Goal: Information Seeking & Learning: Learn about a topic

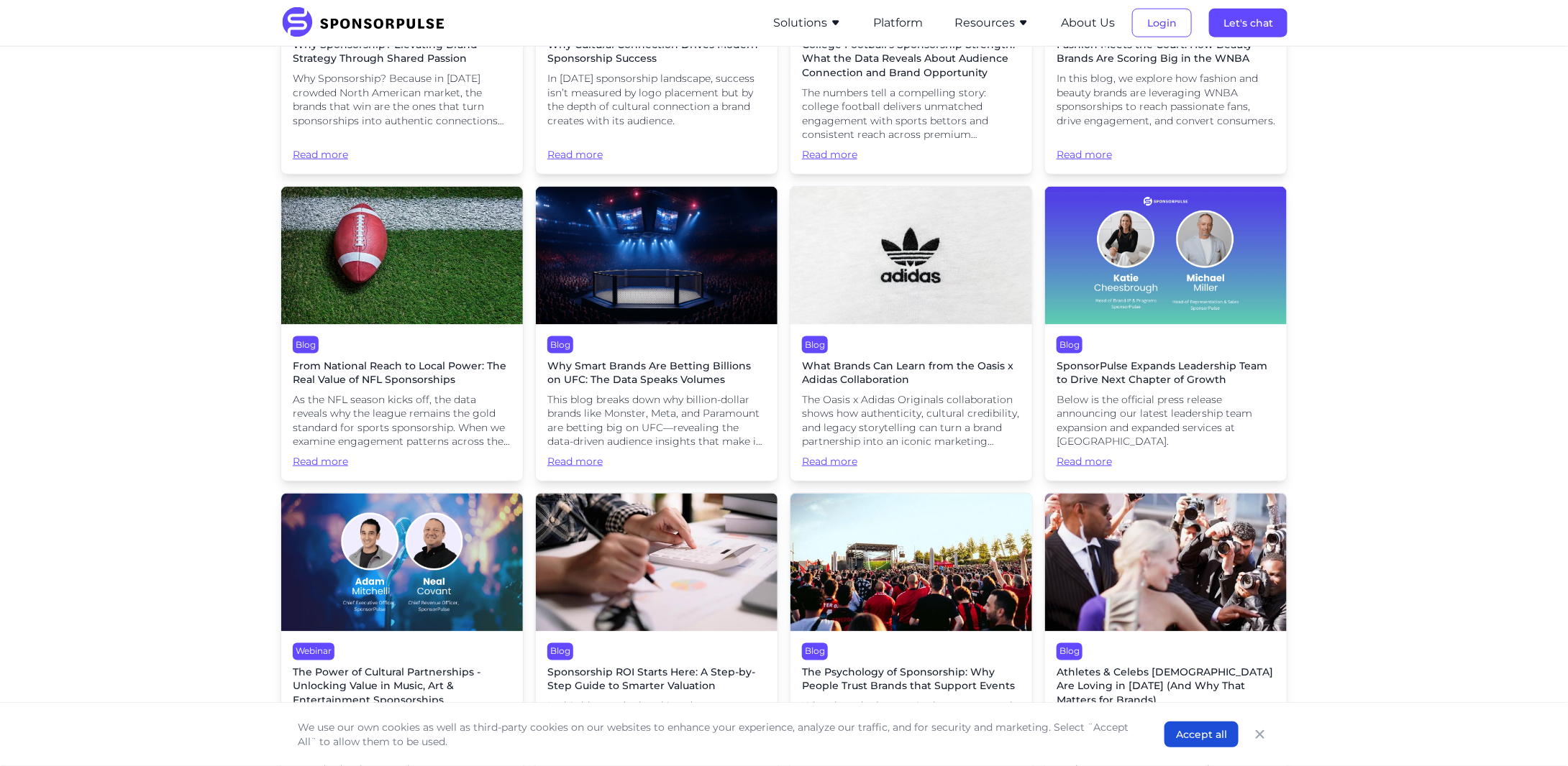
scroll to position [958, 0]
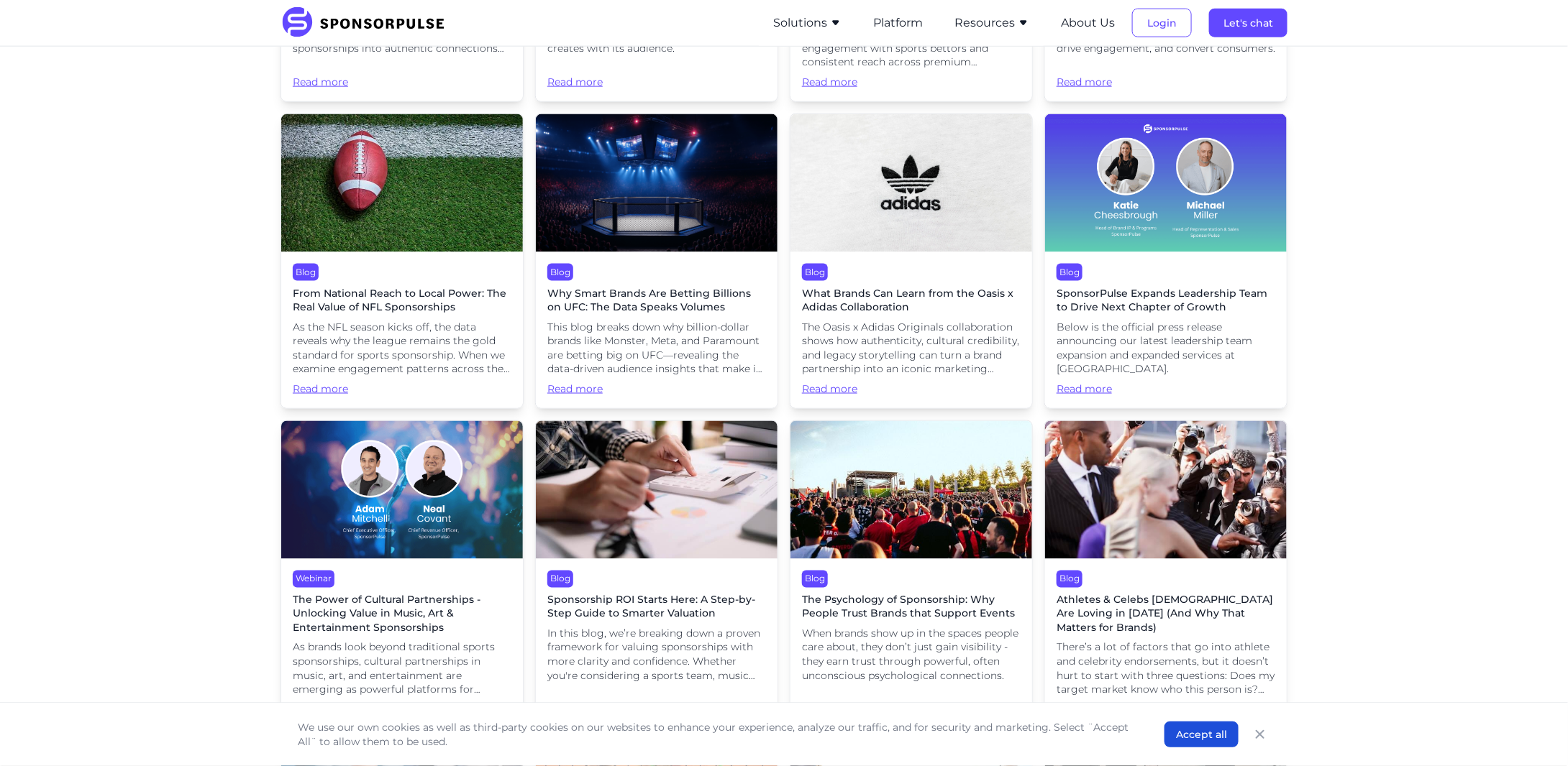
click at [205, 316] on div "Webinar The Power of Cultural Partnerships - Unlocking Value in Music, Art & En…" at bounding box center [784, 75] width 1568 height 1973
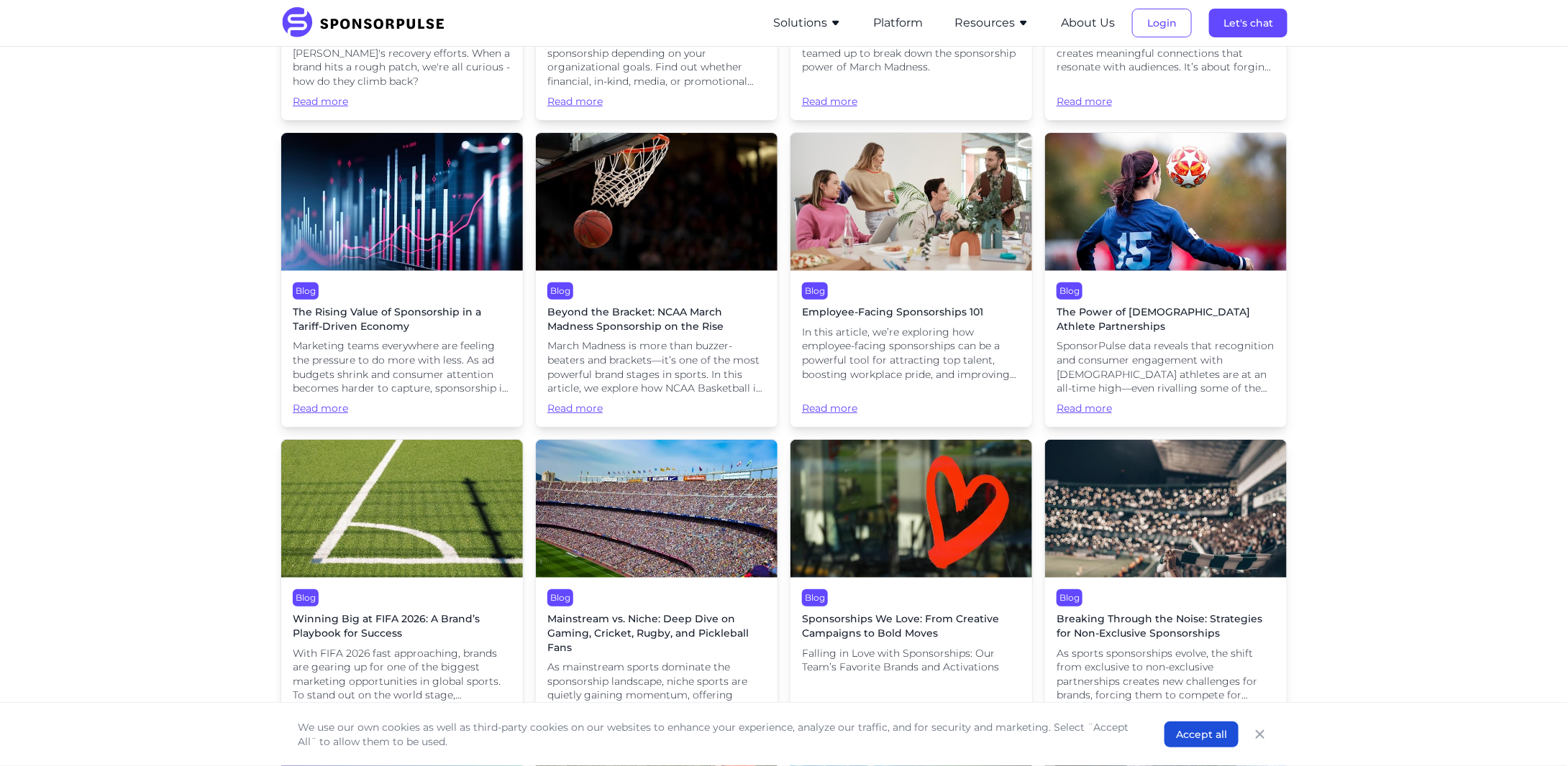
scroll to position [4647, 0]
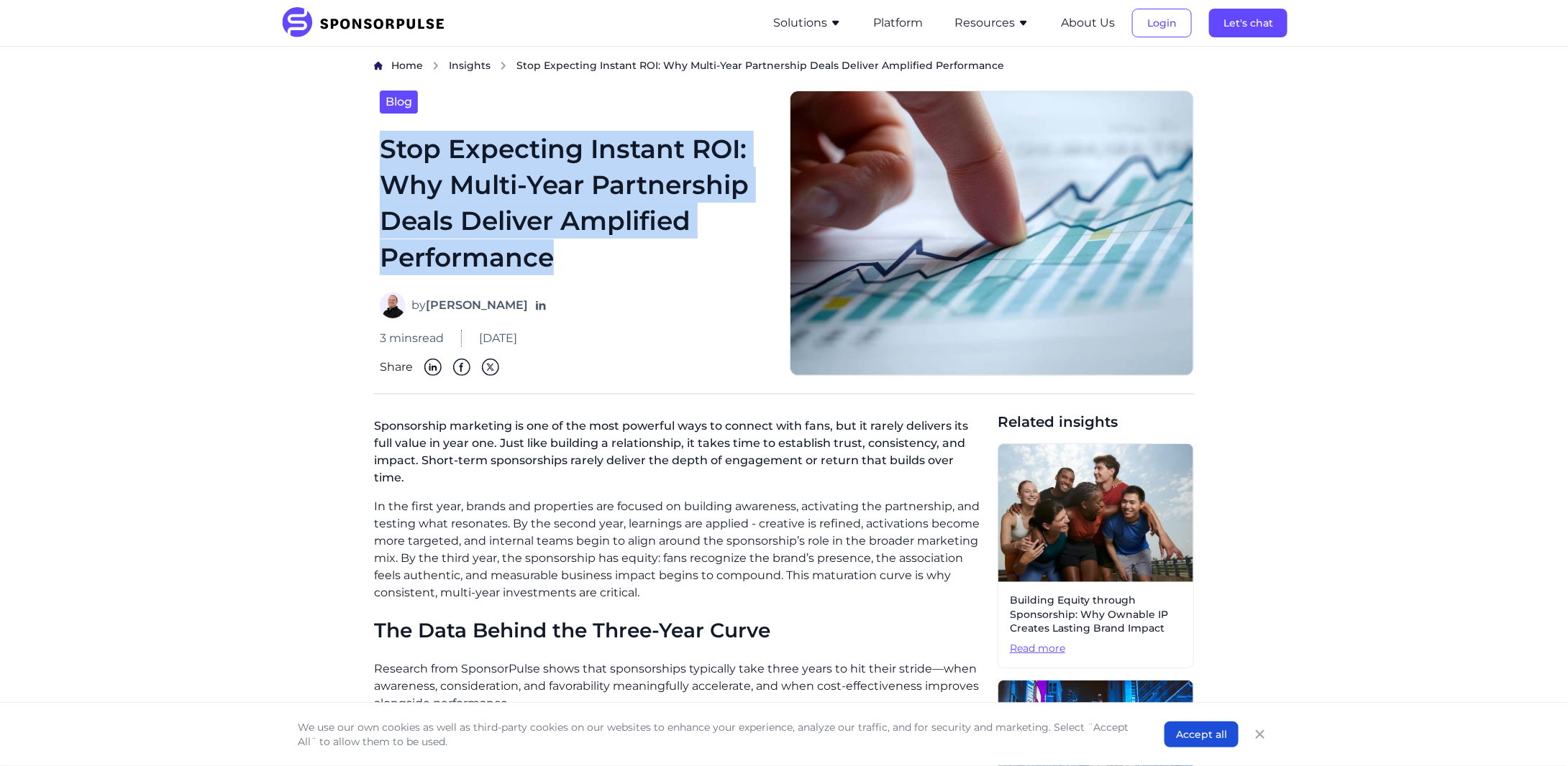
drag, startPoint x: 387, startPoint y: 166, endPoint x: 579, endPoint y: 244, distance: 207.2
click at [579, 244] on h1 "Stop Expecting Instant ROI: Why Multi-Year Partnership Deals Deliver Amplified …" at bounding box center [576, 203] width 392 height 145
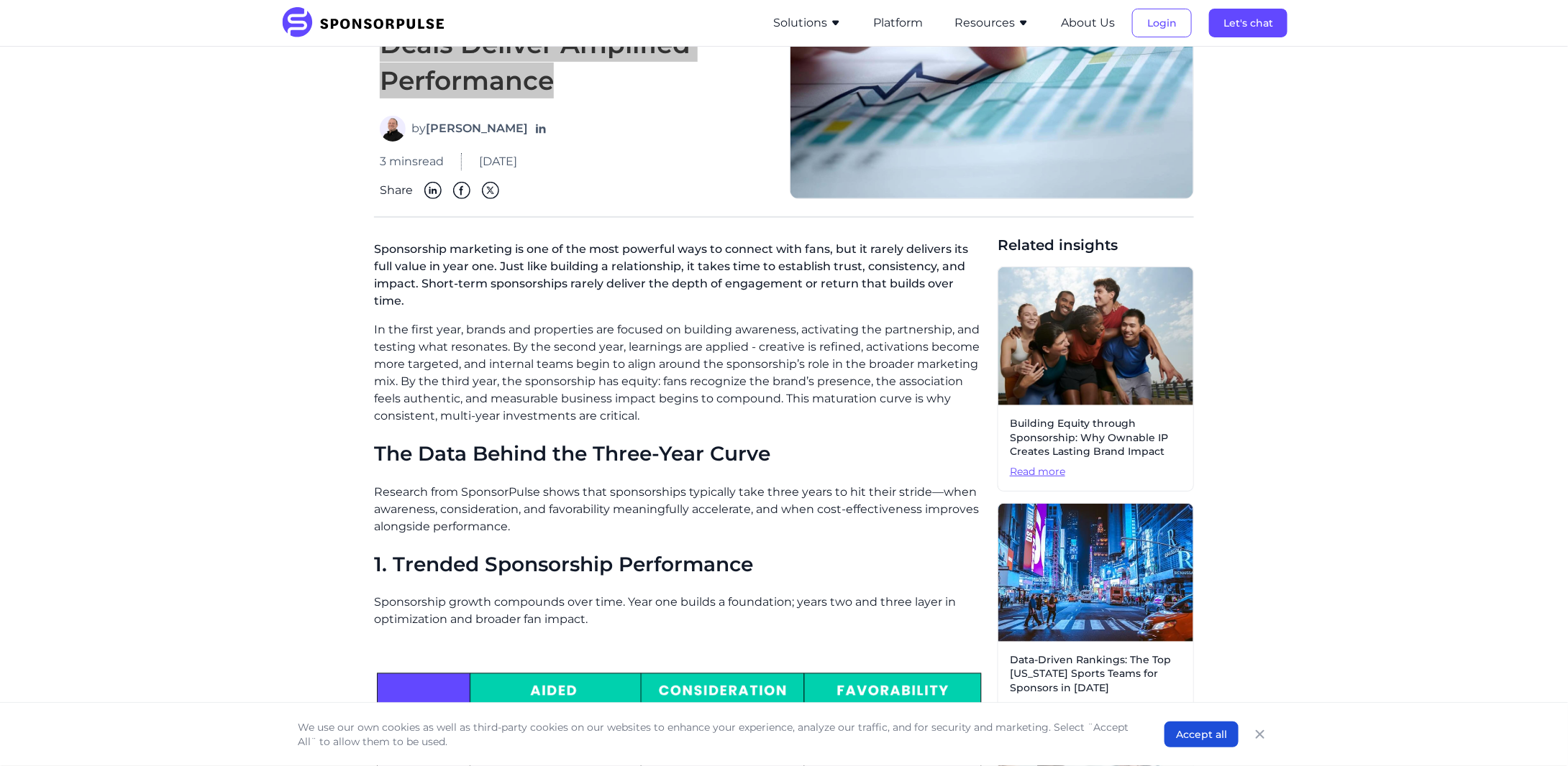
scroll to position [239, 0]
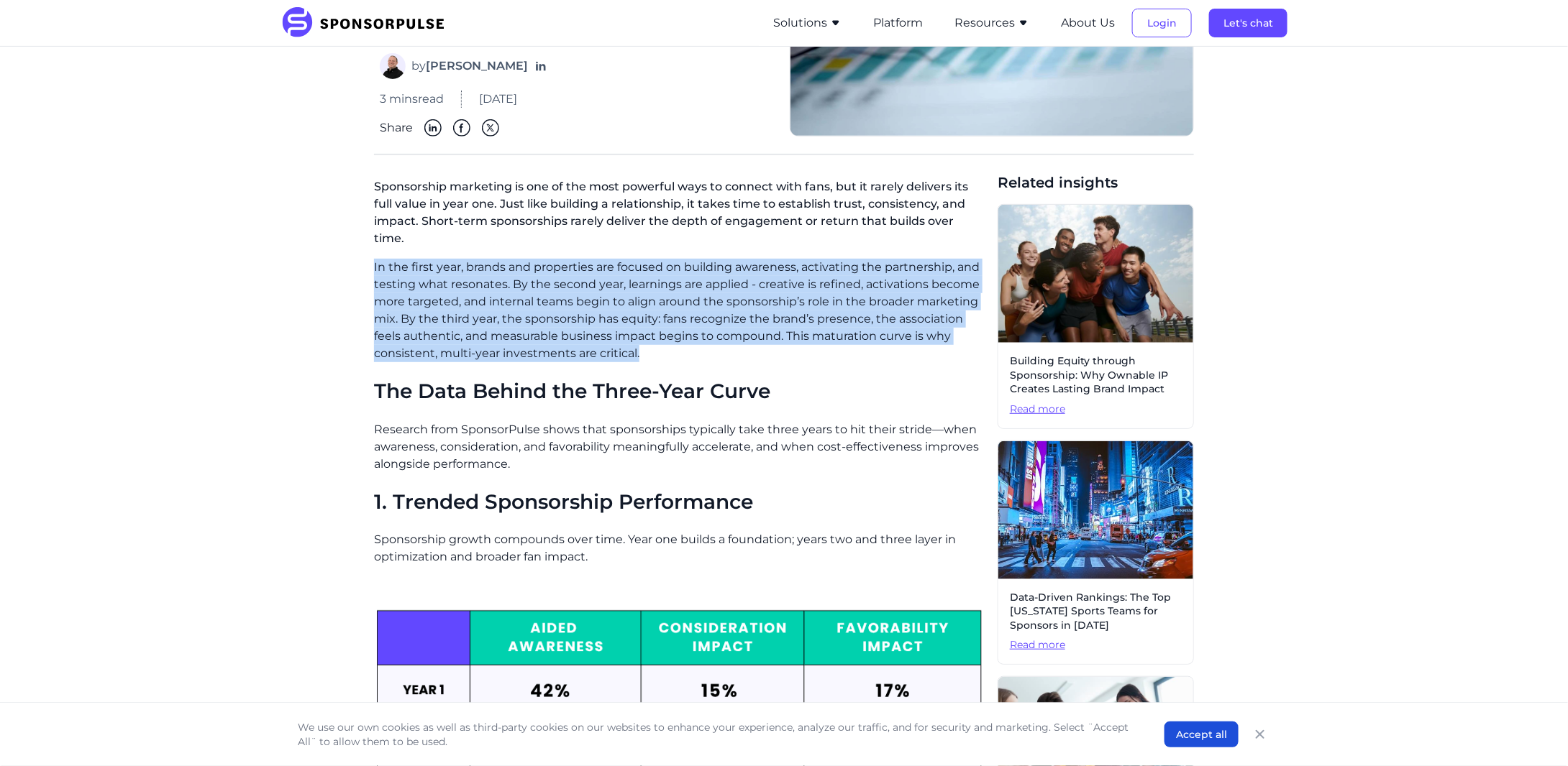
drag, startPoint x: 372, startPoint y: 246, endPoint x: 720, endPoint y: 331, distance: 358.2
click at [451, 304] on p "In the first year, brands and properties are focused on building awareness, act…" at bounding box center [680, 310] width 612 height 103
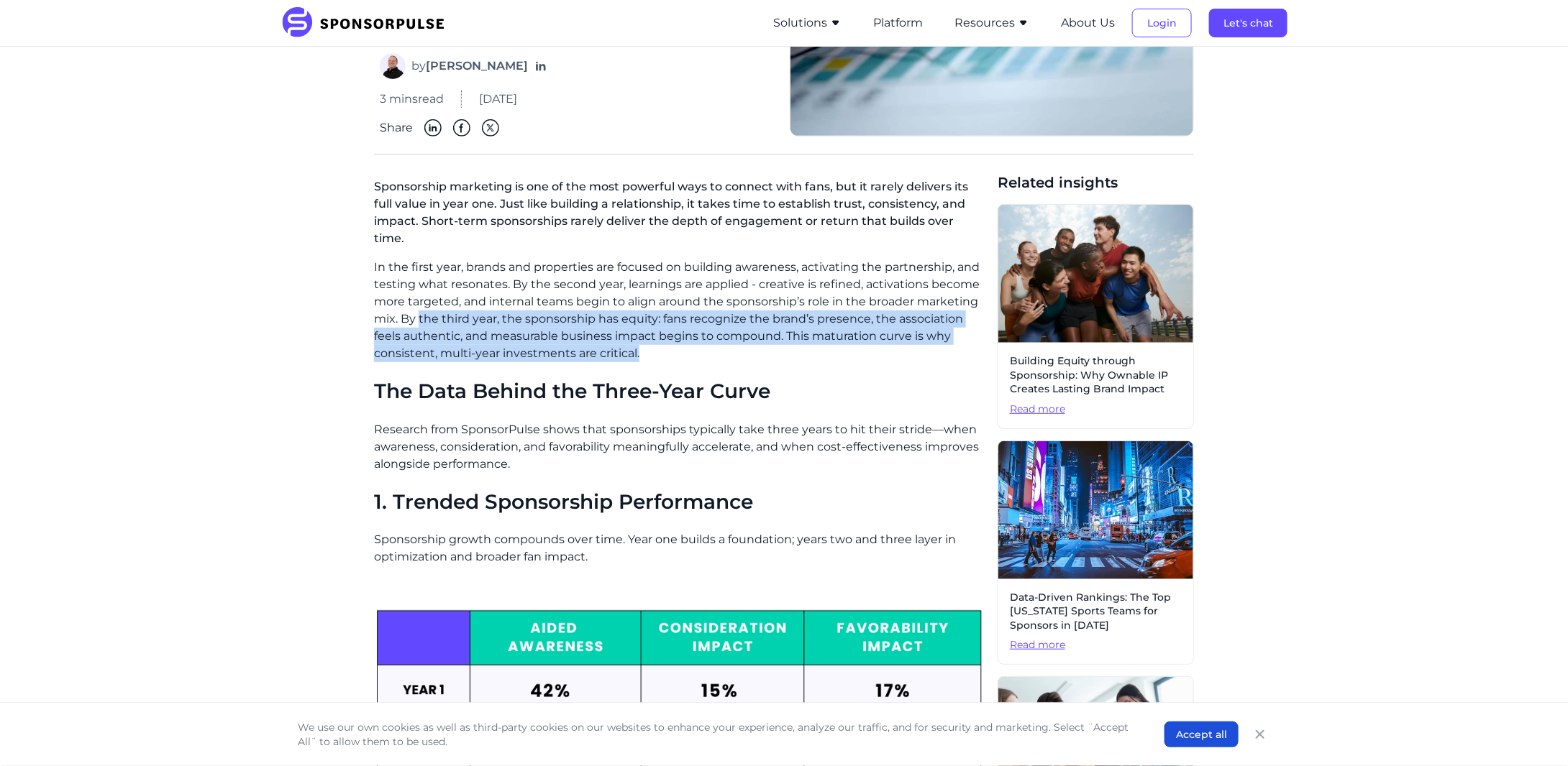
drag, startPoint x: 418, startPoint y: 303, endPoint x: 667, endPoint y: 331, distance: 250.6
click at [667, 331] on p "In the first year, brands and properties are focused on building awareness, act…" at bounding box center [680, 310] width 612 height 103
click at [683, 339] on p "In the first year, brands and properties are focused on building awareness, act…" at bounding box center [680, 310] width 612 height 103
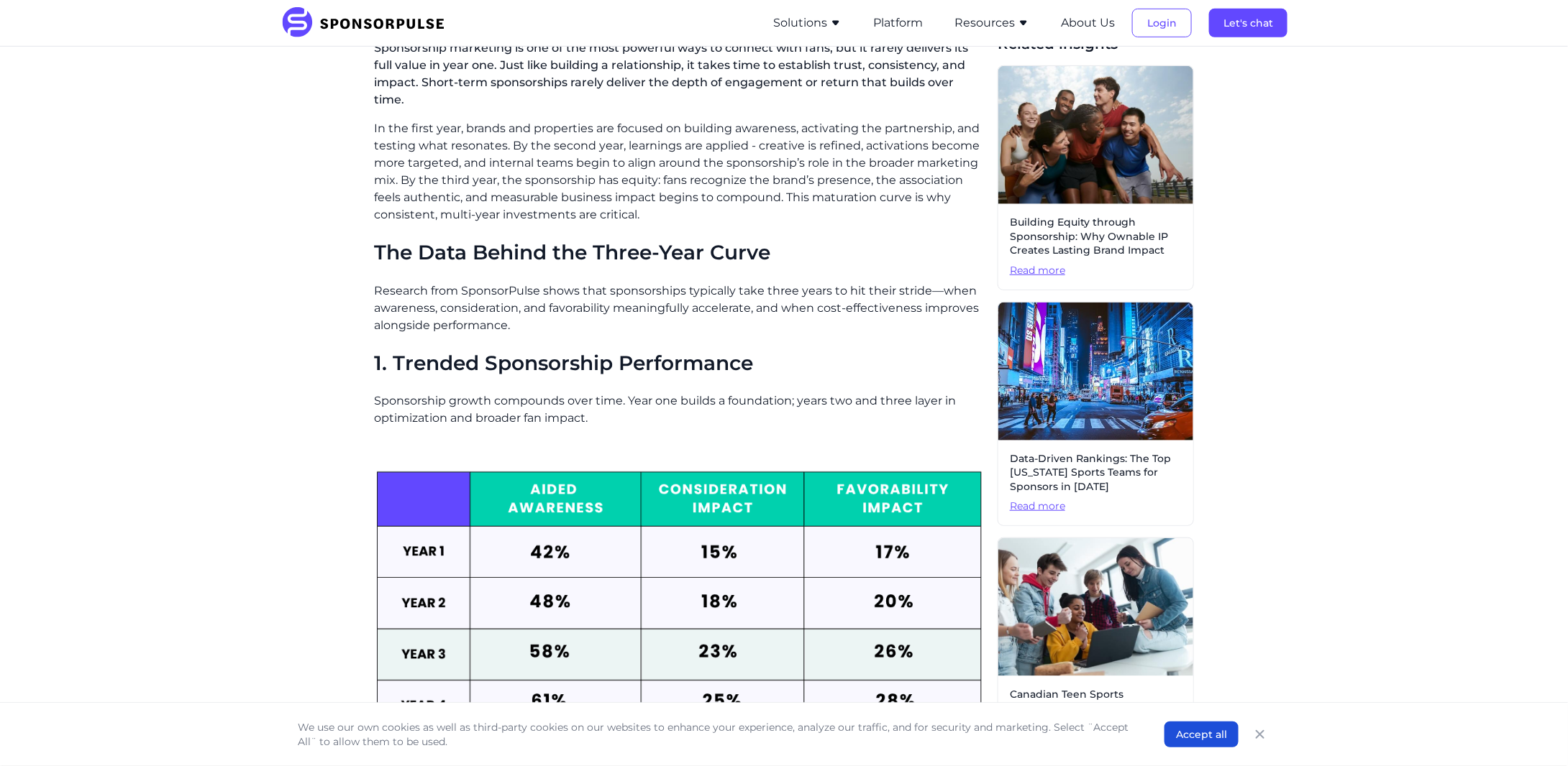
scroll to position [383, 0]
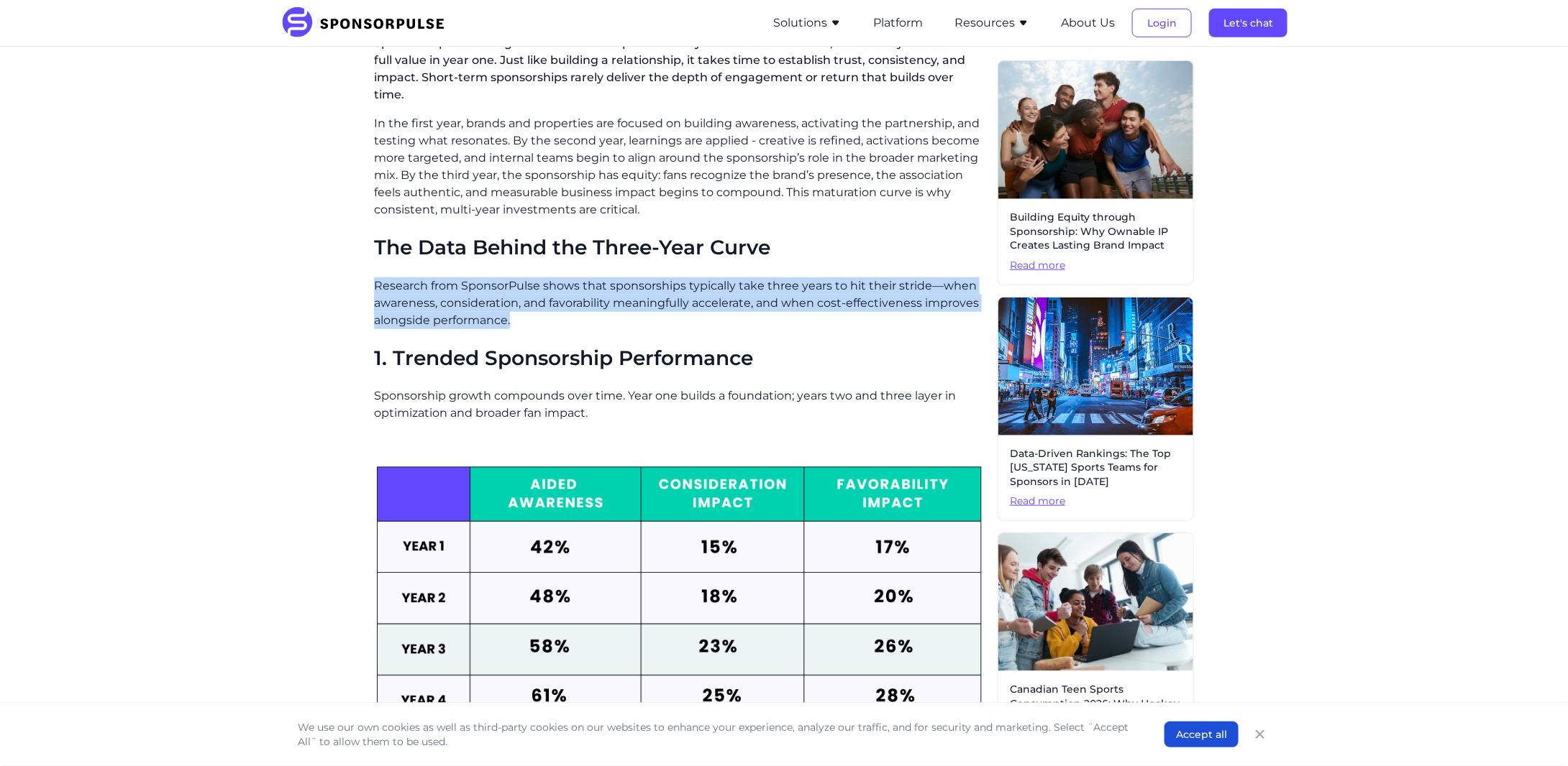
drag, startPoint x: 367, startPoint y: 272, endPoint x: 656, endPoint y: 309, distance: 291.4
click at [604, 309] on p "Research from SponsorPulse shows that sponsorships typically take three years t…" at bounding box center [680, 303] width 612 height 52
drag, startPoint x: 621, startPoint y: 261, endPoint x: 669, endPoint y: 309, distance: 67.9
click at [669, 309] on p "Research from SponsorPulse shows that sponsorships typically take three years t…" at bounding box center [680, 303] width 612 height 52
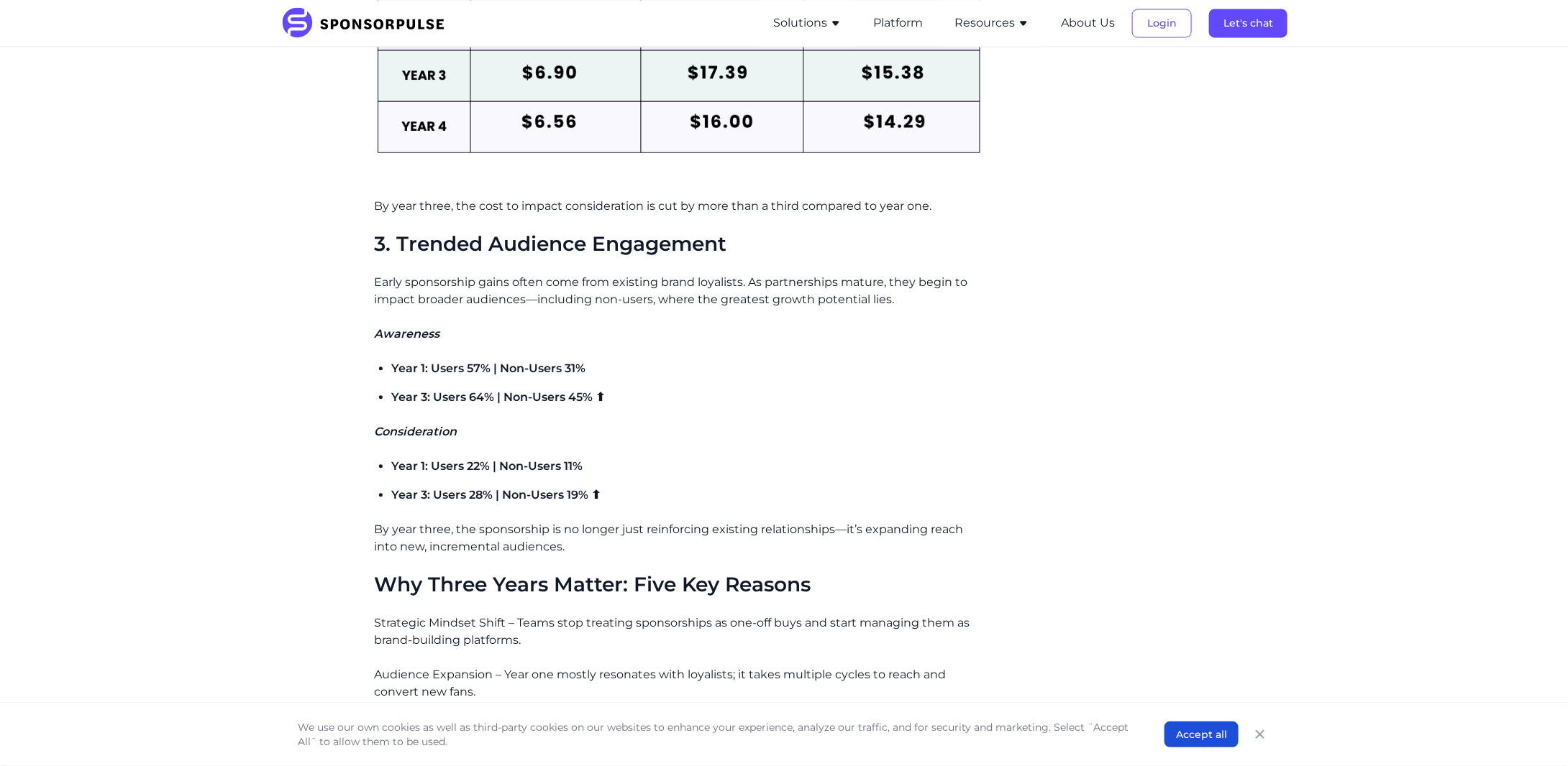
scroll to position [1437, 0]
click at [392, 360] on span "Year 1: Users 57% | Non-Users 31%" at bounding box center [488, 366] width 194 height 14
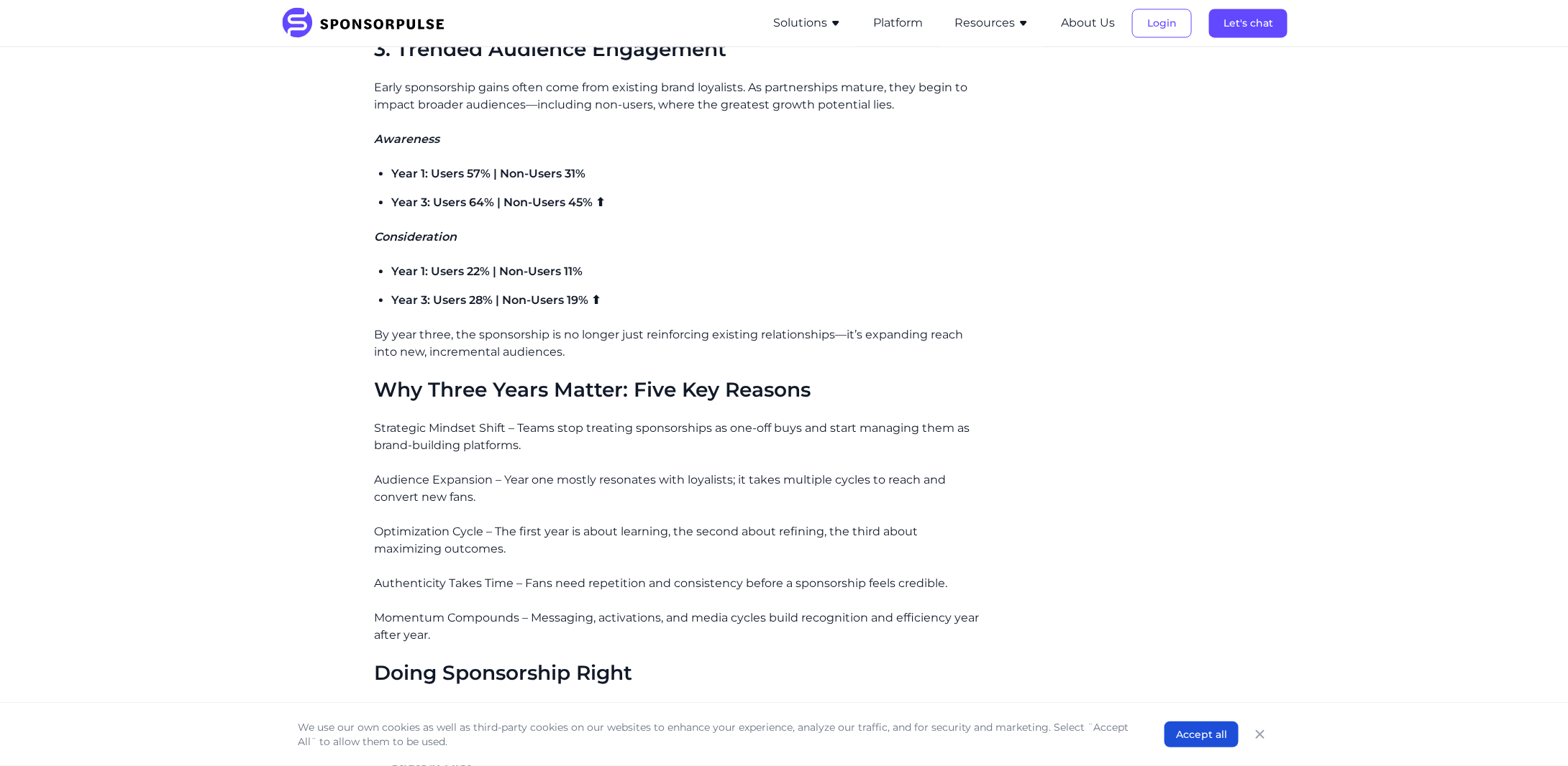
scroll to position [1677, 0]
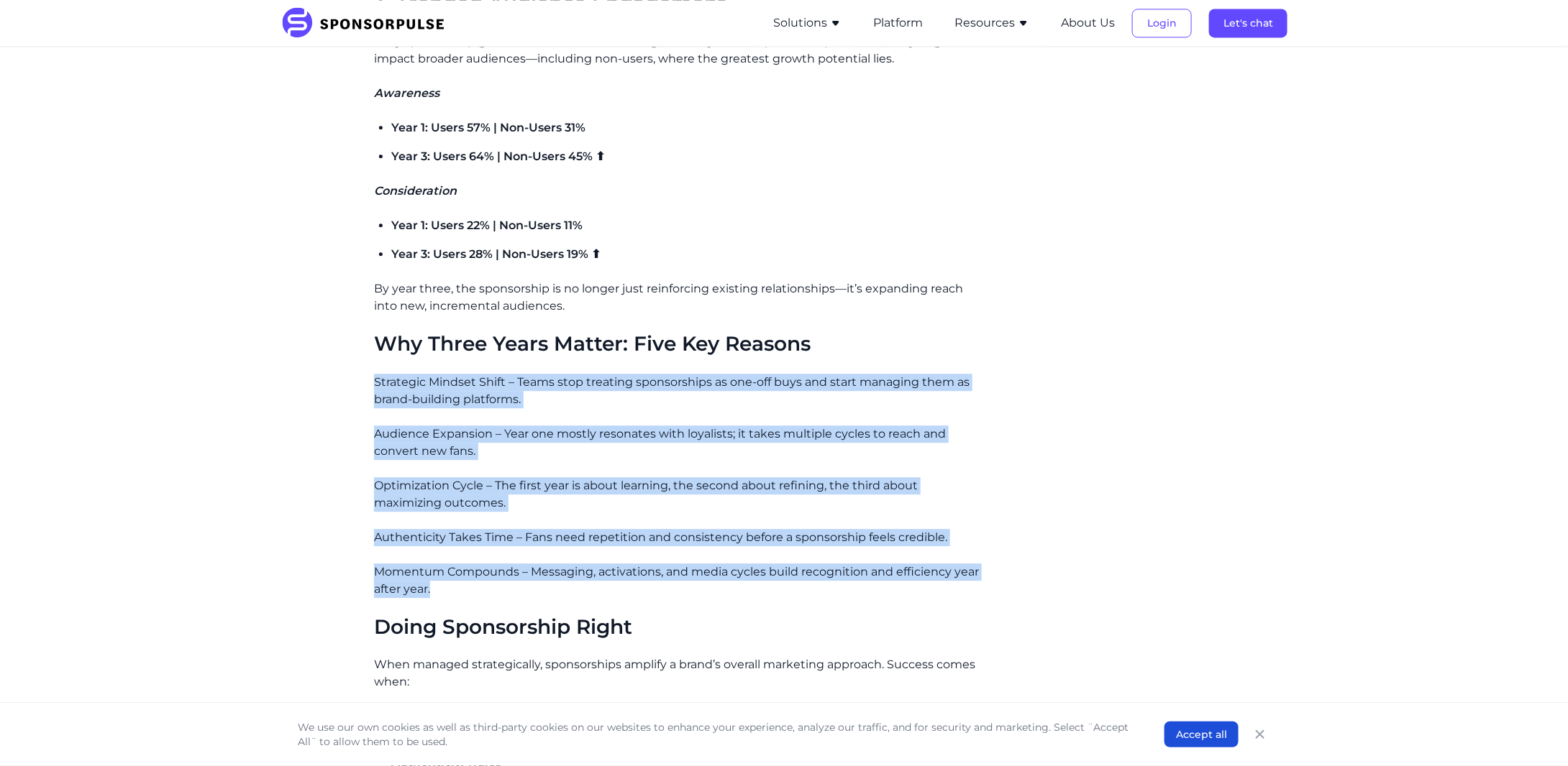
drag, startPoint x: 365, startPoint y: 355, endPoint x: 637, endPoint y: 572, distance: 348.0
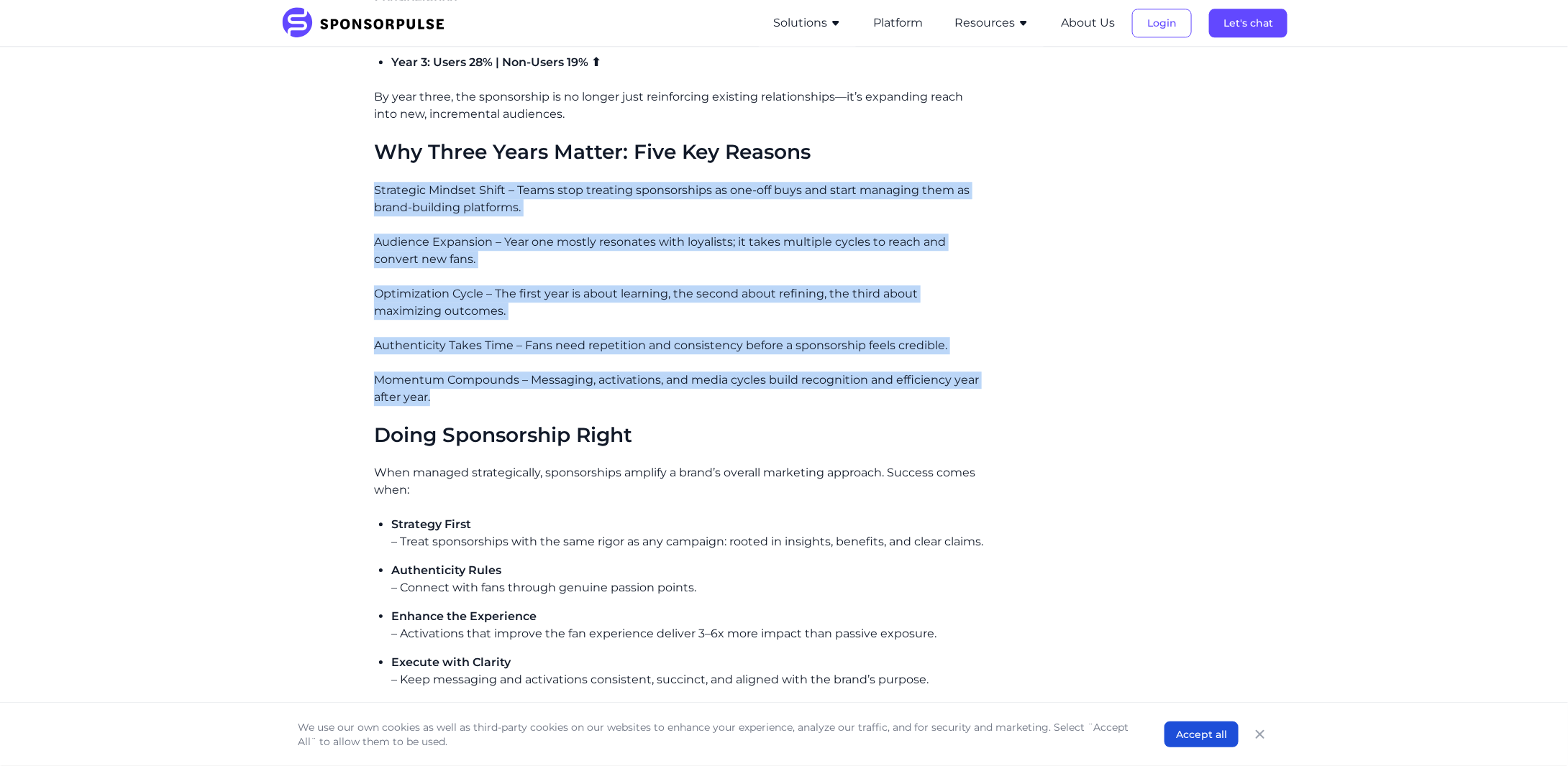
scroll to position [1916, 0]
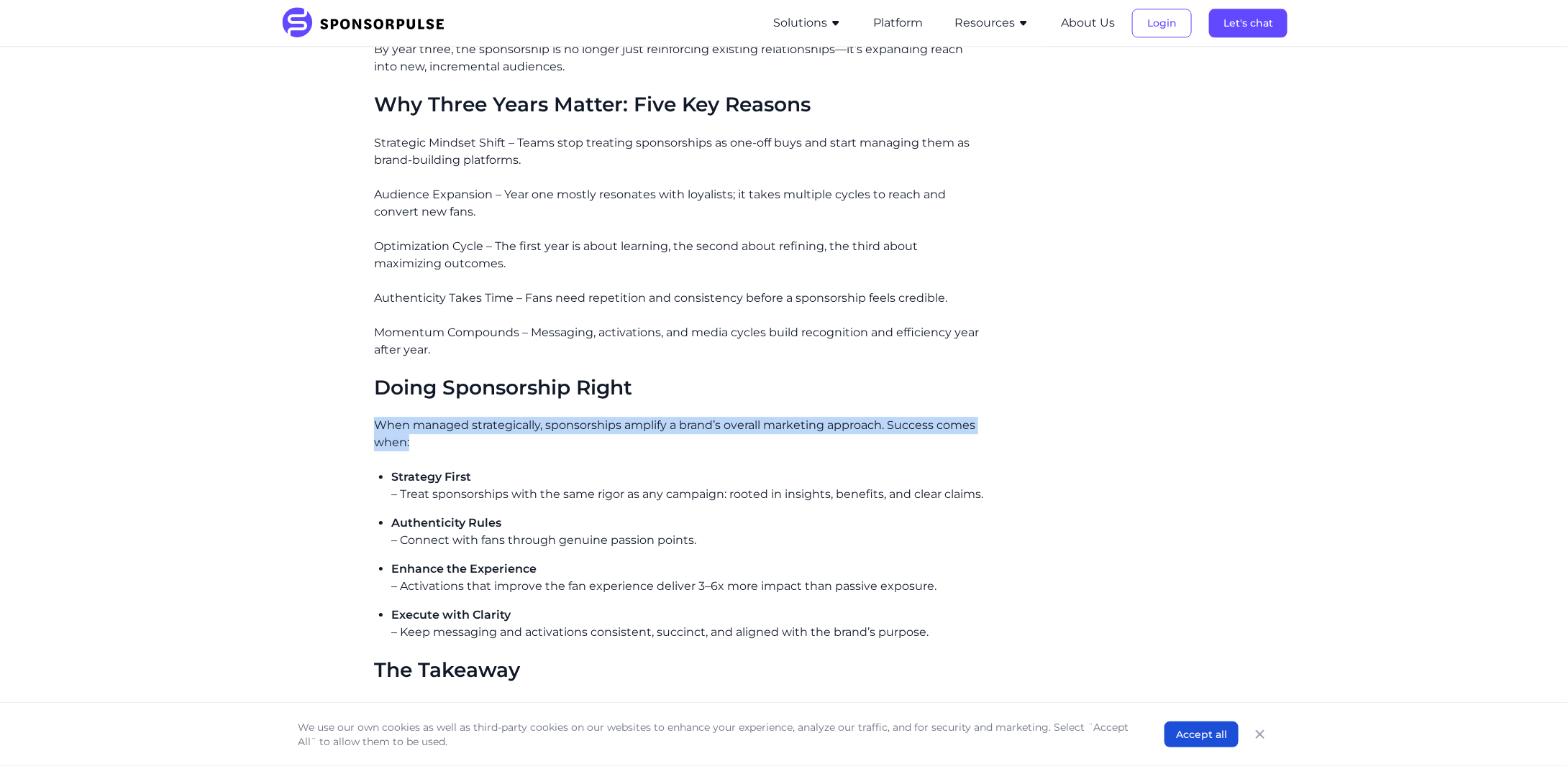
drag, startPoint x: 354, startPoint y: 398, endPoint x: 521, endPoint y: 440, distance: 172.2
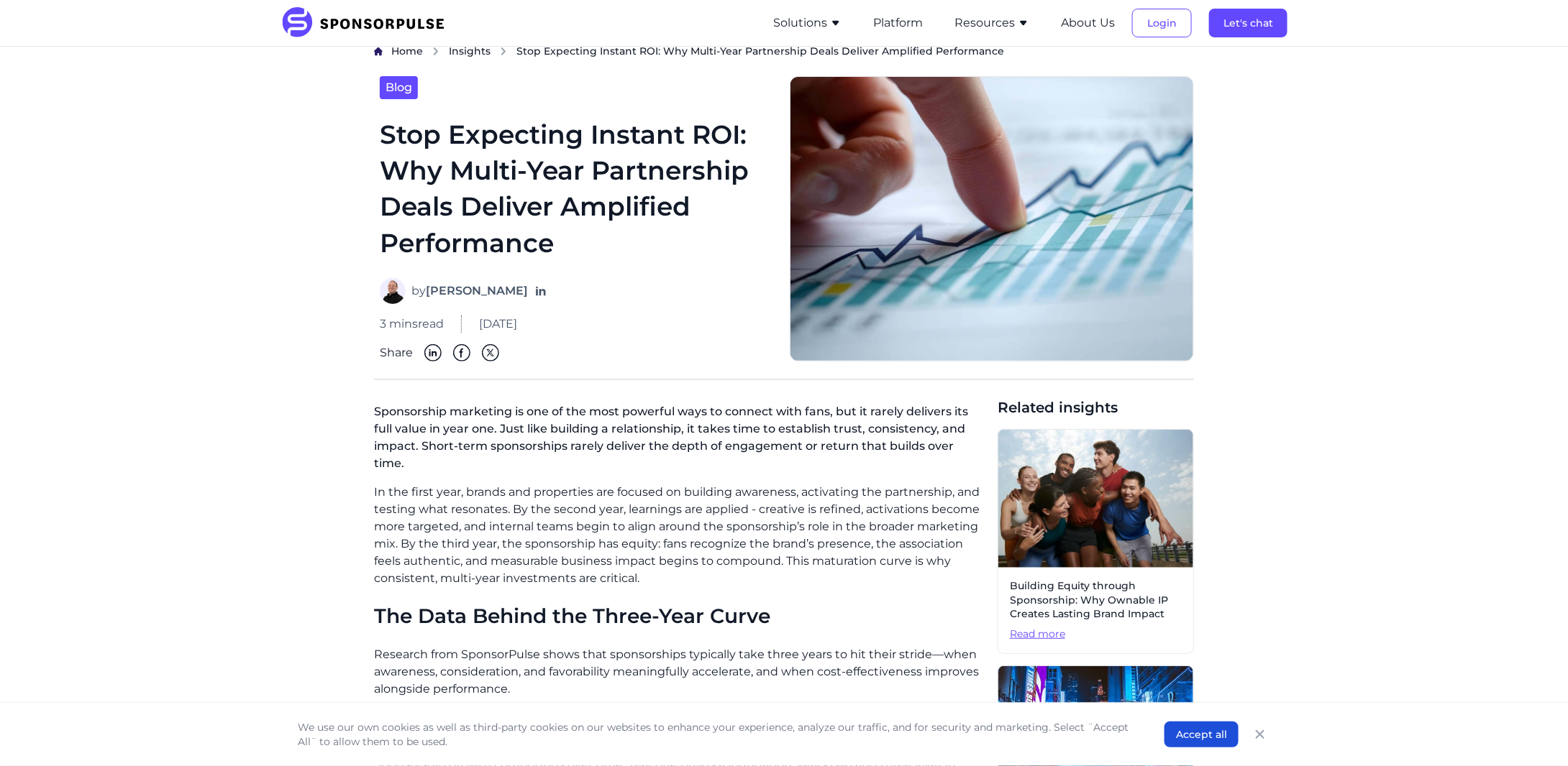
scroll to position [0, 0]
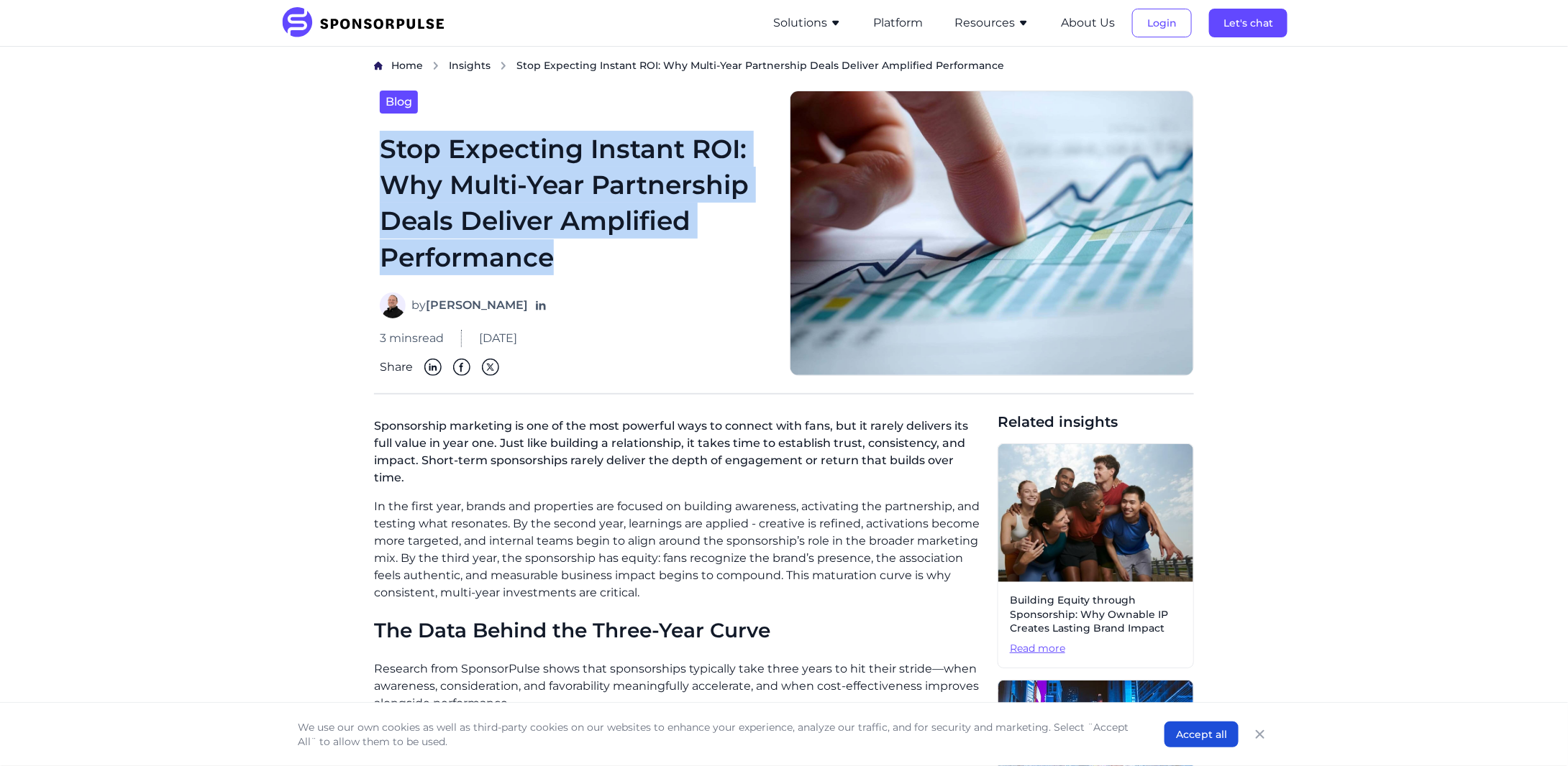
drag, startPoint x: 385, startPoint y: 152, endPoint x: 631, endPoint y: 262, distance: 269.5
click at [631, 262] on h1 "Stop Expecting Instant ROI: Why Multi-Year Partnership Deals Deliver Amplified …" at bounding box center [576, 203] width 392 height 145
copy h1 "Stop Expecting Instant ROI: Why Multi-Year Partnership Deals Deliver Amplified …"
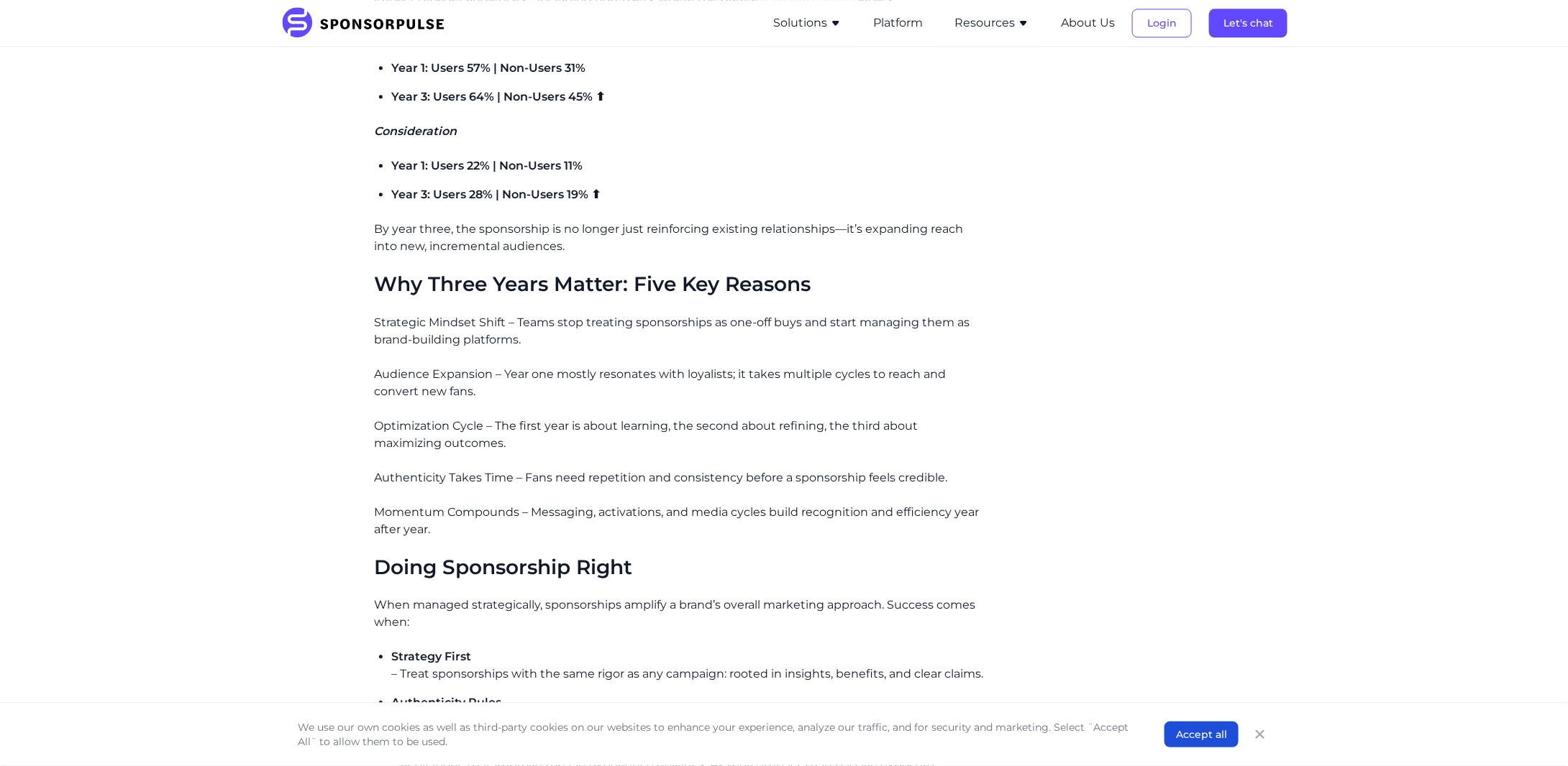
scroll to position [1772, 0]
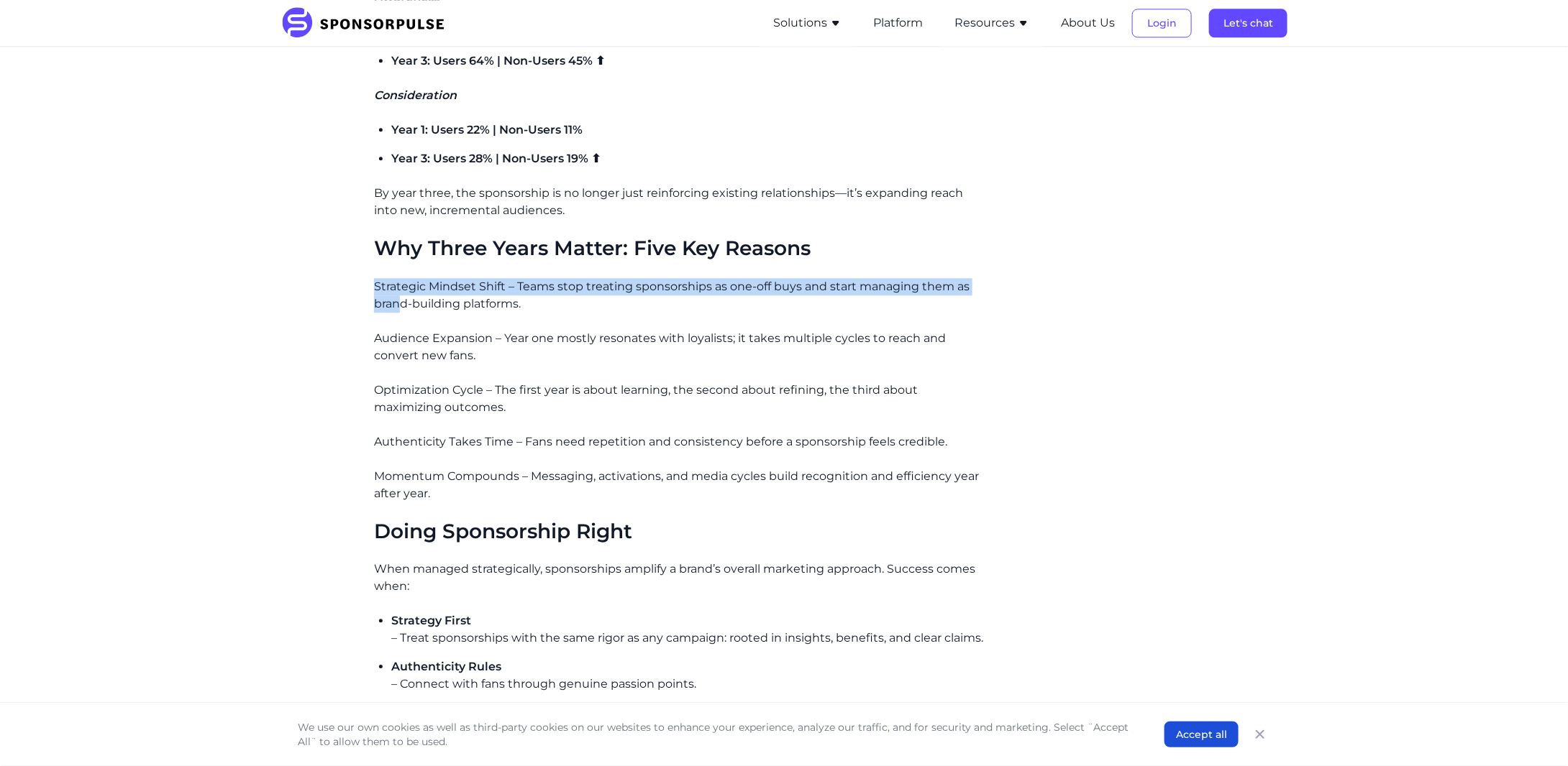
drag, startPoint x: 373, startPoint y: 267, endPoint x: 404, endPoint y: 277, distance: 32.6
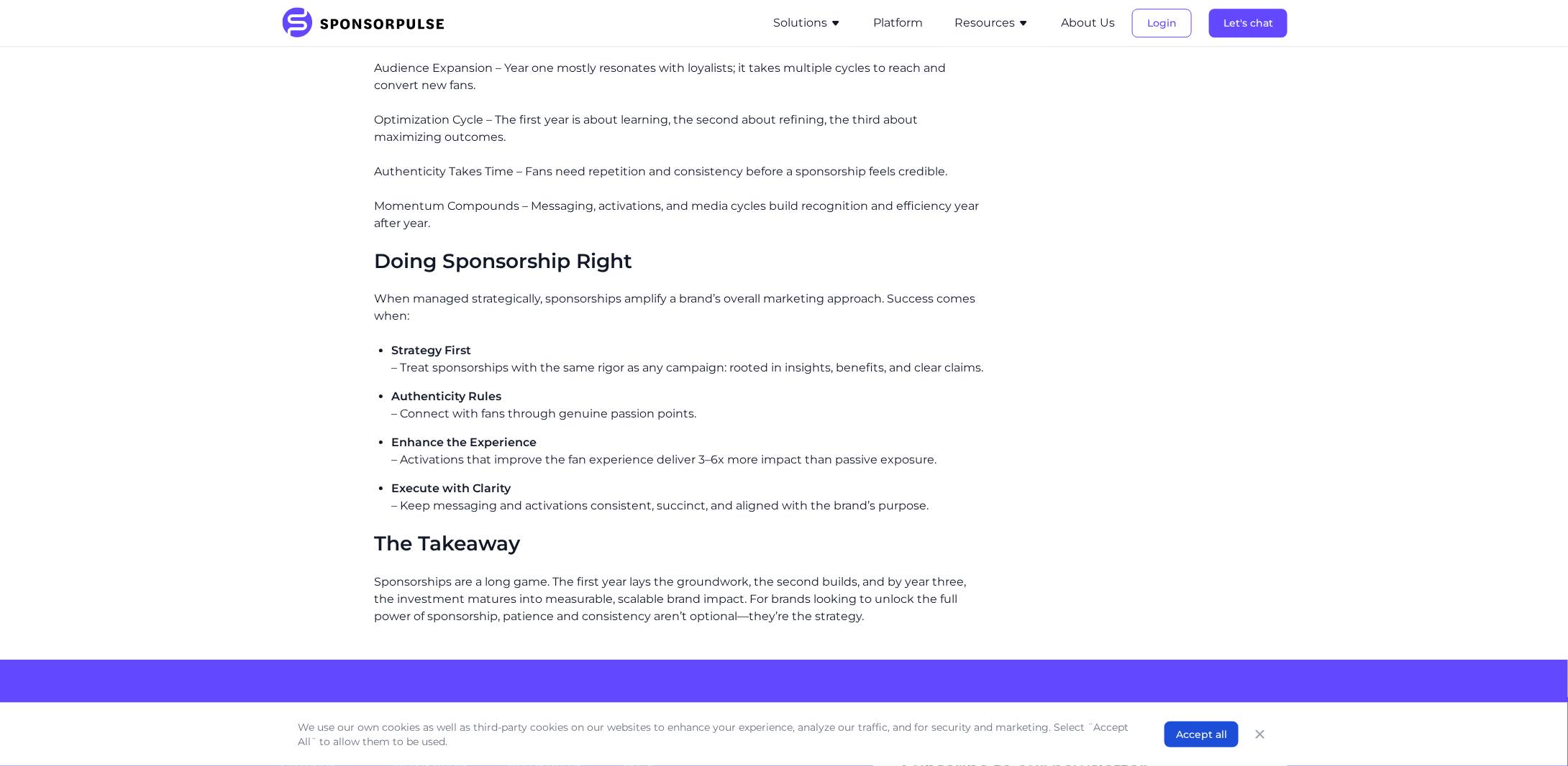
scroll to position [2060, 0]
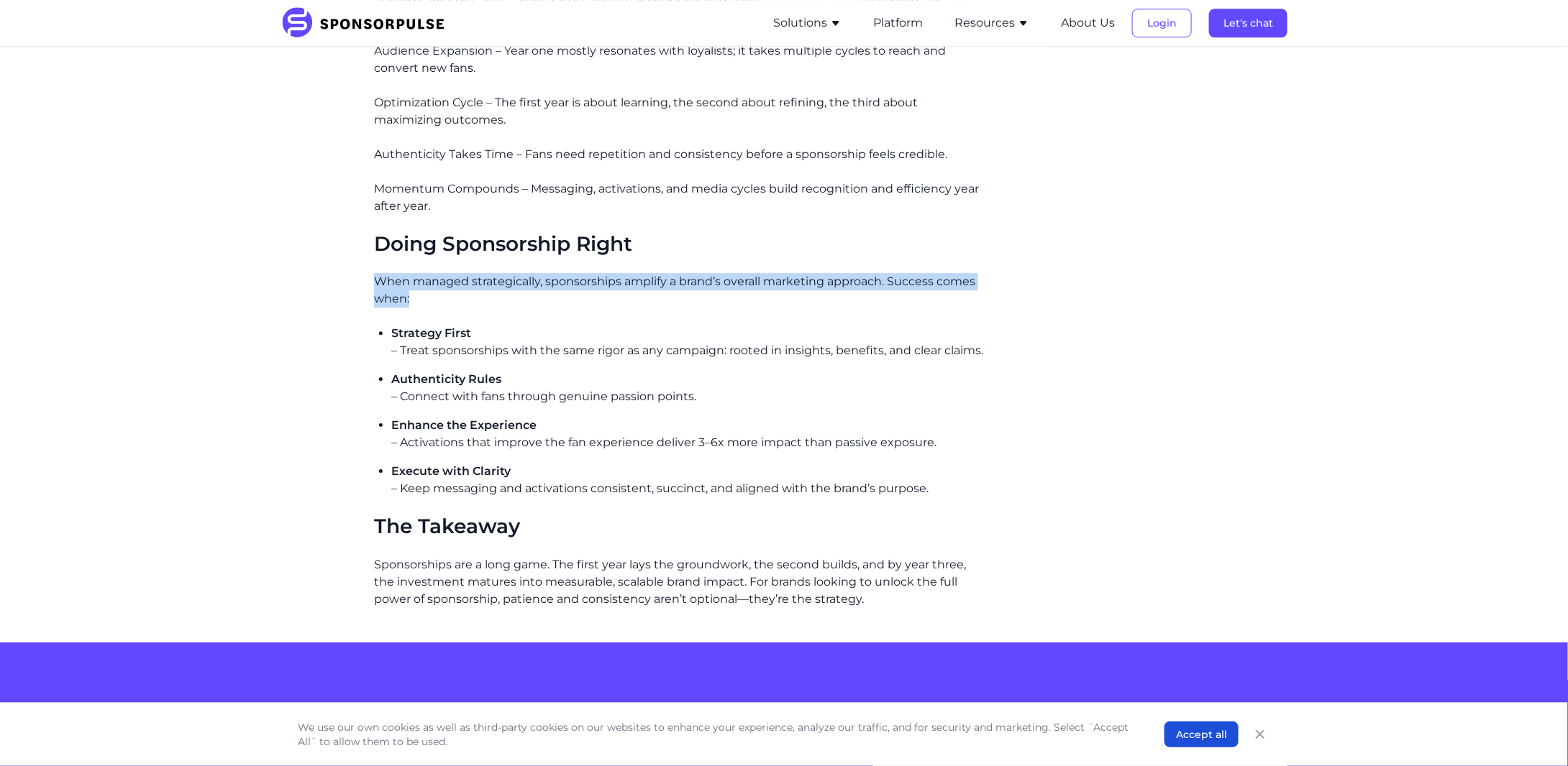
drag, startPoint x: 377, startPoint y: 266, endPoint x: 474, endPoint y: 280, distance: 98.0
click at [474, 280] on p "When managed strategically, sponsorships amplify a brand’s overall marketing ap…" at bounding box center [680, 290] width 612 height 34
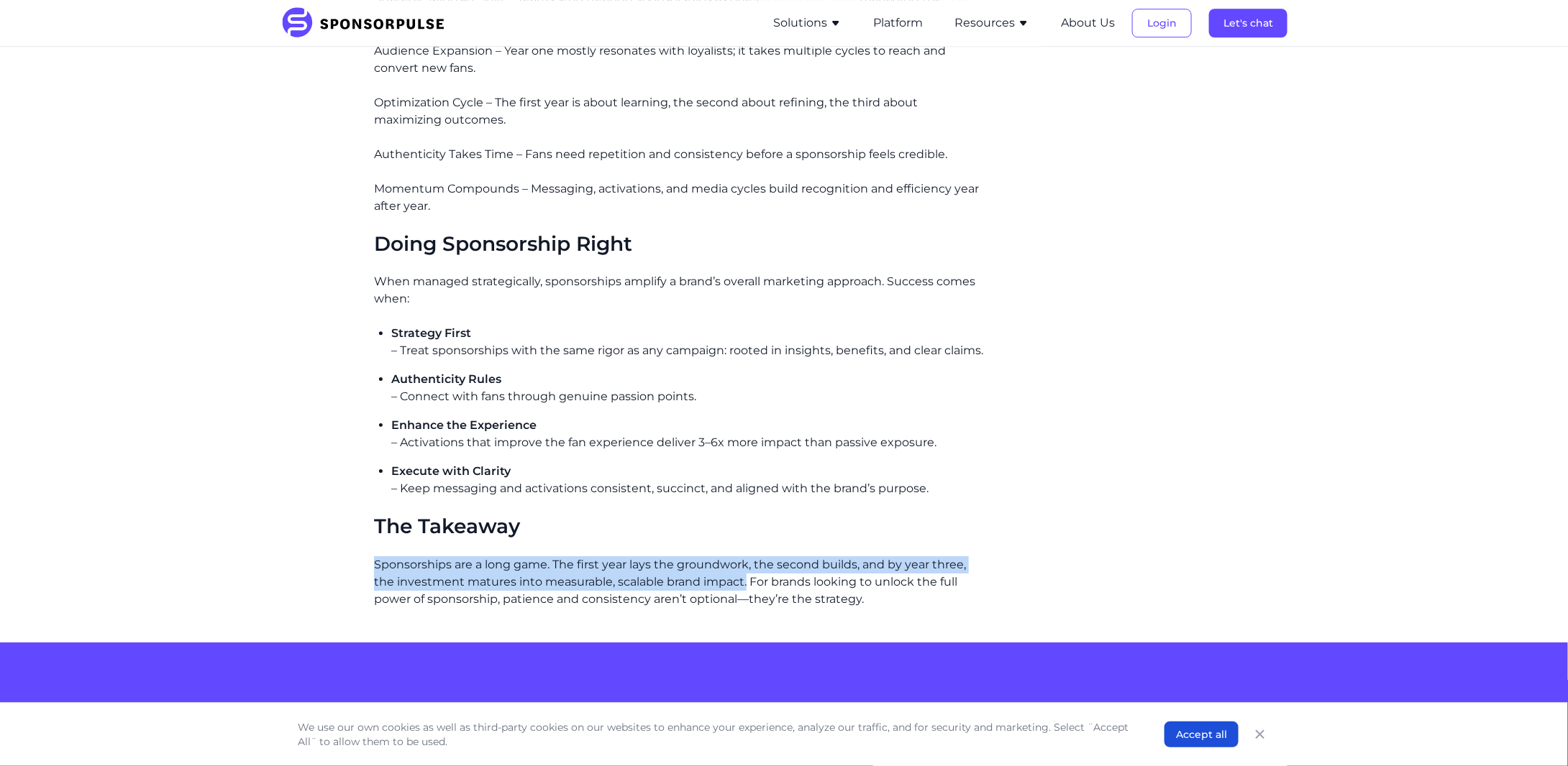
drag, startPoint x: 365, startPoint y: 543, endPoint x: 745, endPoint y: 566, distance: 380.7
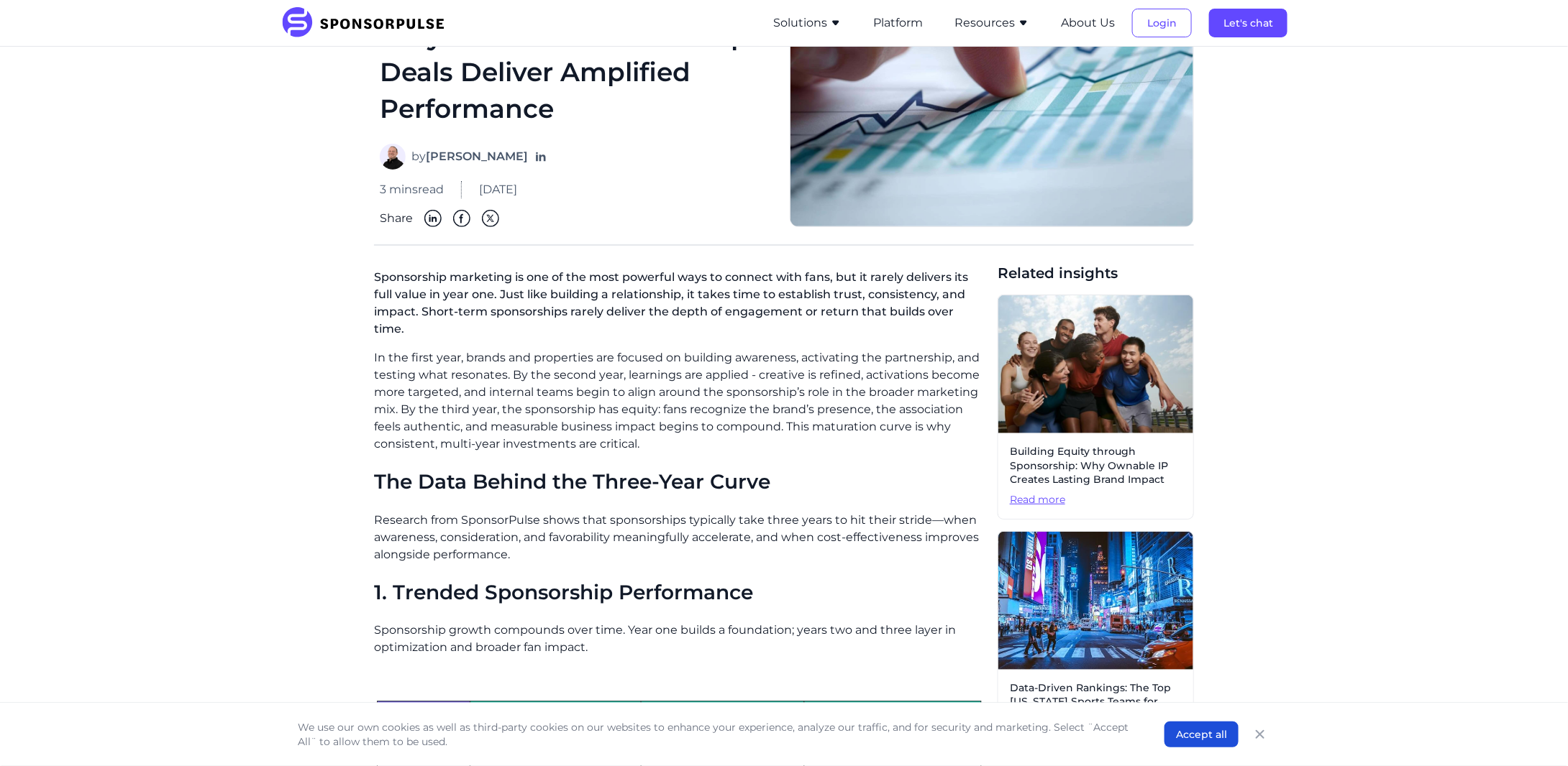
scroll to position [144, 0]
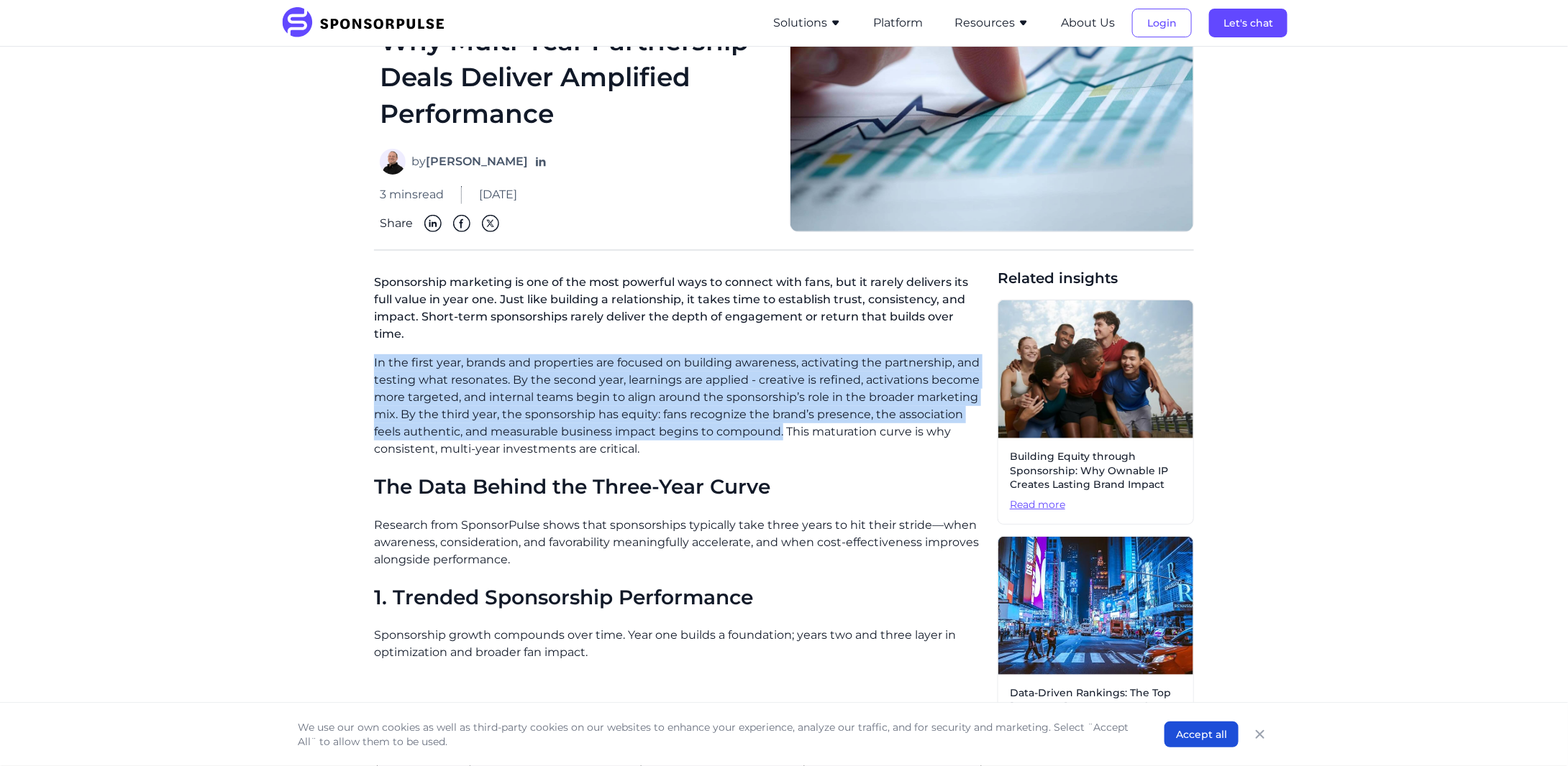
drag, startPoint x: 372, startPoint y: 349, endPoint x: 783, endPoint y: 419, distance: 416.9
copy p "In the first year, brands and properties are focused on building awareness, act…"
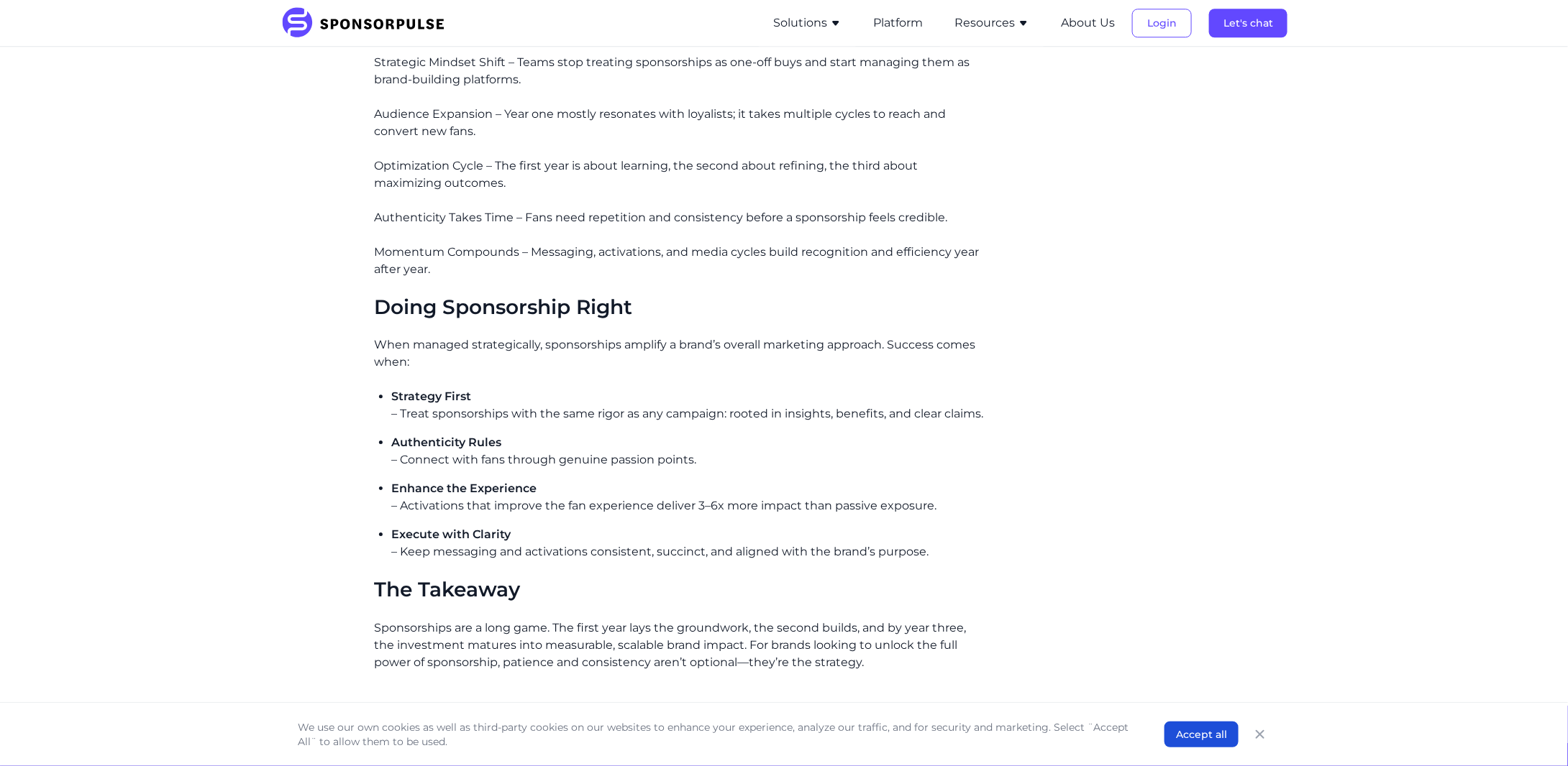
scroll to position [2012, 0]
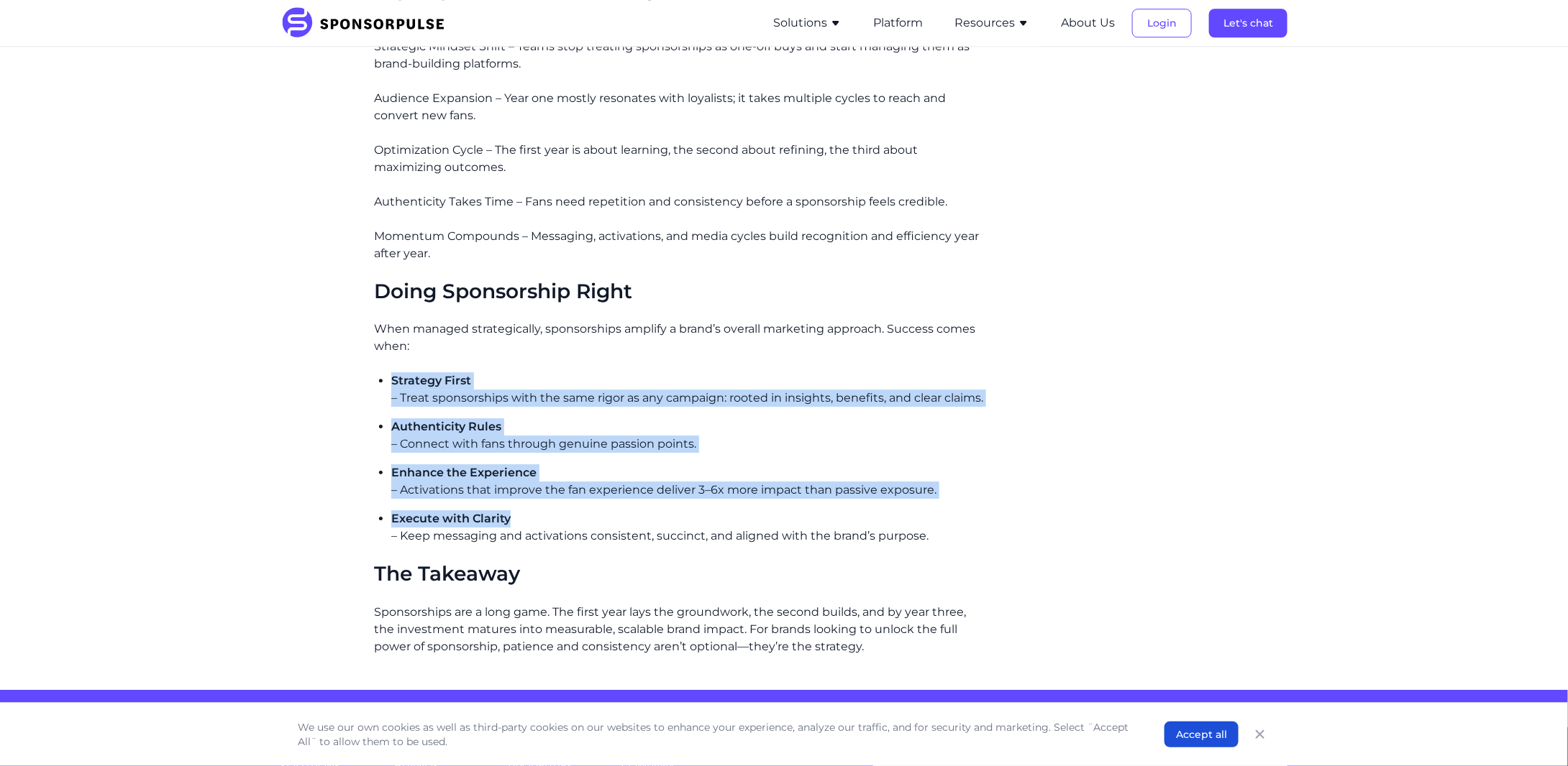
drag, startPoint x: 459, startPoint y: 356, endPoint x: 567, endPoint y: 499, distance: 179.2
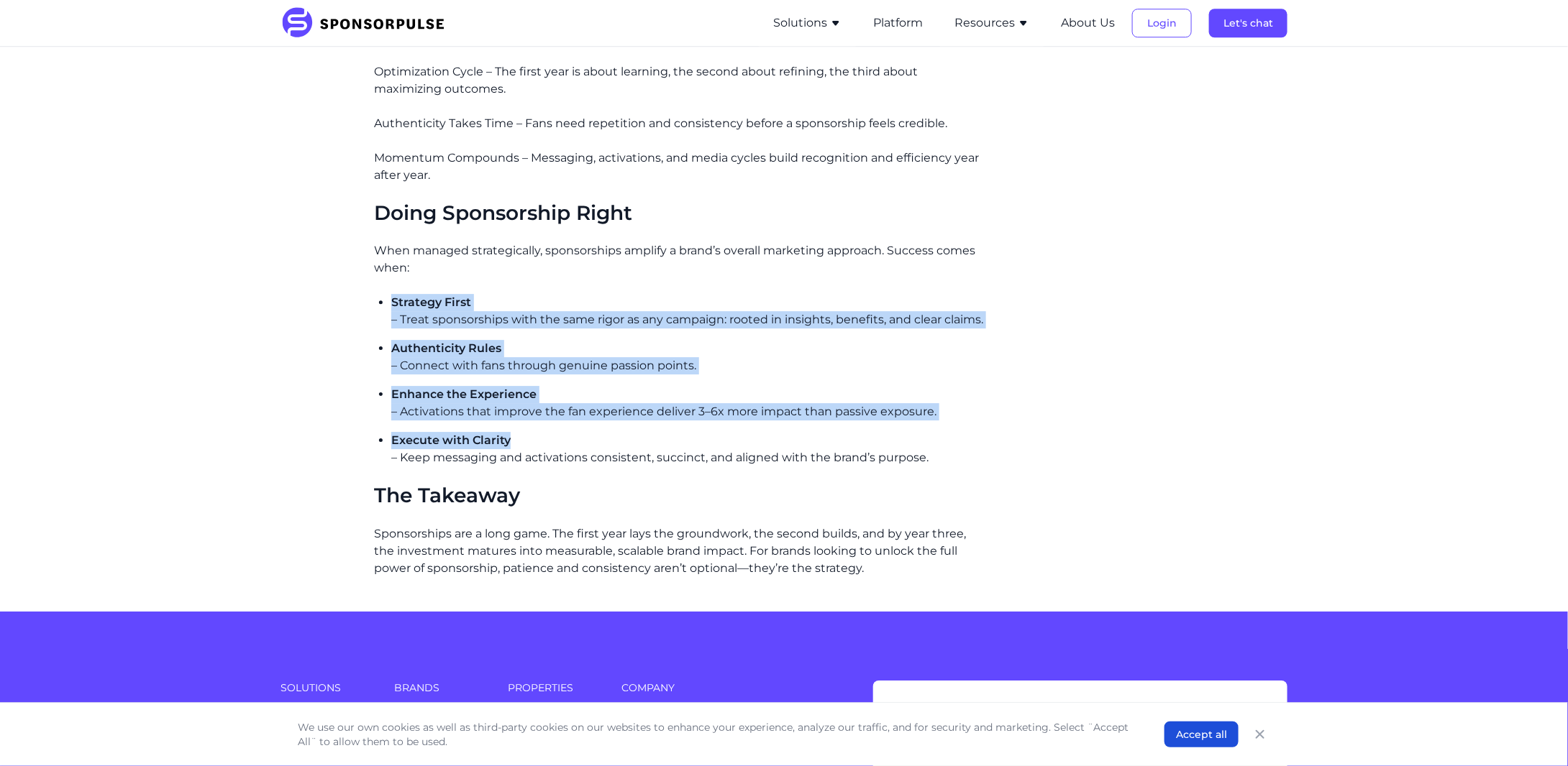
scroll to position [2107, 0]
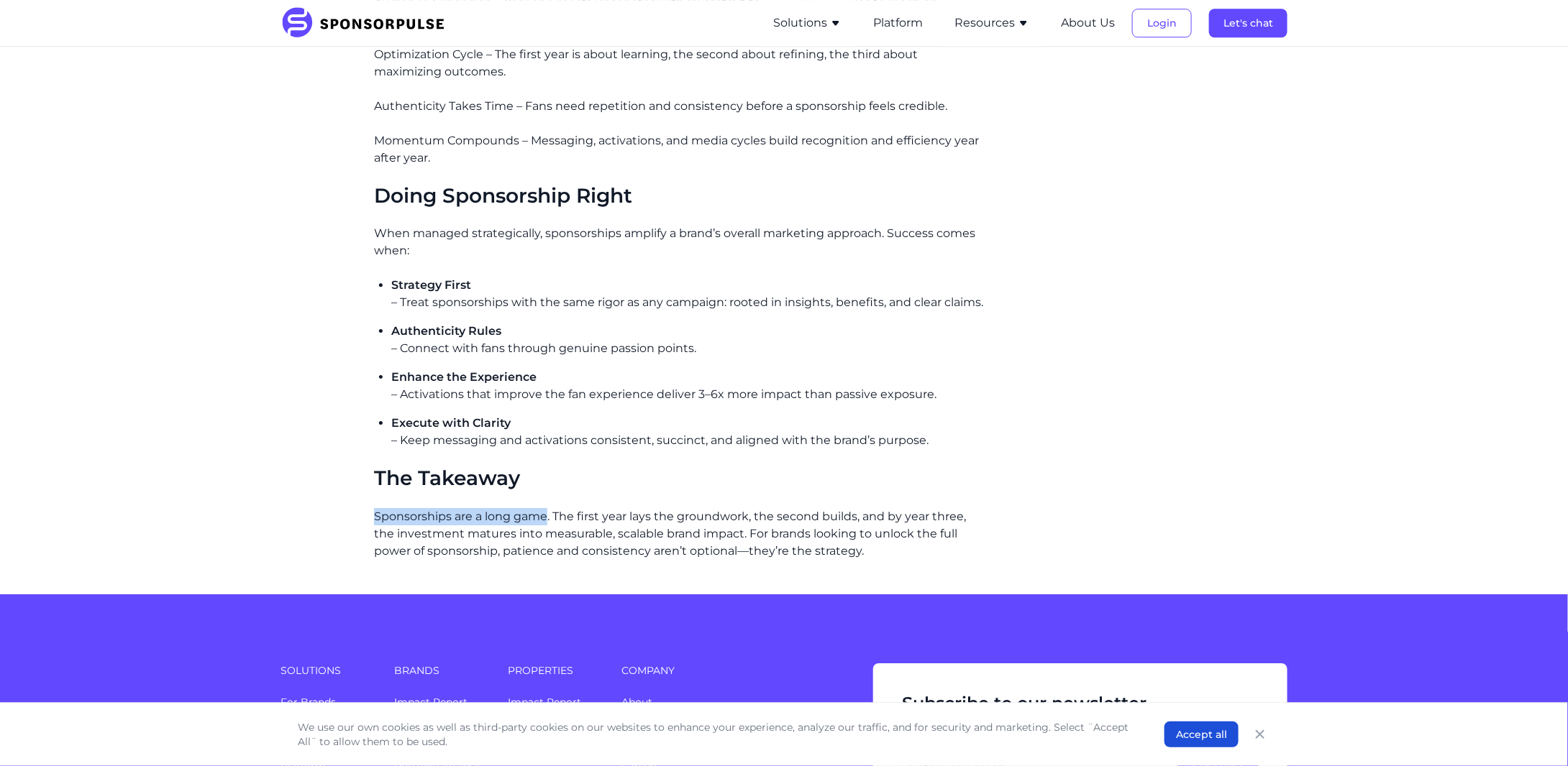
drag, startPoint x: 548, startPoint y: 499, endPoint x: 332, endPoint y: 500, distance: 216.0
click at [395, 508] on p "Sponsorships are a long game. The first year lays the groundwork, the second bu…" at bounding box center [680, 534] width 612 height 52
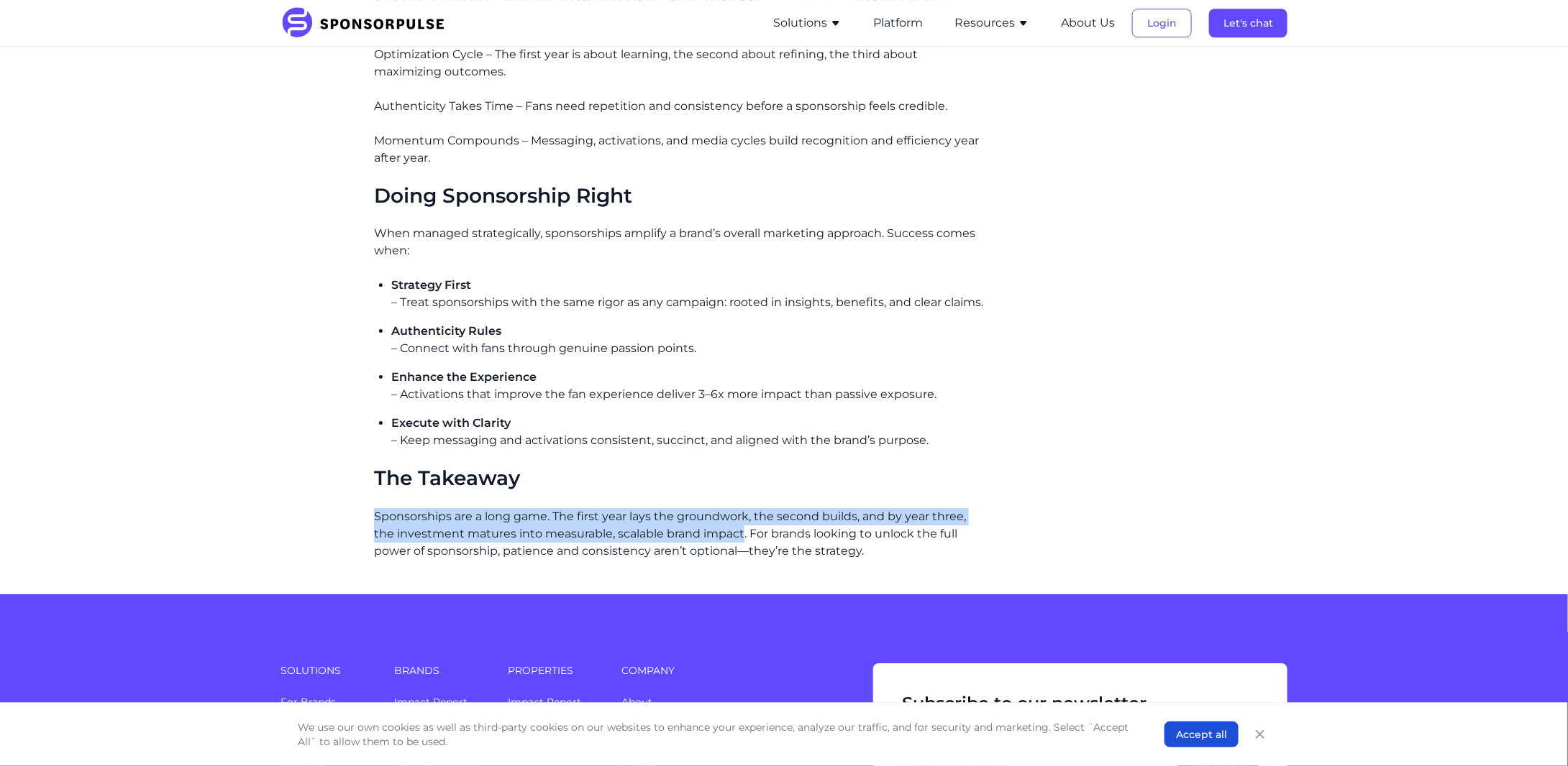
drag, startPoint x: 374, startPoint y: 501, endPoint x: 743, endPoint y: 521, distance: 369.5
click at [743, 521] on p "Sponsorships are a long game. The first year lays the groundwork, the second bu…" at bounding box center [680, 534] width 612 height 52
copy p "Sponsorships are a long game. The first year lays the groundwork, the second bu…"
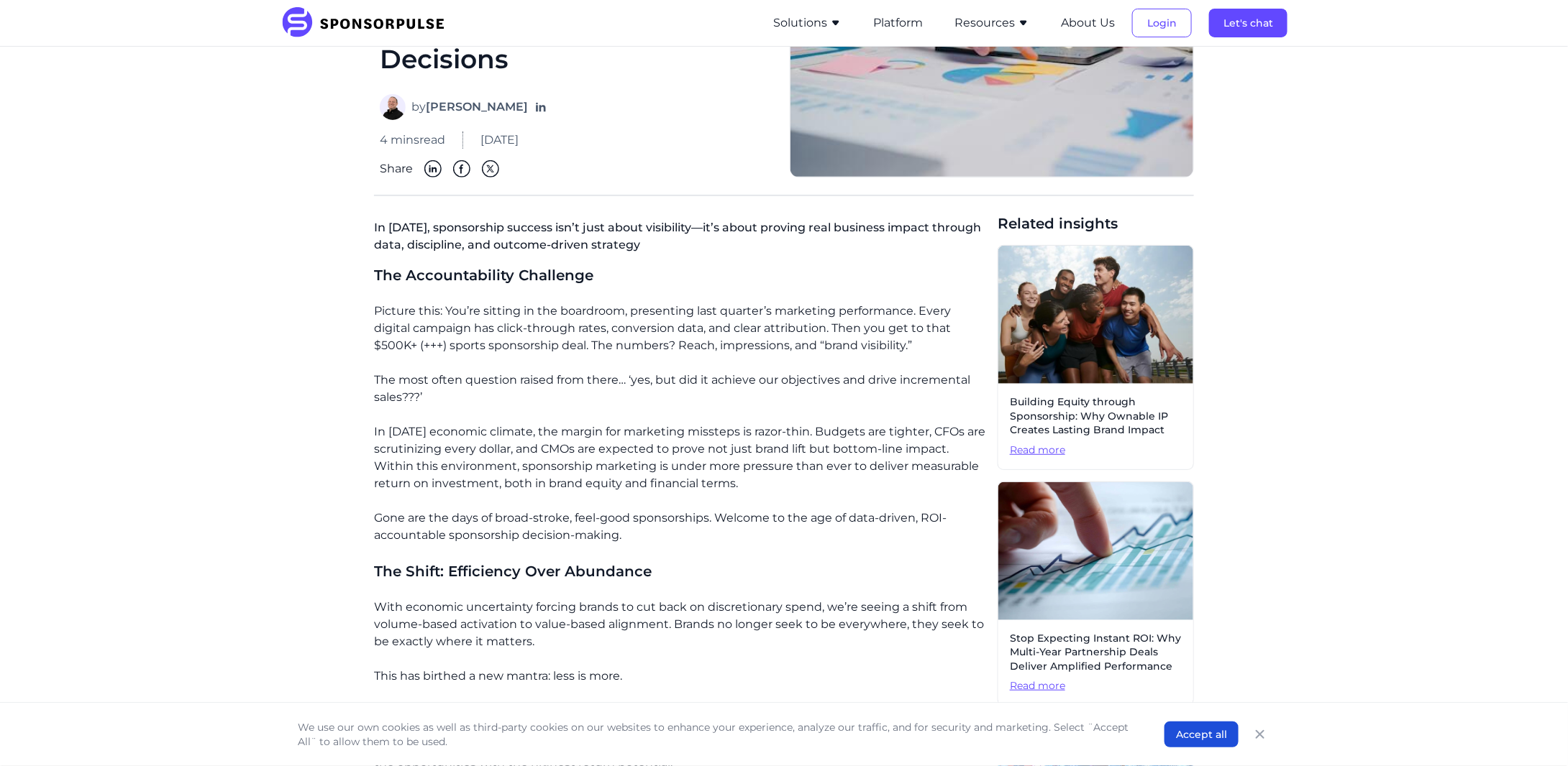
scroll to position [239, 0]
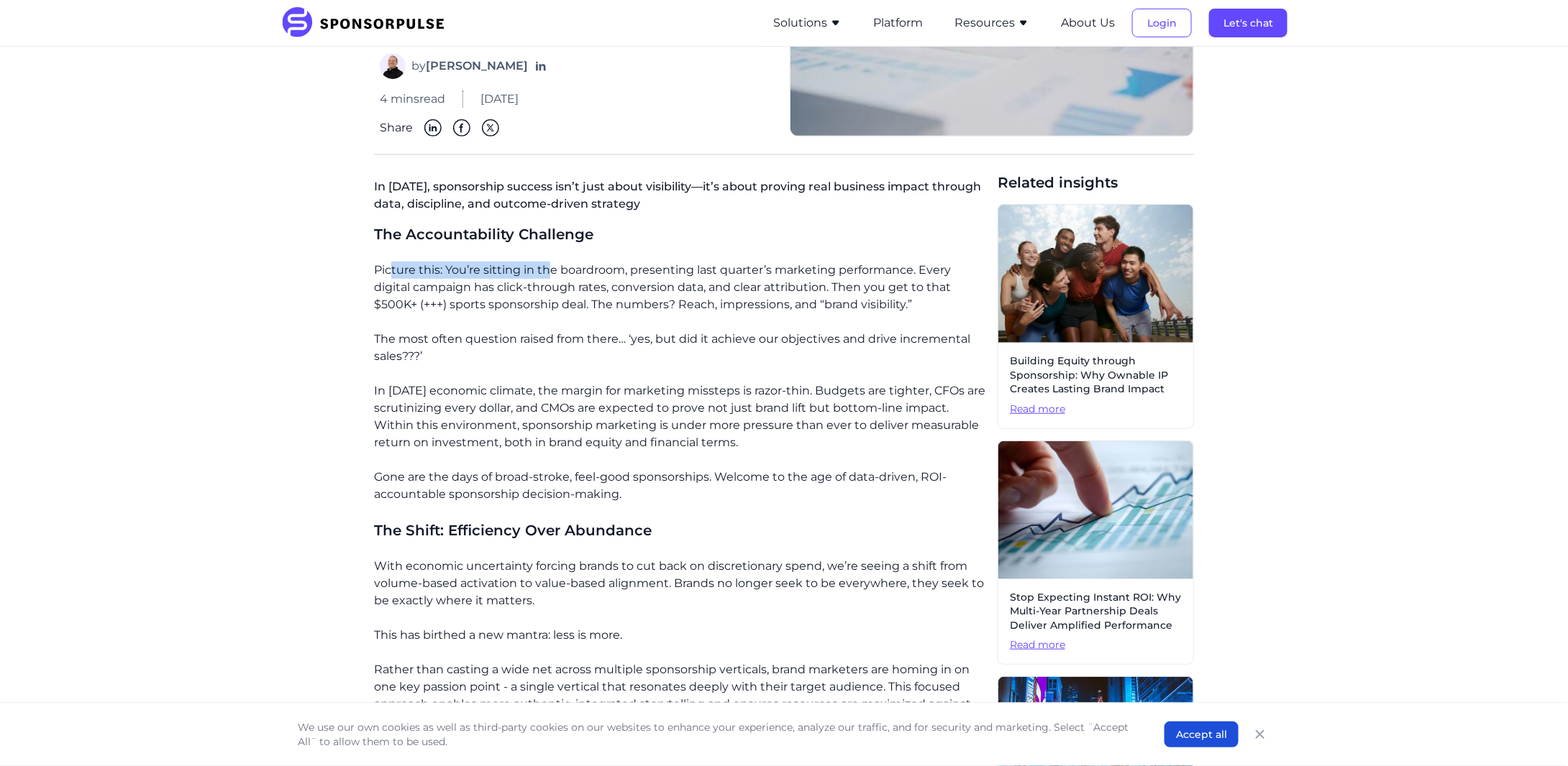
drag, startPoint x: 389, startPoint y: 267, endPoint x: 546, endPoint y: 273, distance: 157.1
click at [546, 273] on p "Picture this: You’re sitting in the boardroom, presenting last quarter’s market…" at bounding box center [680, 287] width 612 height 52
click at [404, 398] on p "In today’s economic climate, the margin for marketing missteps is razor-thin. B…" at bounding box center [680, 416] width 612 height 69
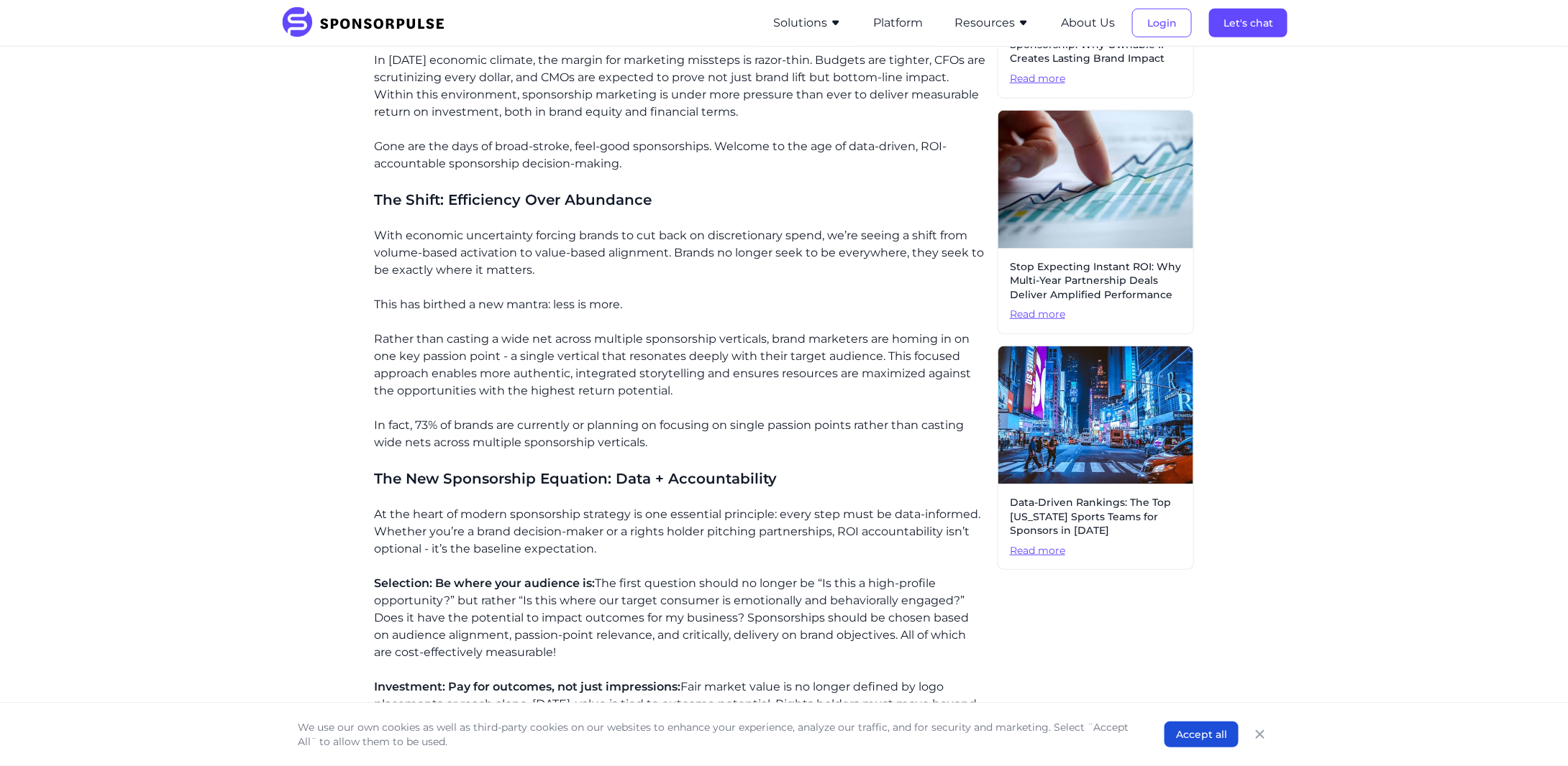
scroll to position [574, 0]
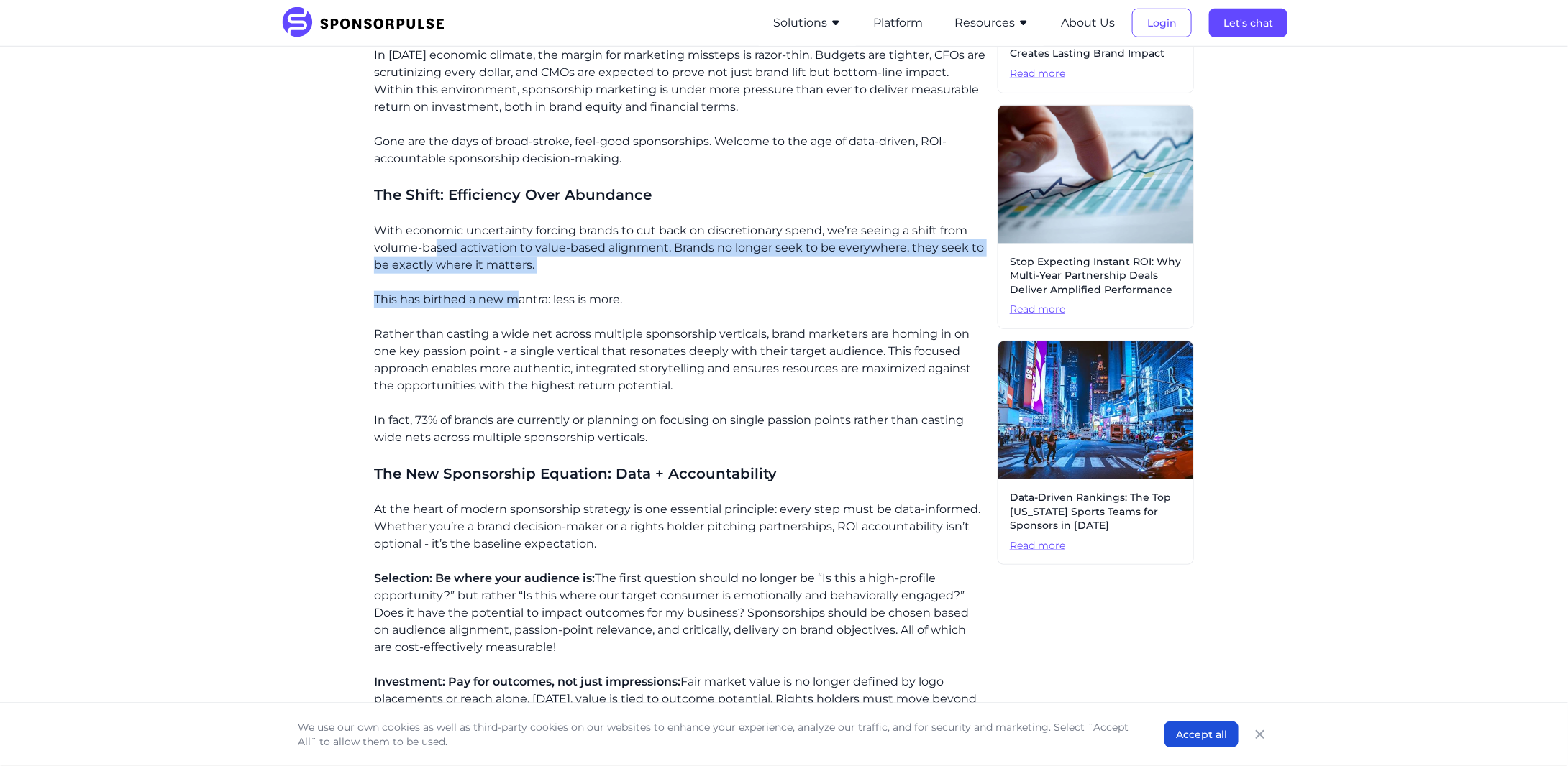
drag, startPoint x: 434, startPoint y: 239, endPoint x: 515, endPoint y: 304, distance: 103.9
click at [515, 304] on div "The Accountability Challenge Picture this: You’re sitting in the boardroom, pre…" at bounding box center [680, 680] width 612 height 1584
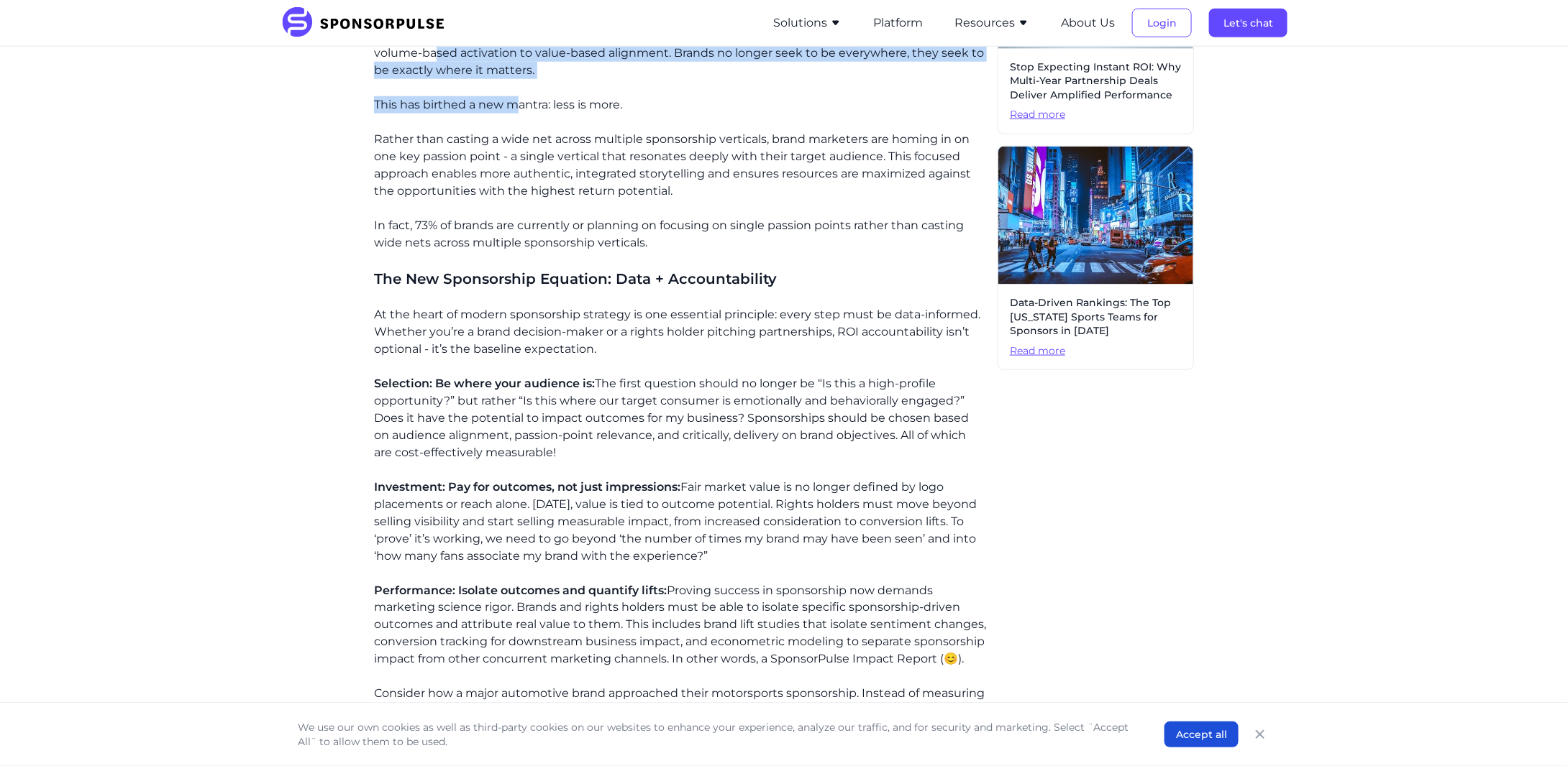
scroll to position [814, 0]
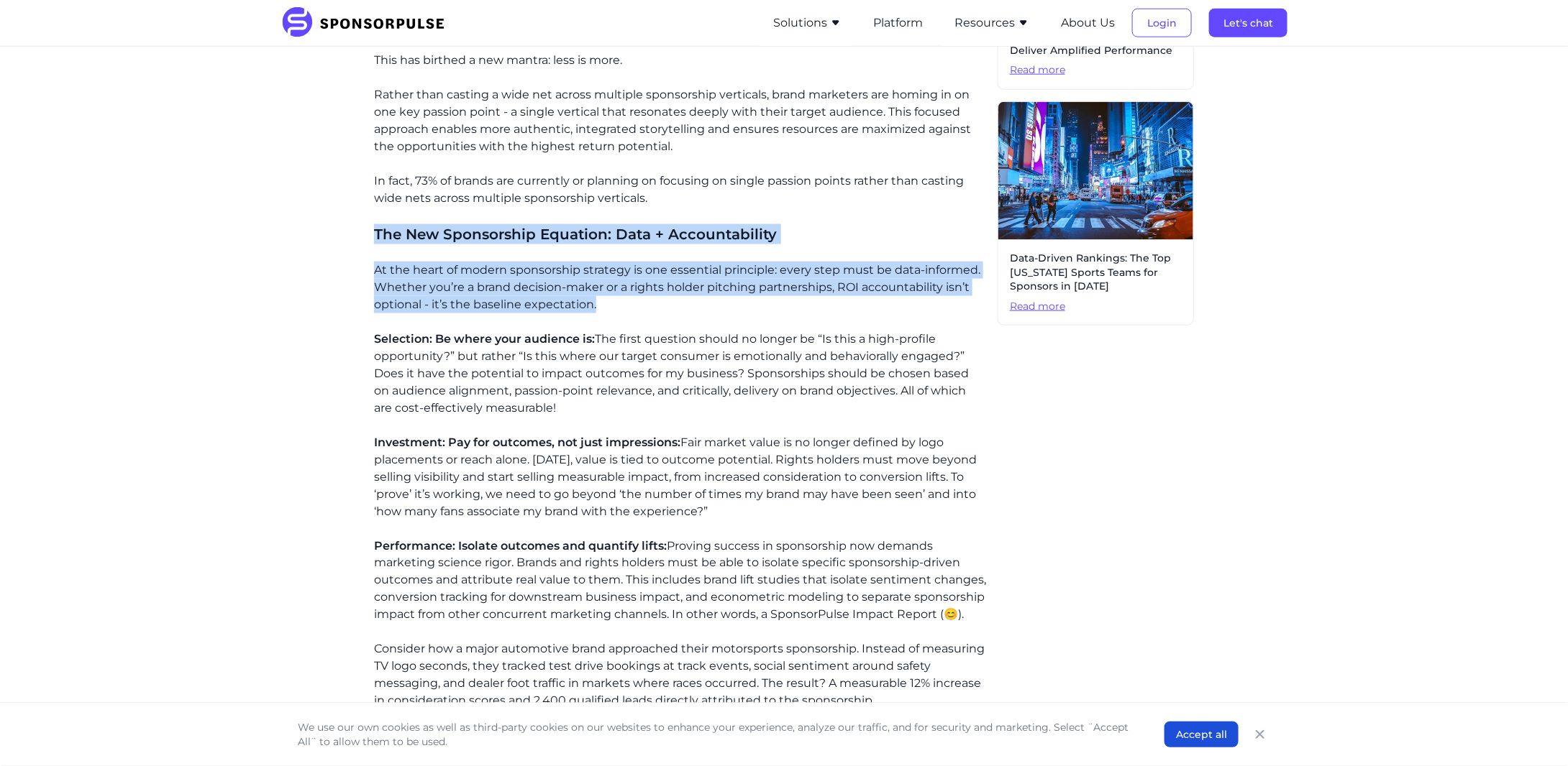
drag, startPoint x: 378, startPoint y: 237, endPoint x: 760, endPoint y: 311, distance: 389.1
click at [760, 311] on div "The Accountability Challenge Picture this: You’re sitting in the boardroom, pre…" at bounding box center [680, 441] width 612 height 1584
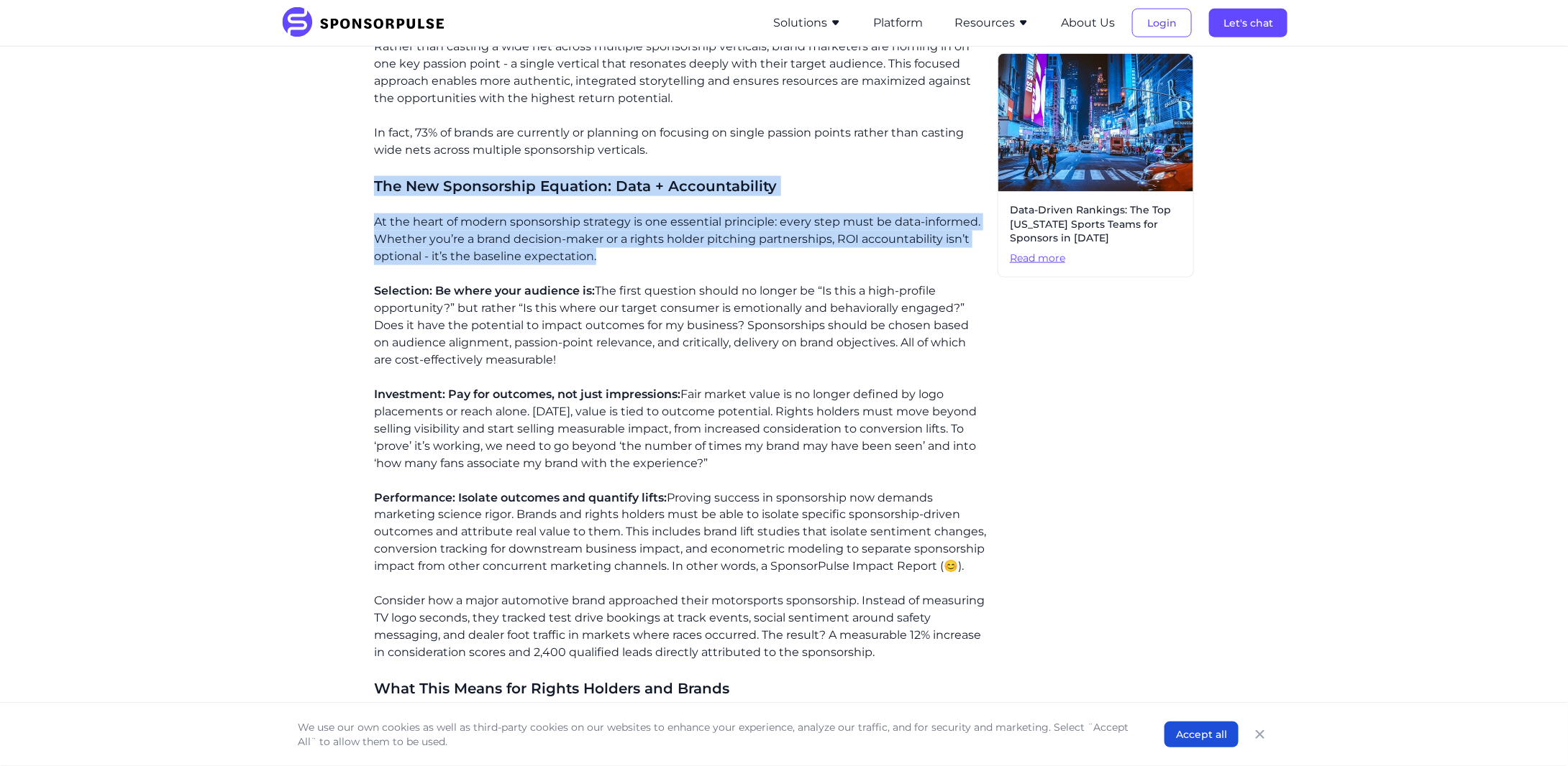
scroll to position [910, 0]
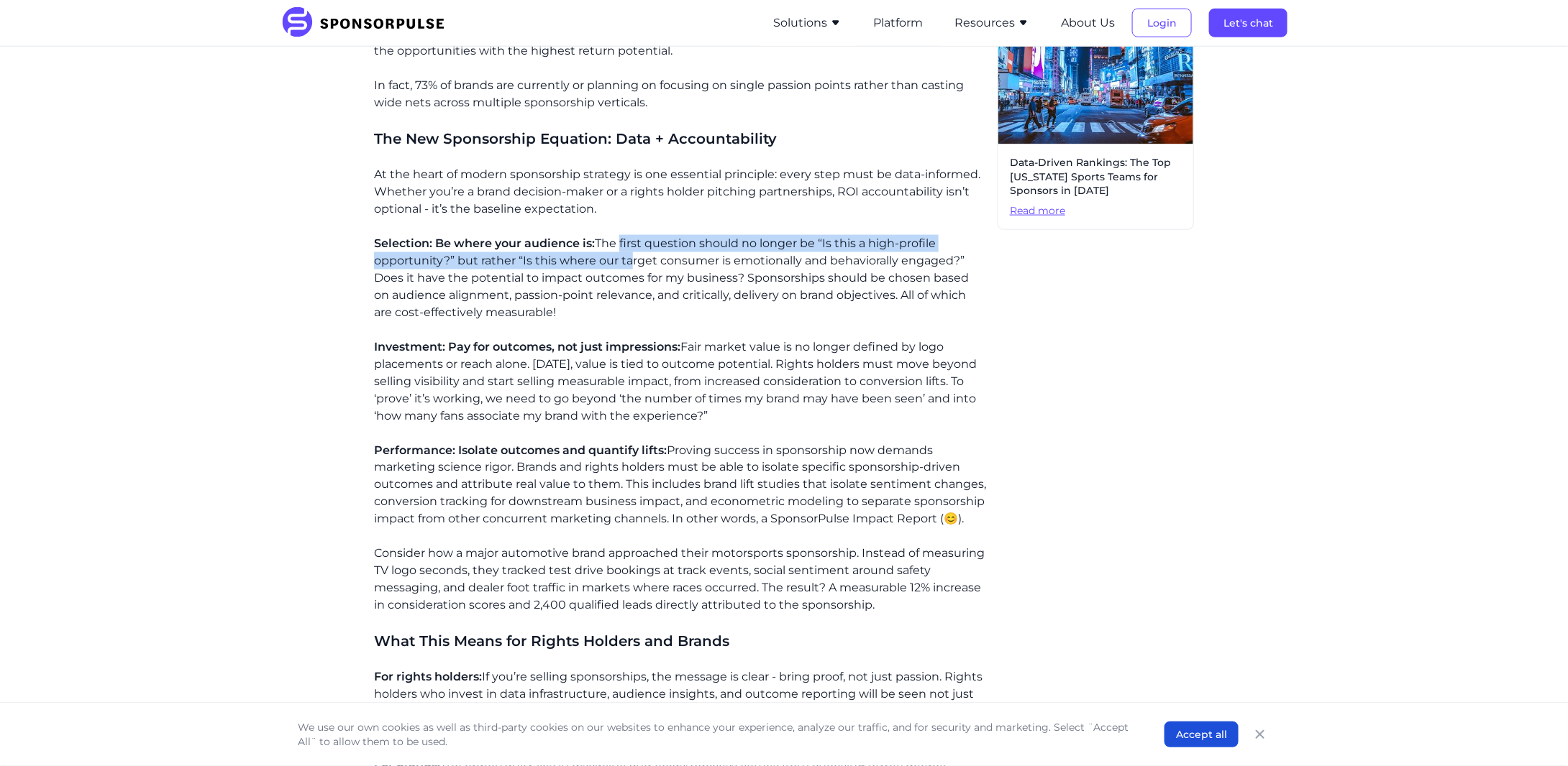
drag, startPoint x: 619, startPoint y: 242, endPoint x: 625, endPoint y: 267, distance: 25.7
click at [625, 267] on p "Selection: Be where your audience is: The first question should no longer be “I…" at bounding box center [680, 278] width 612 height 87
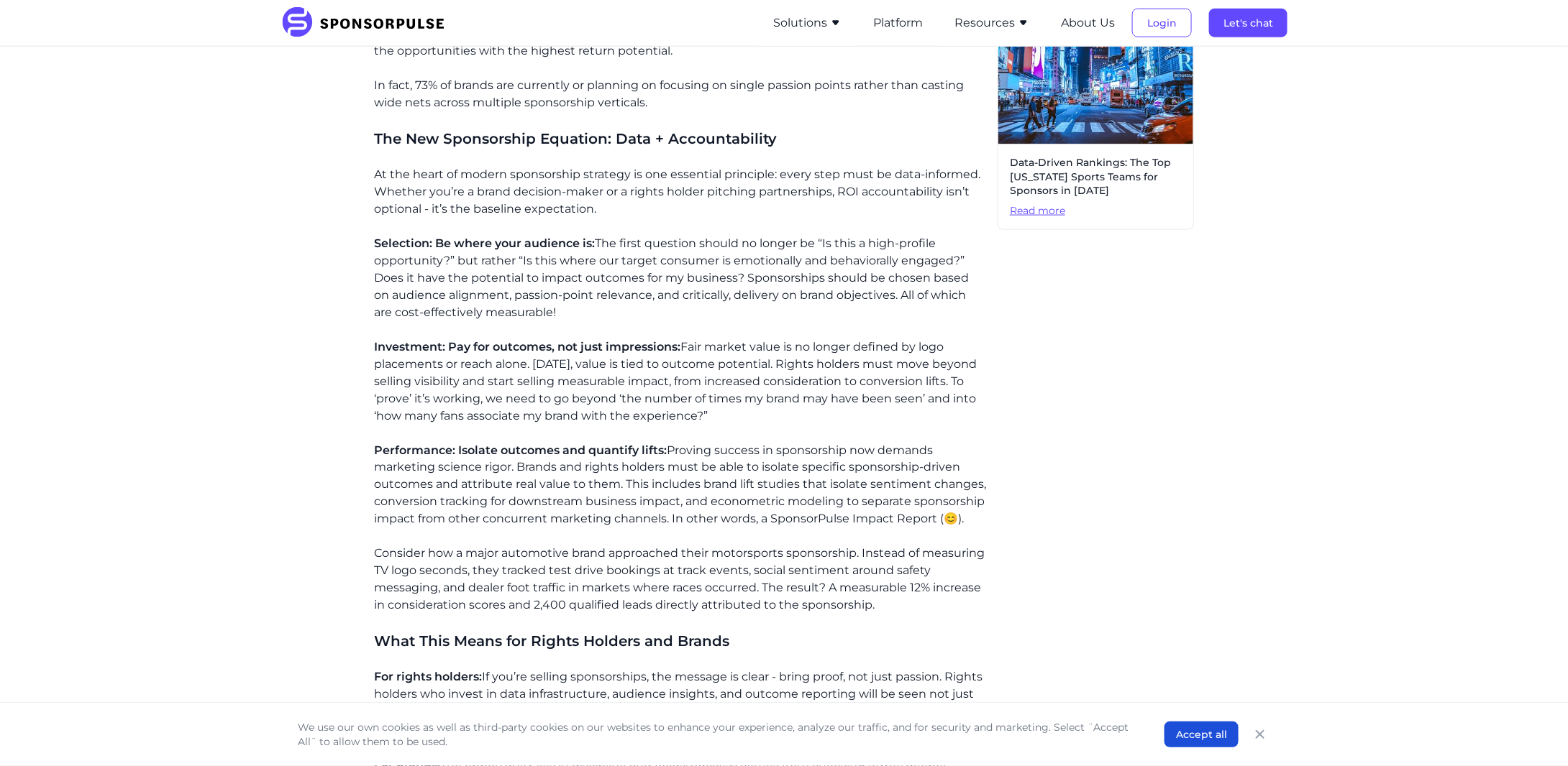
drag, startPoint x: 546, startPoint y: 289, endPoint x: 529, endPoint y: 313, distance: 29.4
click at [543, 295] on p "Selection: Be where your audience is: The first question should no longer be “I…" at bounding box center [680, 278] width 612 height 87
drag, startPoint x: 515, startPoint y: 299, endPoint x: 558, endPoint y: 310, distance: 44.4
click at [558, 310] on p "Selection: Be where your audience is: The first question should no longer be “I…" at bounding box center [680, 278] width 612 height 87
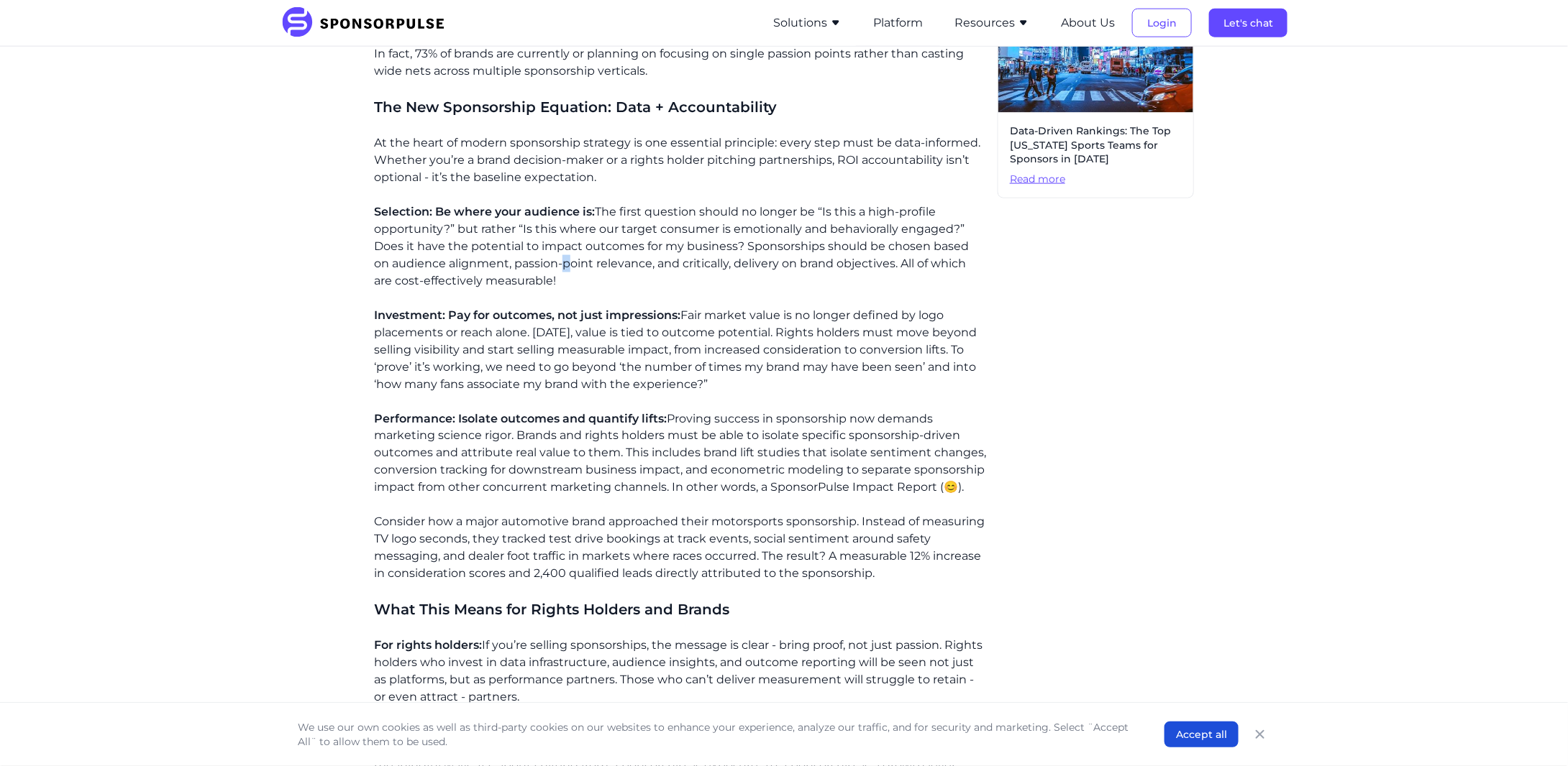
scroll to position [1006, 0]
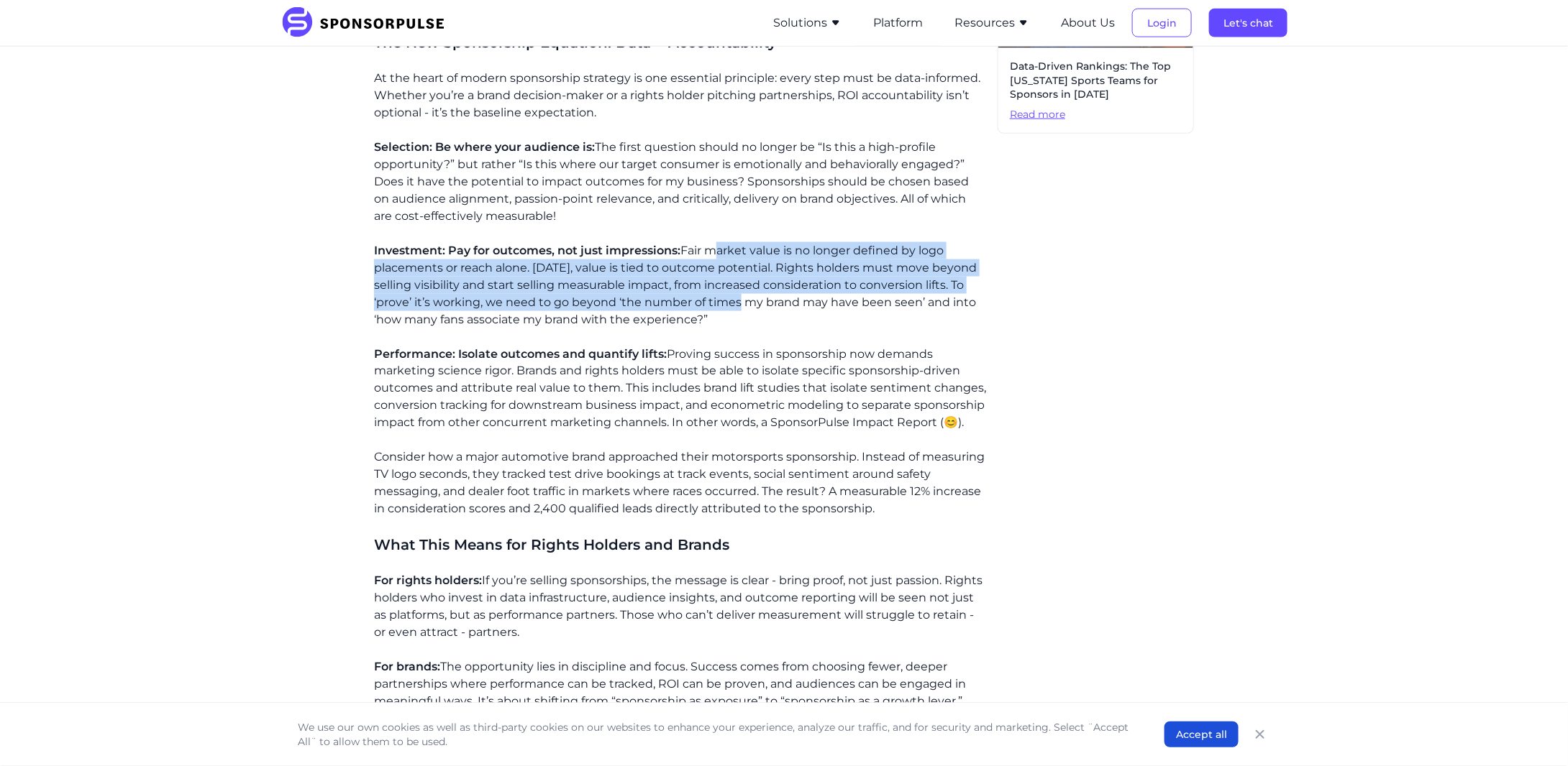
drag, startPoint x: 715, startPoint y: 250, endPoint x: 742, endPoint y: 308, distance: 64.0
click at [742, 308] on p "Investment: Pay for outcomes, not just impressions: Fair market value is no lon…" at bounding box center [680, 285] width 612 height 87
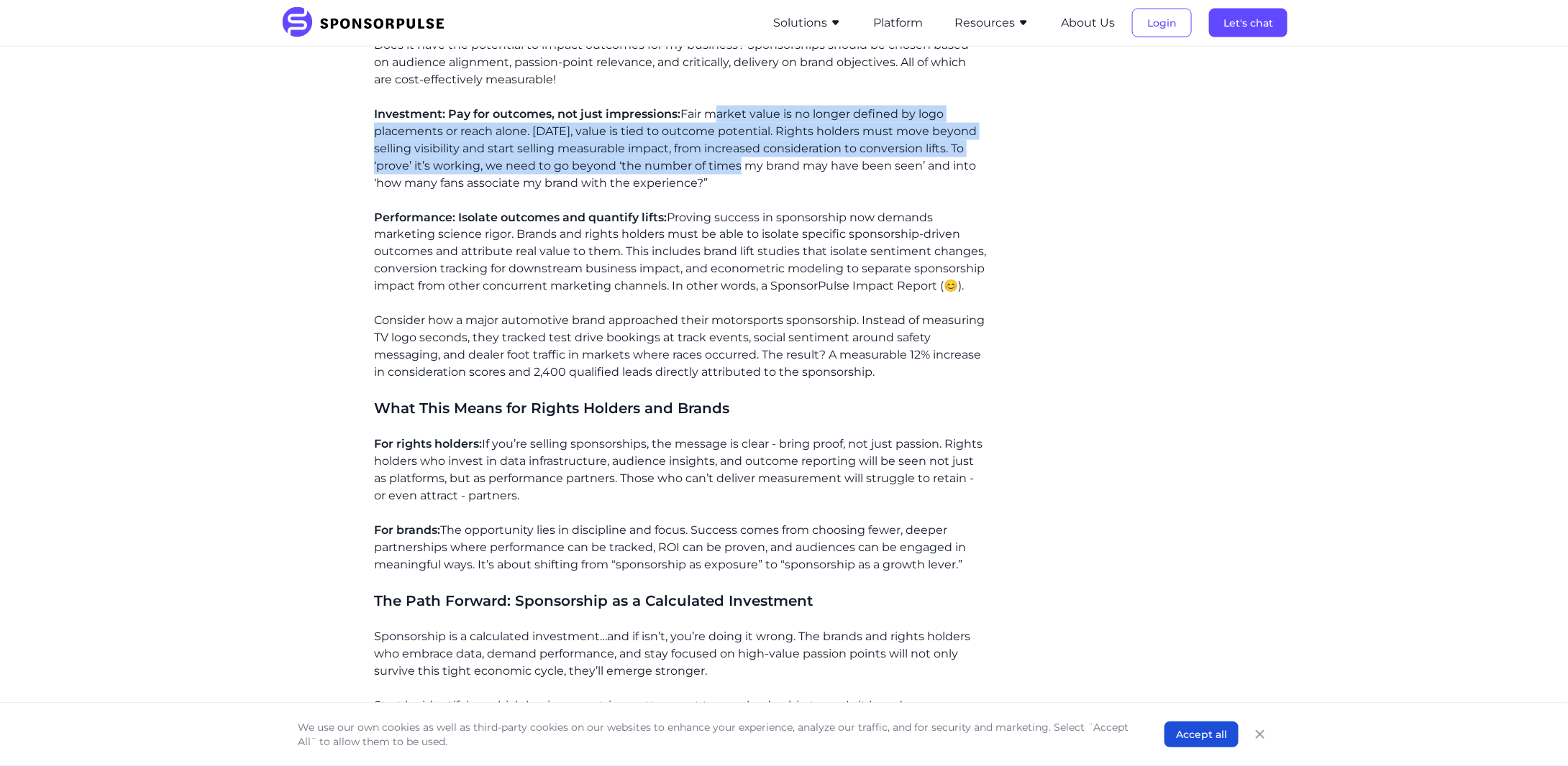
scroll to position [1150, 0]
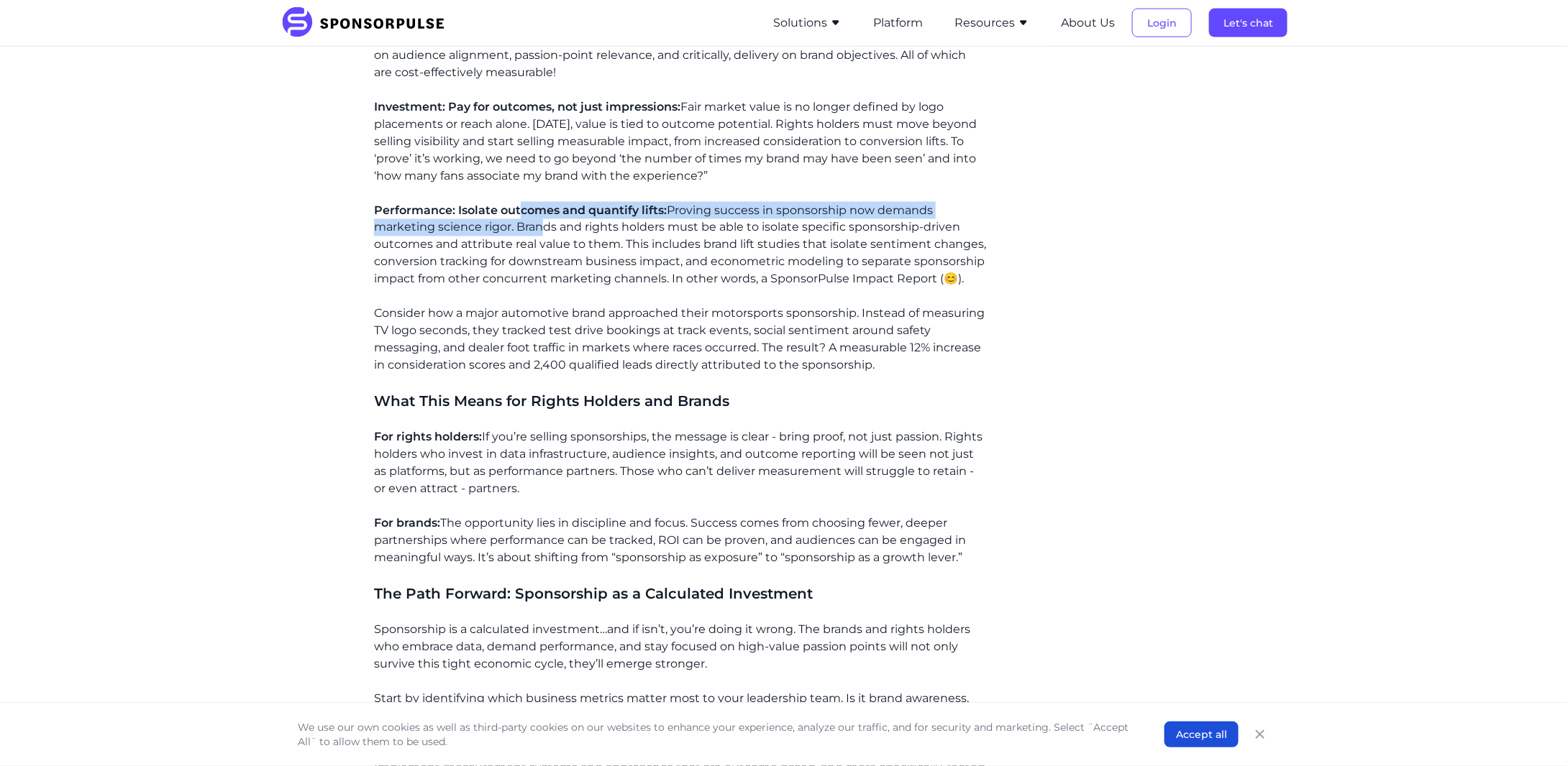
drag, startPoint x: 517, startPoint y: 208, endPoint x: 536, endPoint y: 229, distance: 28.3
click at [536, 229] on p "Performance: Isolate outcomes and quantify lifts: Proving success in sponsorshi…" at bounding box center [680, 245] width 612 height 87
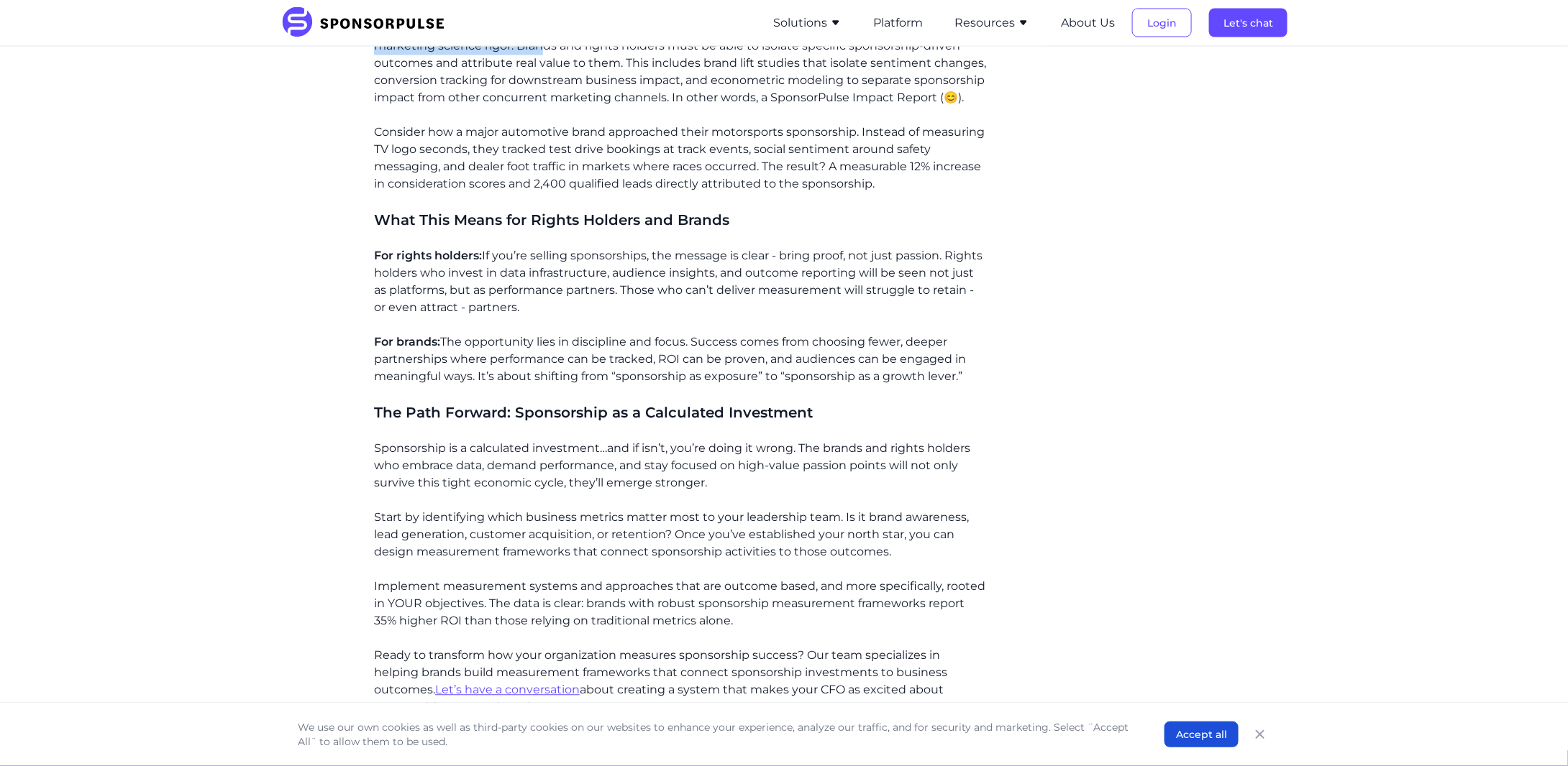
scroll to position [1340, 0]
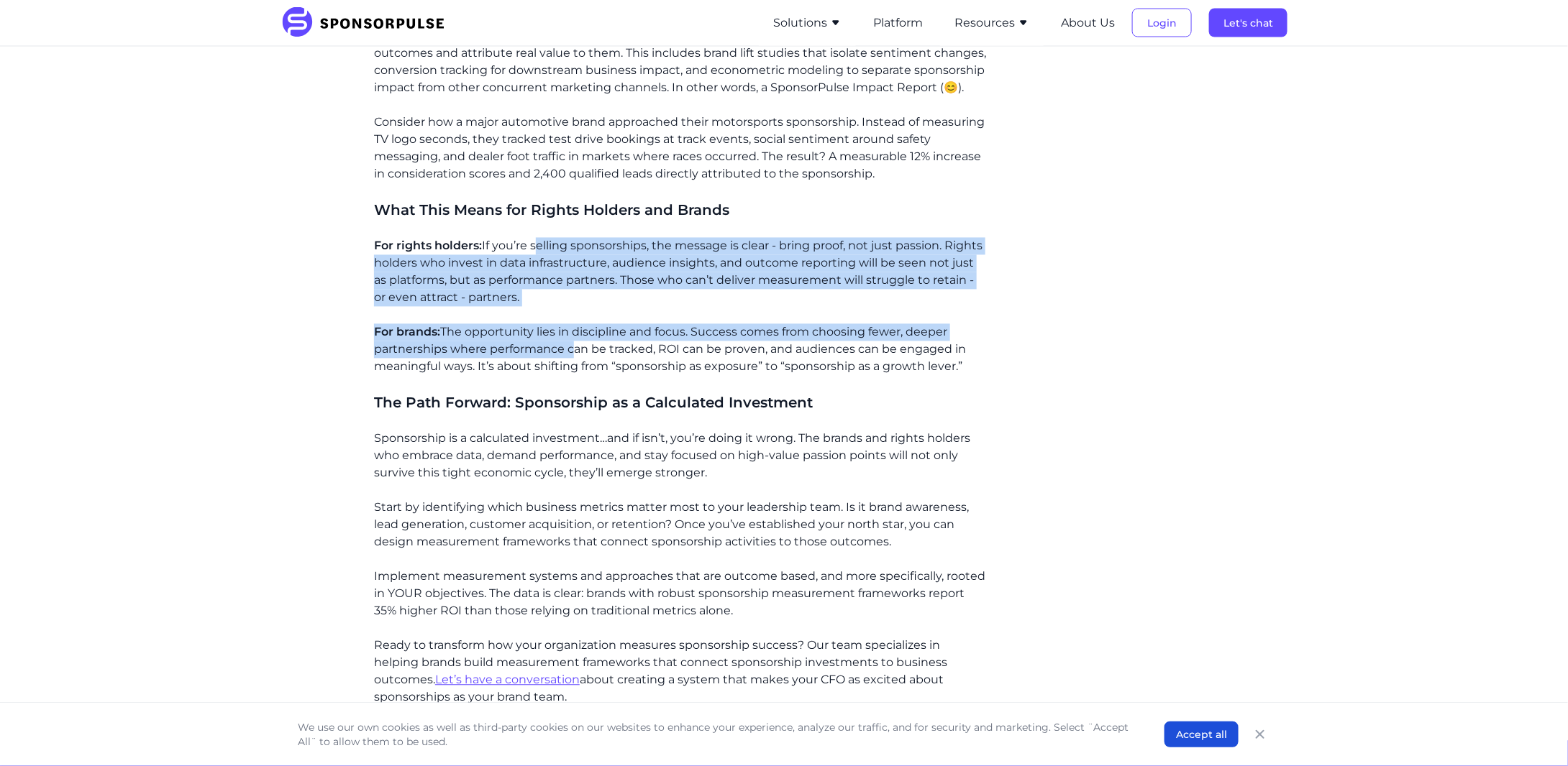
drag, startPoint x: 538, startPoint y: 242, endPoint x: 574, endPoint y: 354, distance: 117.6
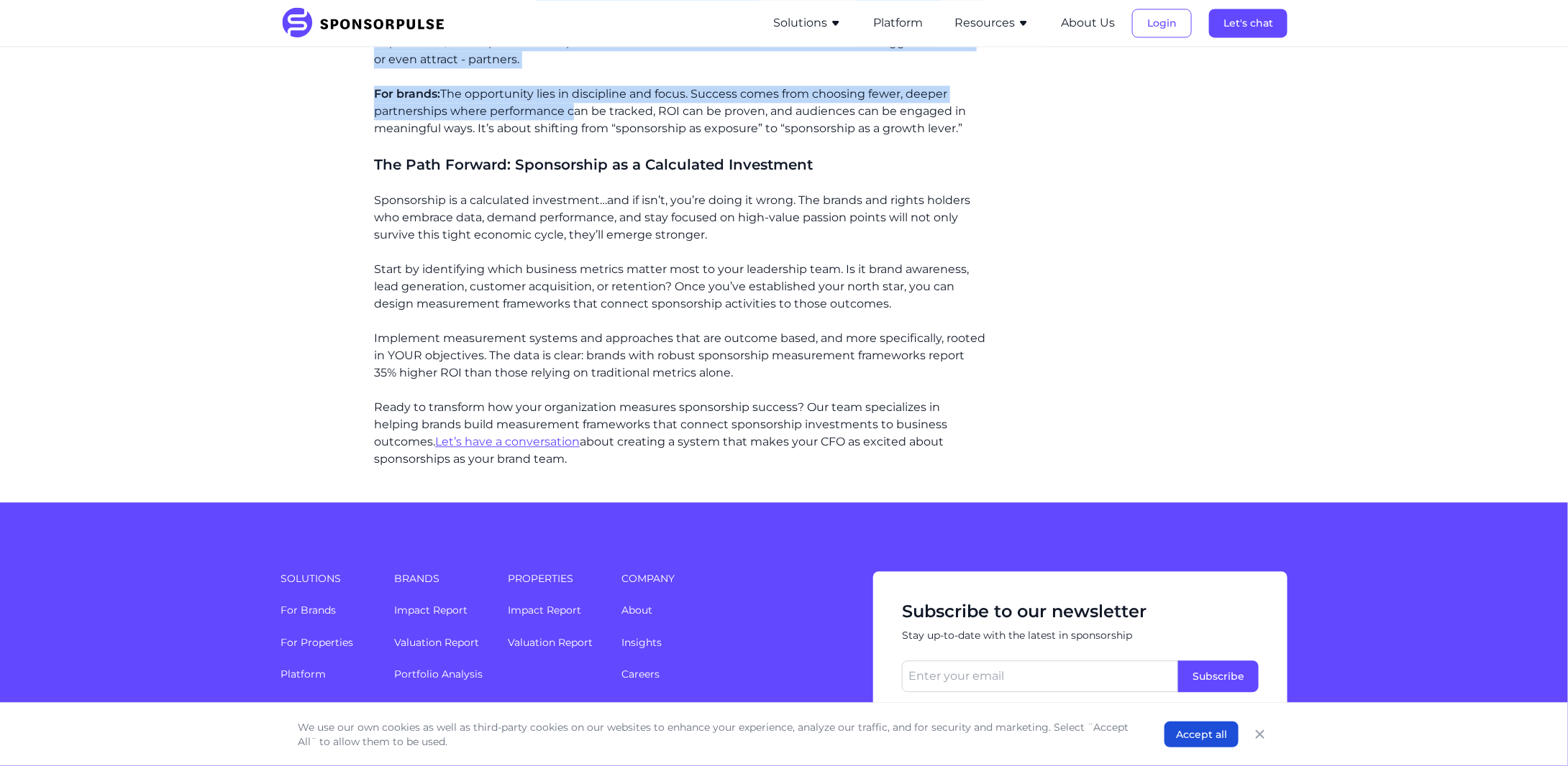
scroll to position [1581, 0]
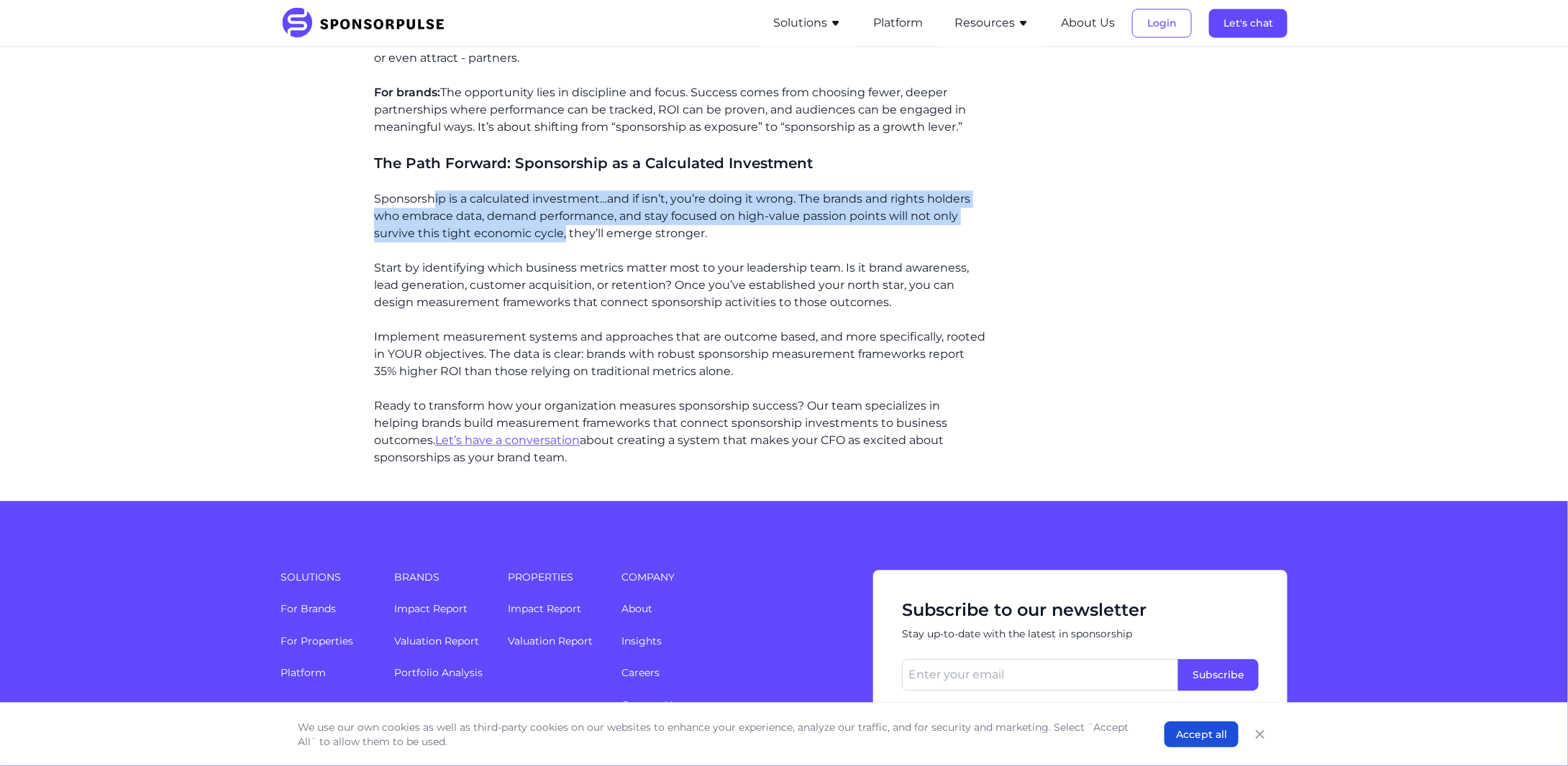
drag, startPoint x: 433, startPoint y: 193, endPoint x: 565, endPoint y: 226, distance: 136.1
click at [565, 226] on p "Sponsorship is a calculated investment…and if isn’t, you’re doing it wrong. The…" at bounding box center [680, 216] width 612 height 52
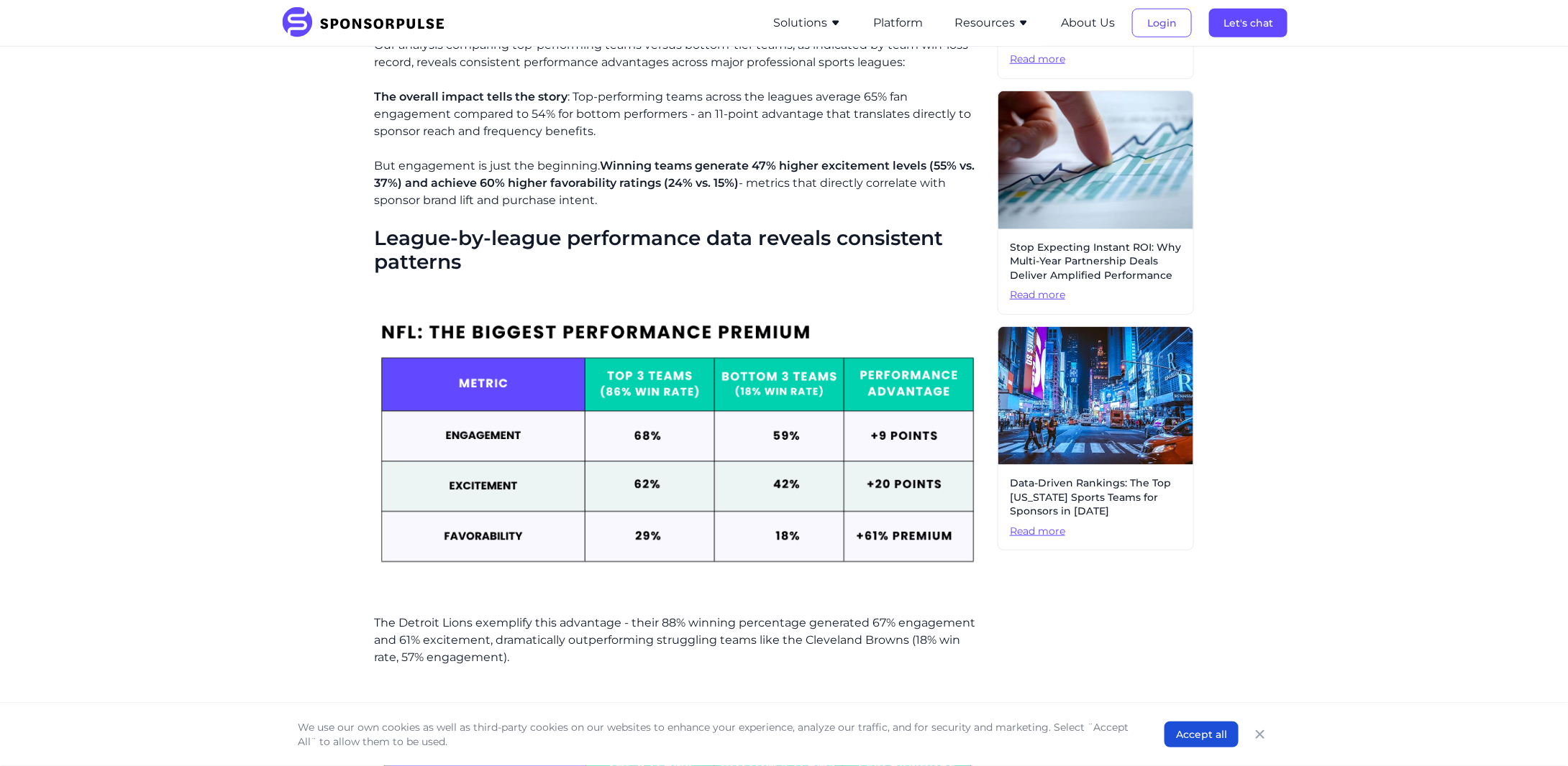
scroll to position [622, 0]
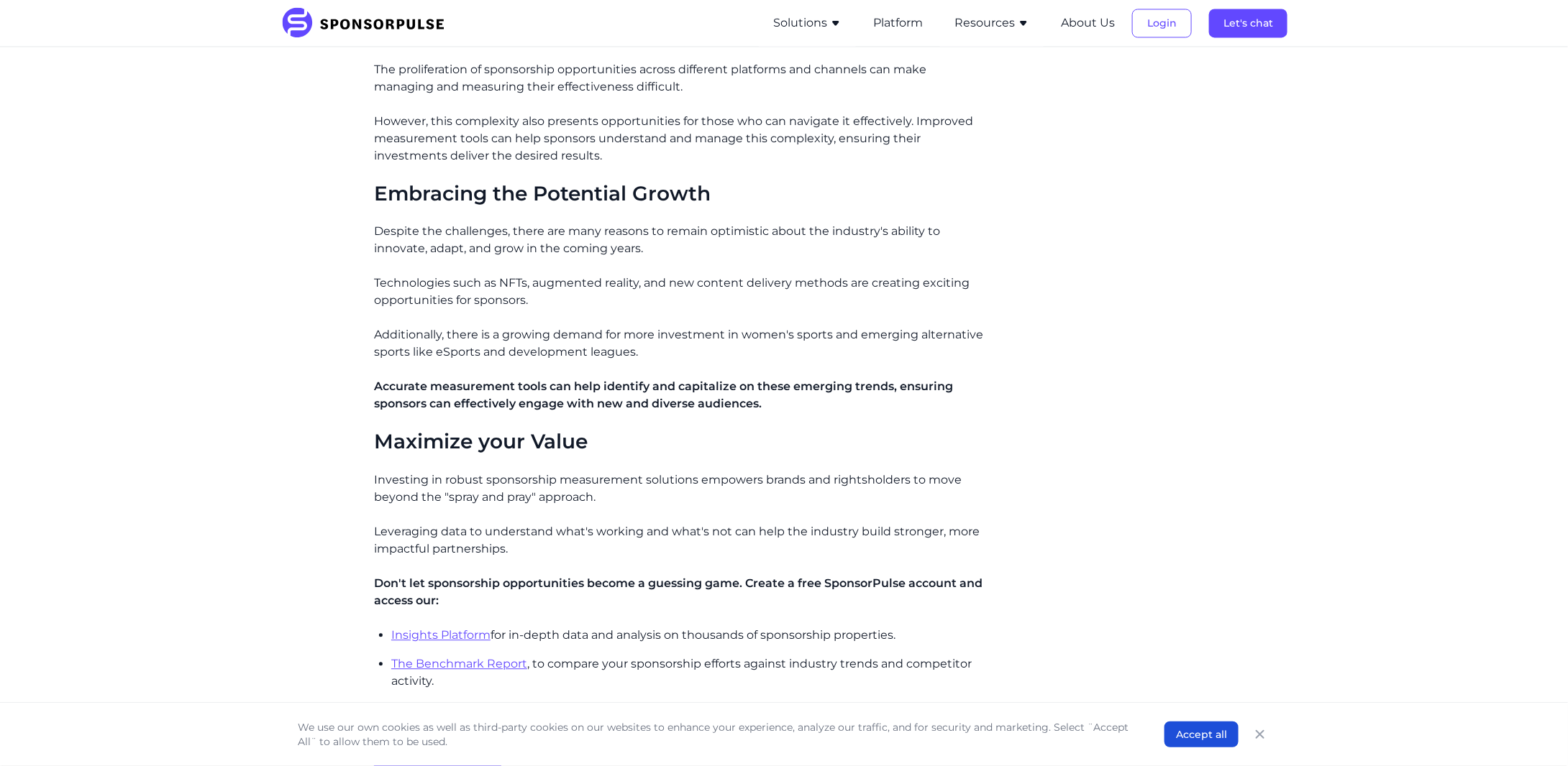
scroll to position [1533, 0]
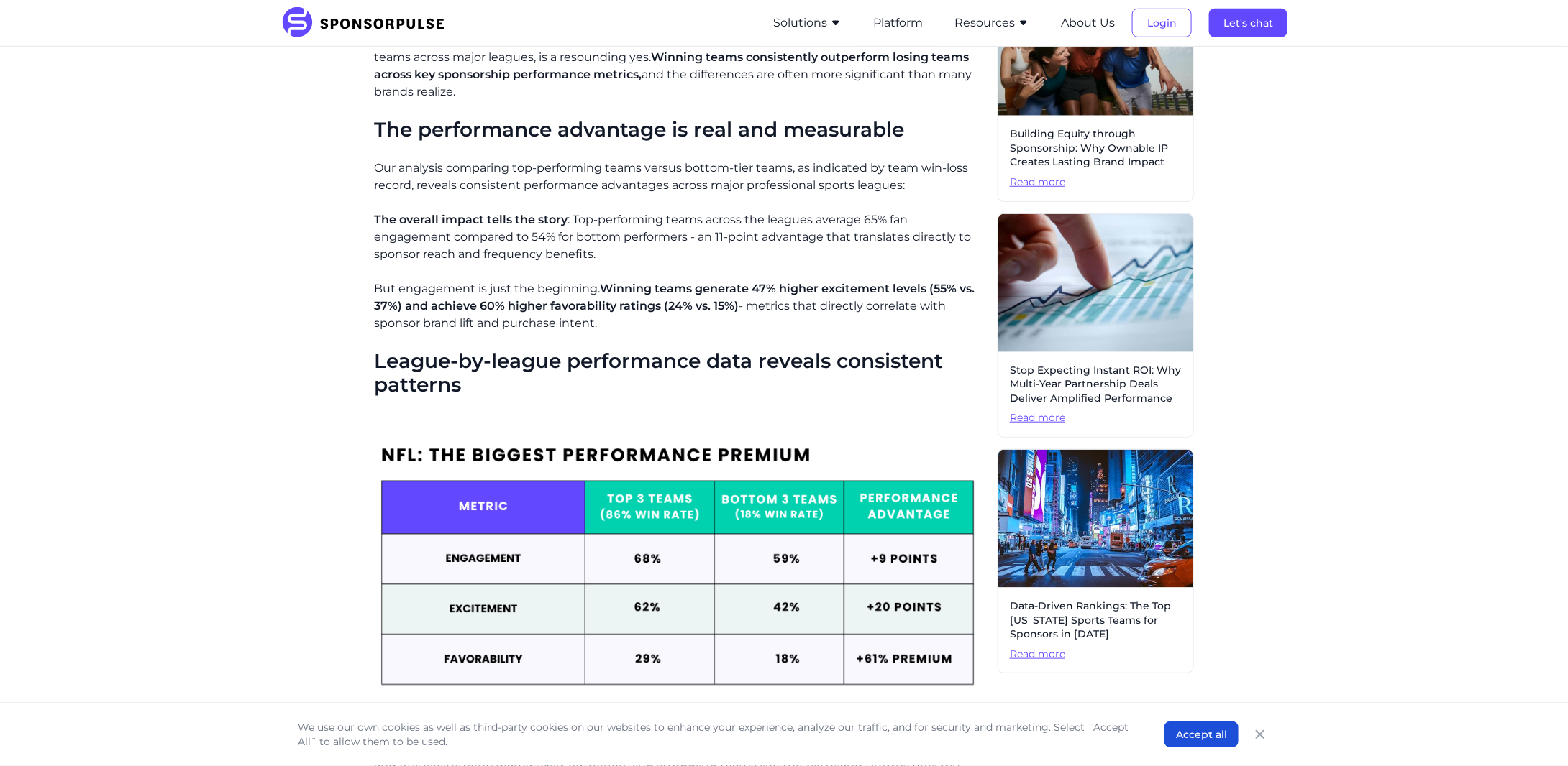
scroll to position [168, 0]
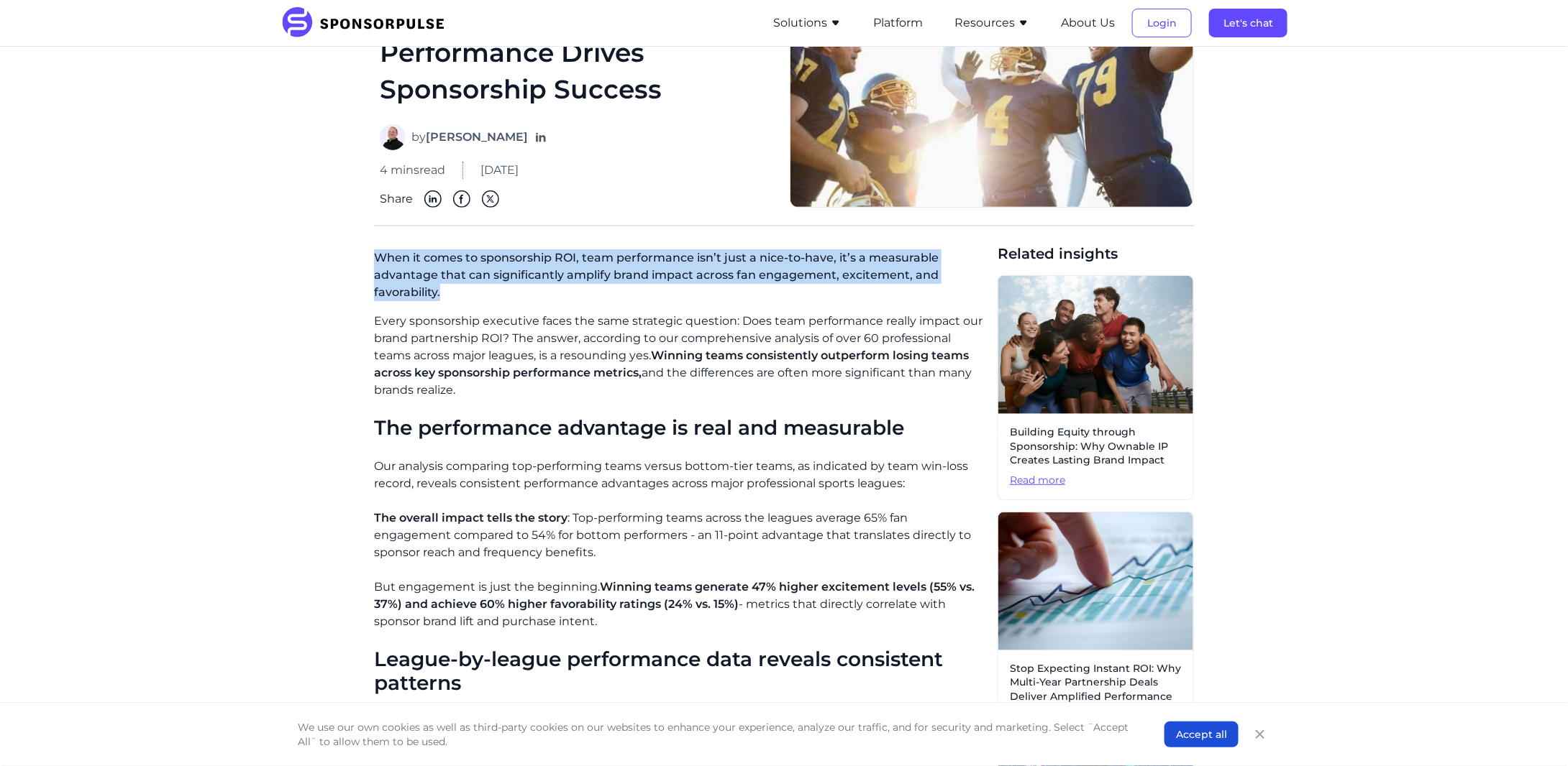
drag, startPoint x: 366, startPoint y: 261, endPoint x: 525, endPoint y: 284, distance: 160.7
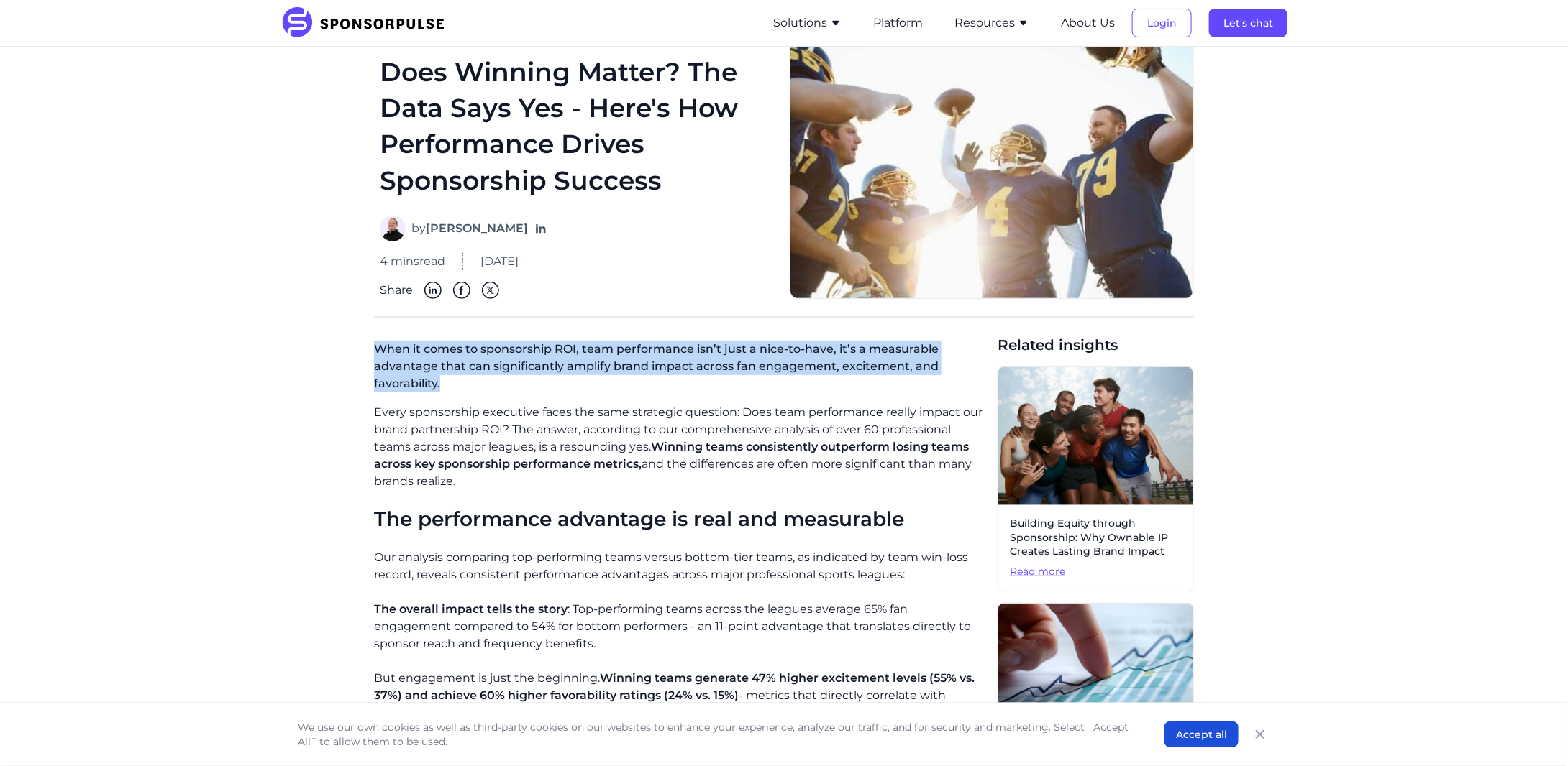
scroll to position [25, 0]
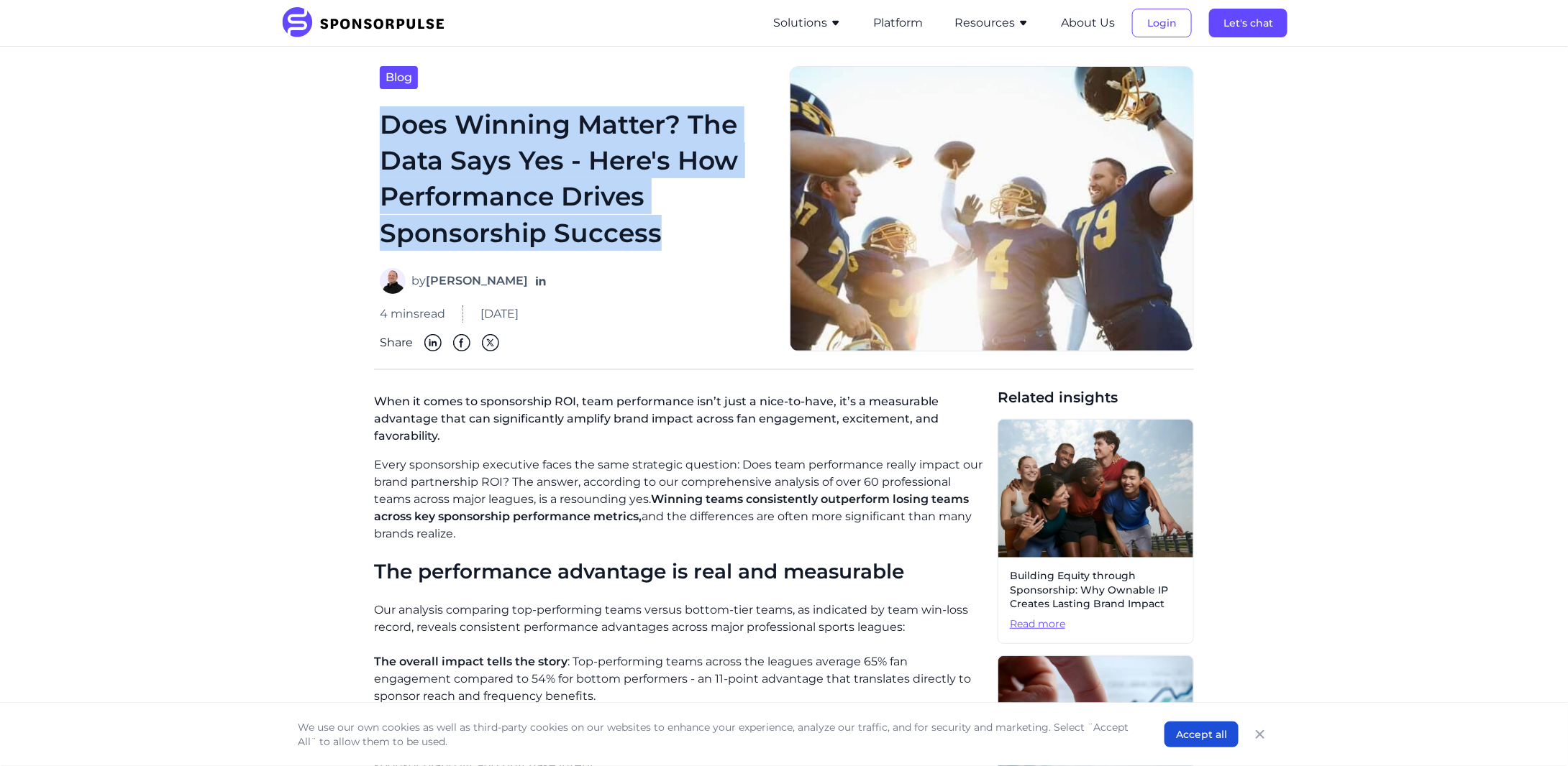
drag, startPoint x: 386, startPoint y: 118, endPoint x: 739, endPoint y: 247, distance: 375.8
click at [739, 247] on h1 "Does Winning Matter? The Data Says Yes - Here's How Performance Drives Sponsors…" at bounding box center [576, 180] width 392 height 145
copy h1 "Does Winning Matter? The Data Says Yes - Here's How Performance Drives Sponsors…"
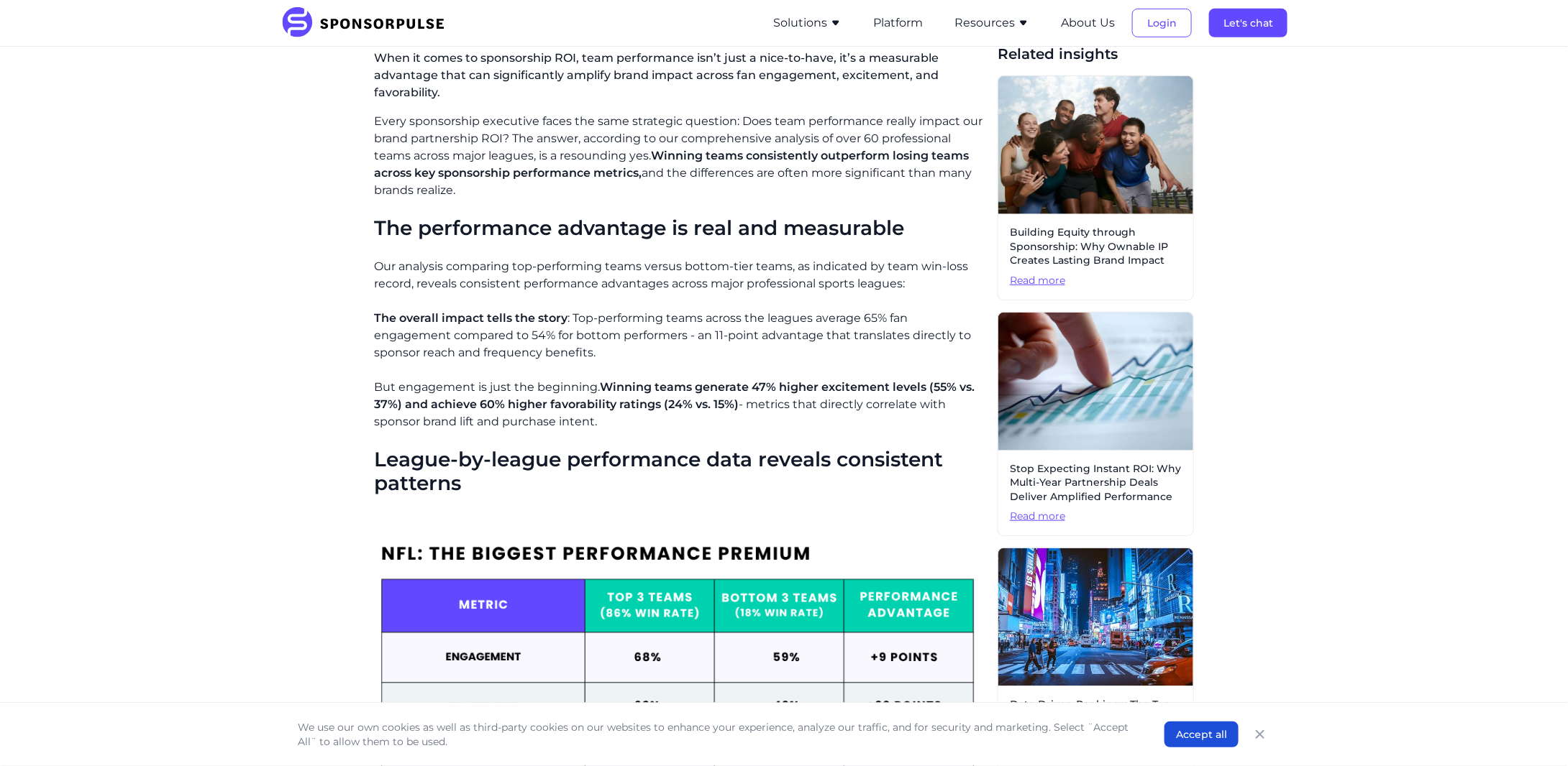
scroll to position [456, 0]
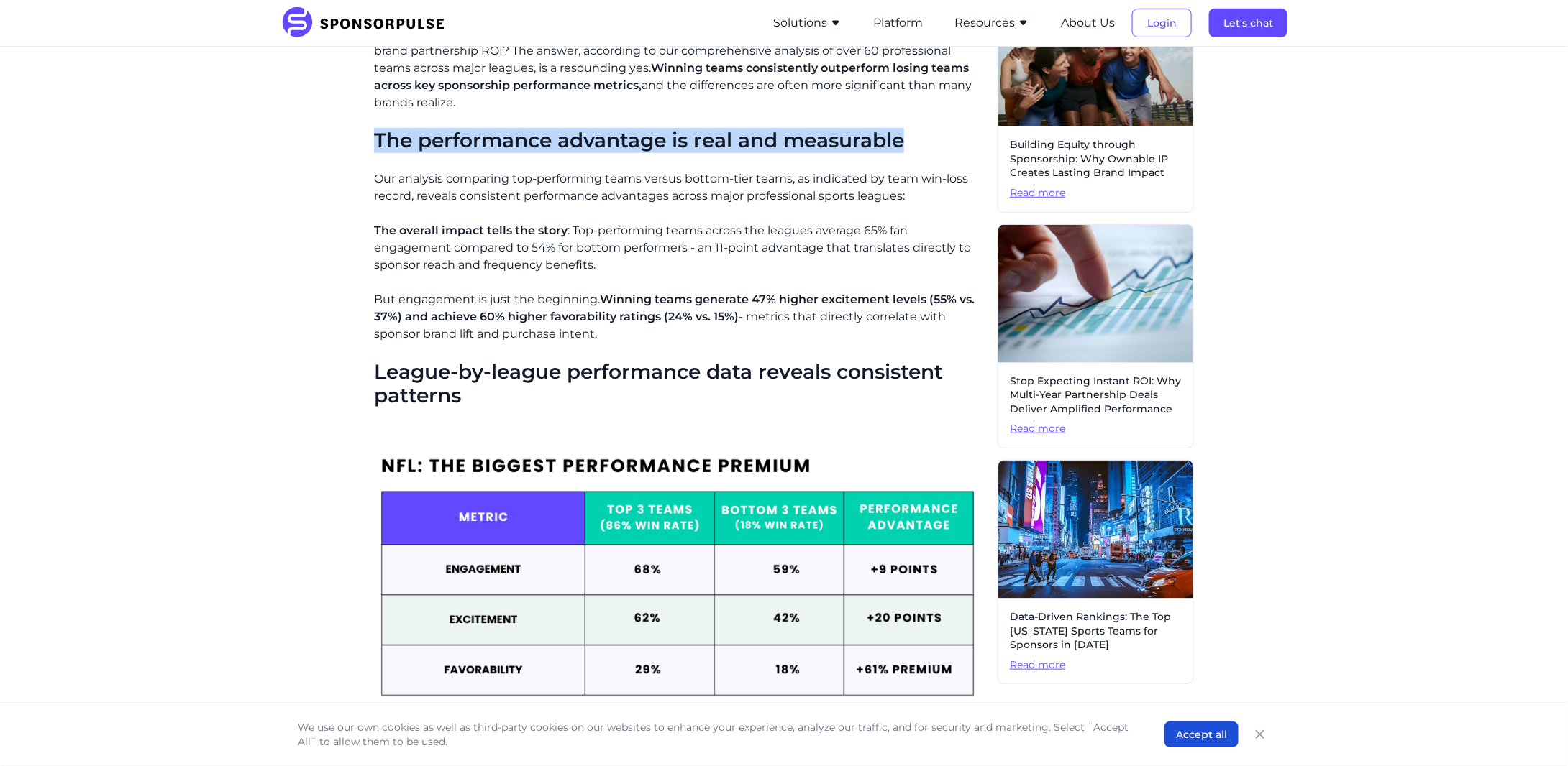
drag, startPoint x: 367, startPoint y: 139, endPoint x: 909, endPoint y: 139, distance: 542.0
copy span "The performance advantage is real and measurable"
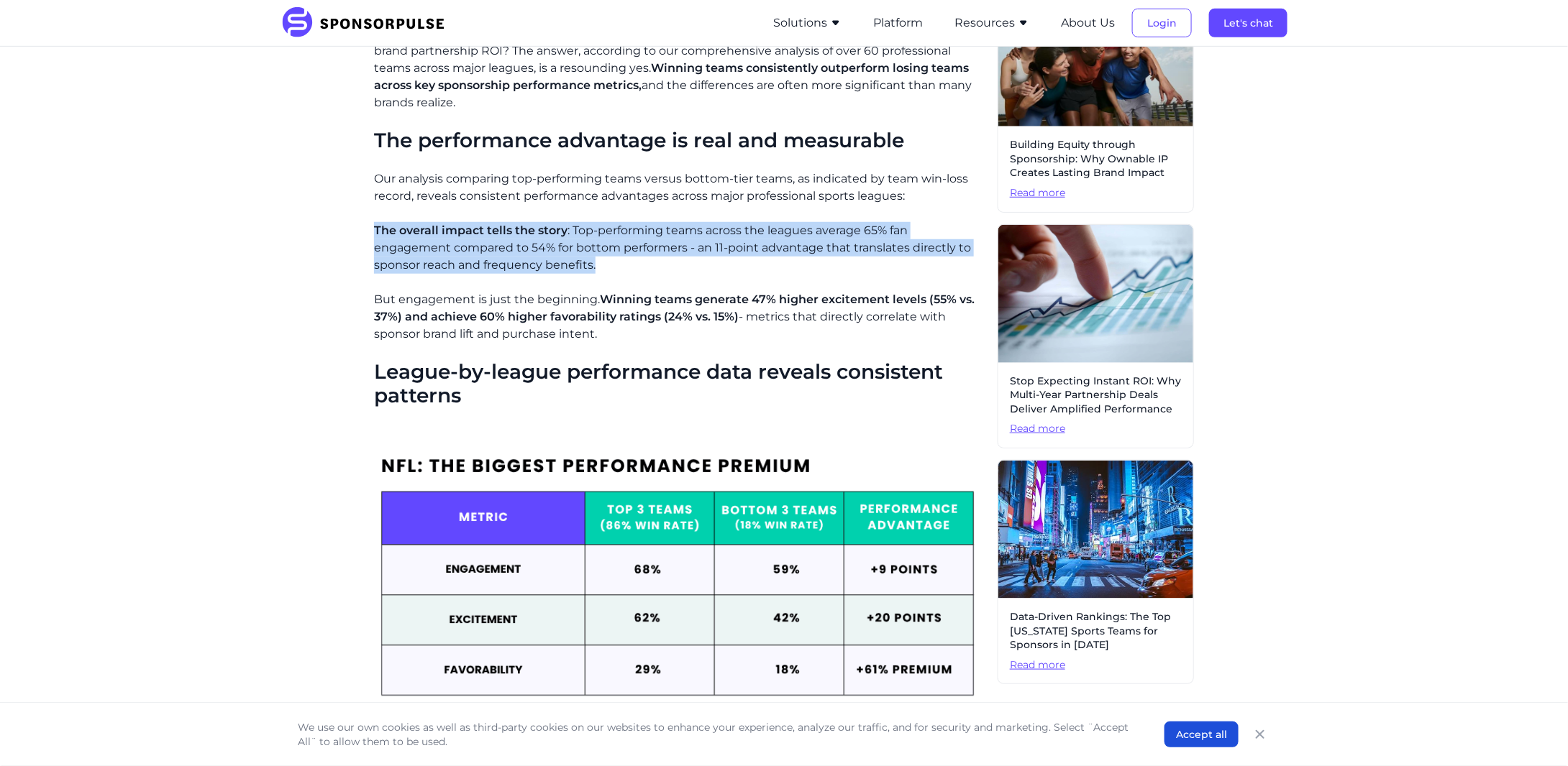
drag, startPoint x: 361, startPoint y: 227, endPoint x: 641, endPoint y: 255, distance: 281.4
click at [642, 256] on p "The overall impact tells the story : Top-performing teams across the leagues av…" at bounding box center [680, 248] width 612 height 52
drag, startPoint x: 630, startPoint y: 261, endPoint x: 572, endPoint y: 231, distance: 65.3
click at [572, 231] on p "The overall impact tells the story : Top-performing teams across the leagues av…" at bounding box center [680, 248] width 612 height 52
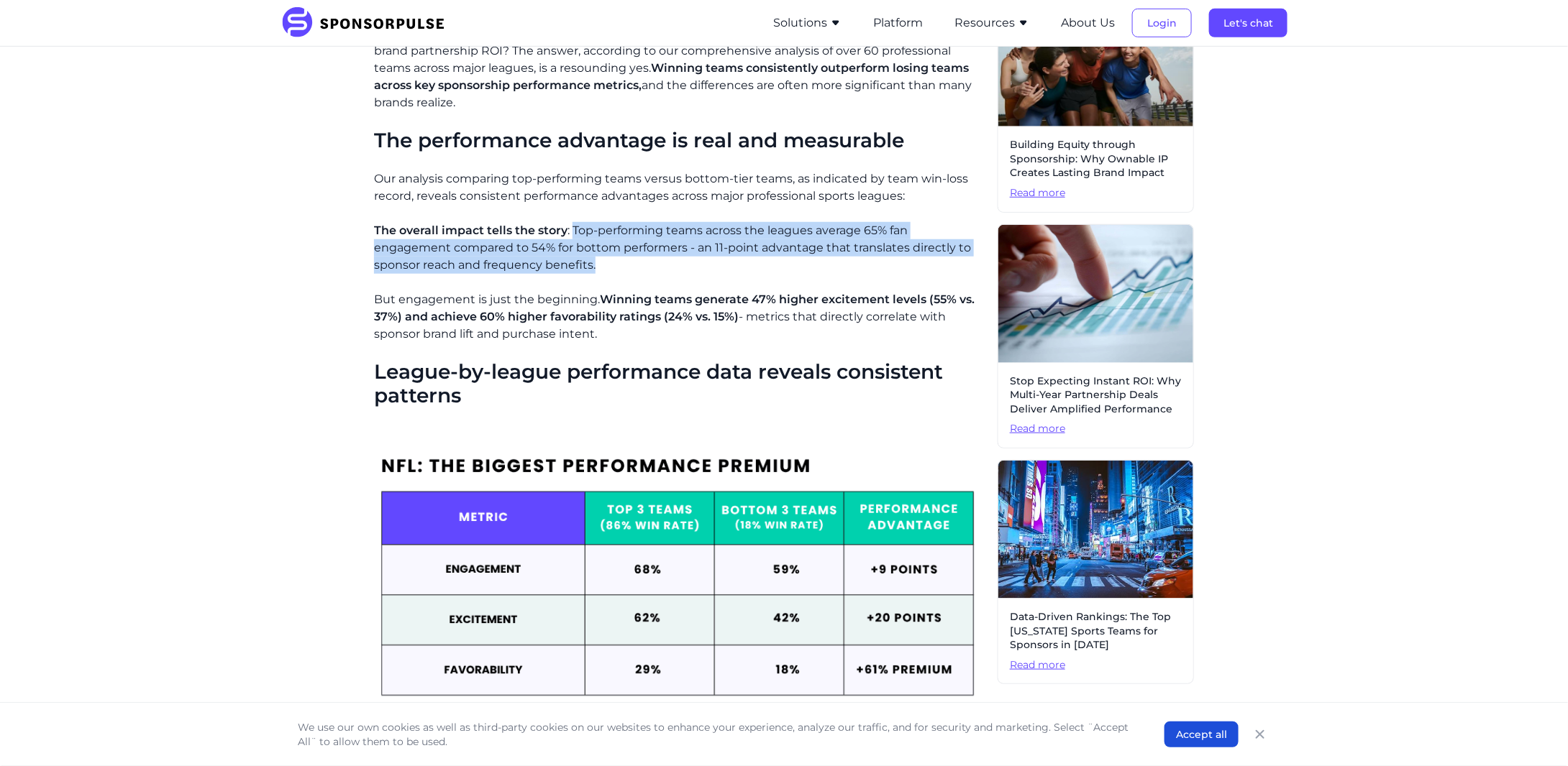
copy p "Top-performing teams across the leagues average 65% fan engagement compared to …"
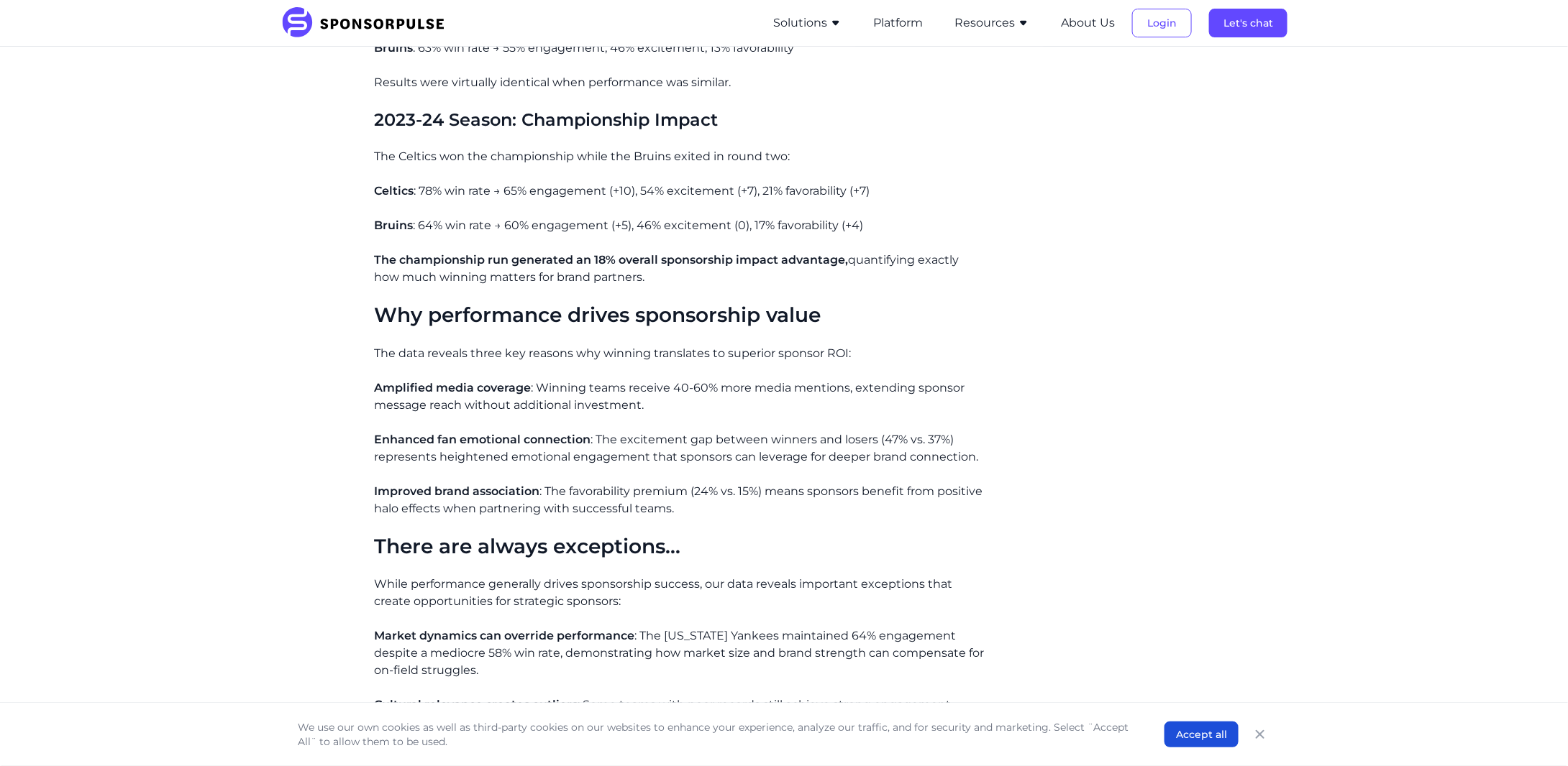
scroll to position [2564, 0]
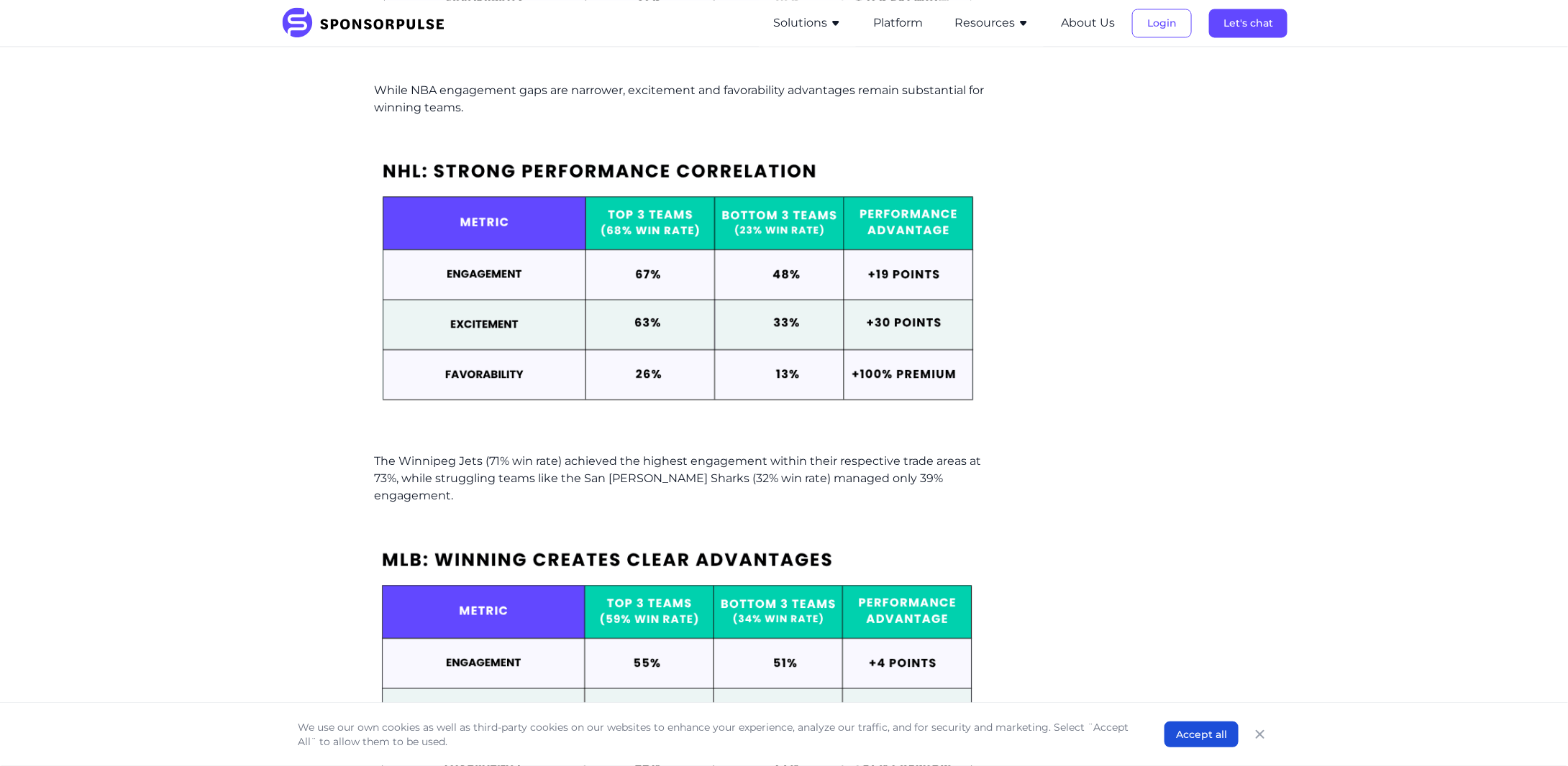
scroll to position [1510, 0]
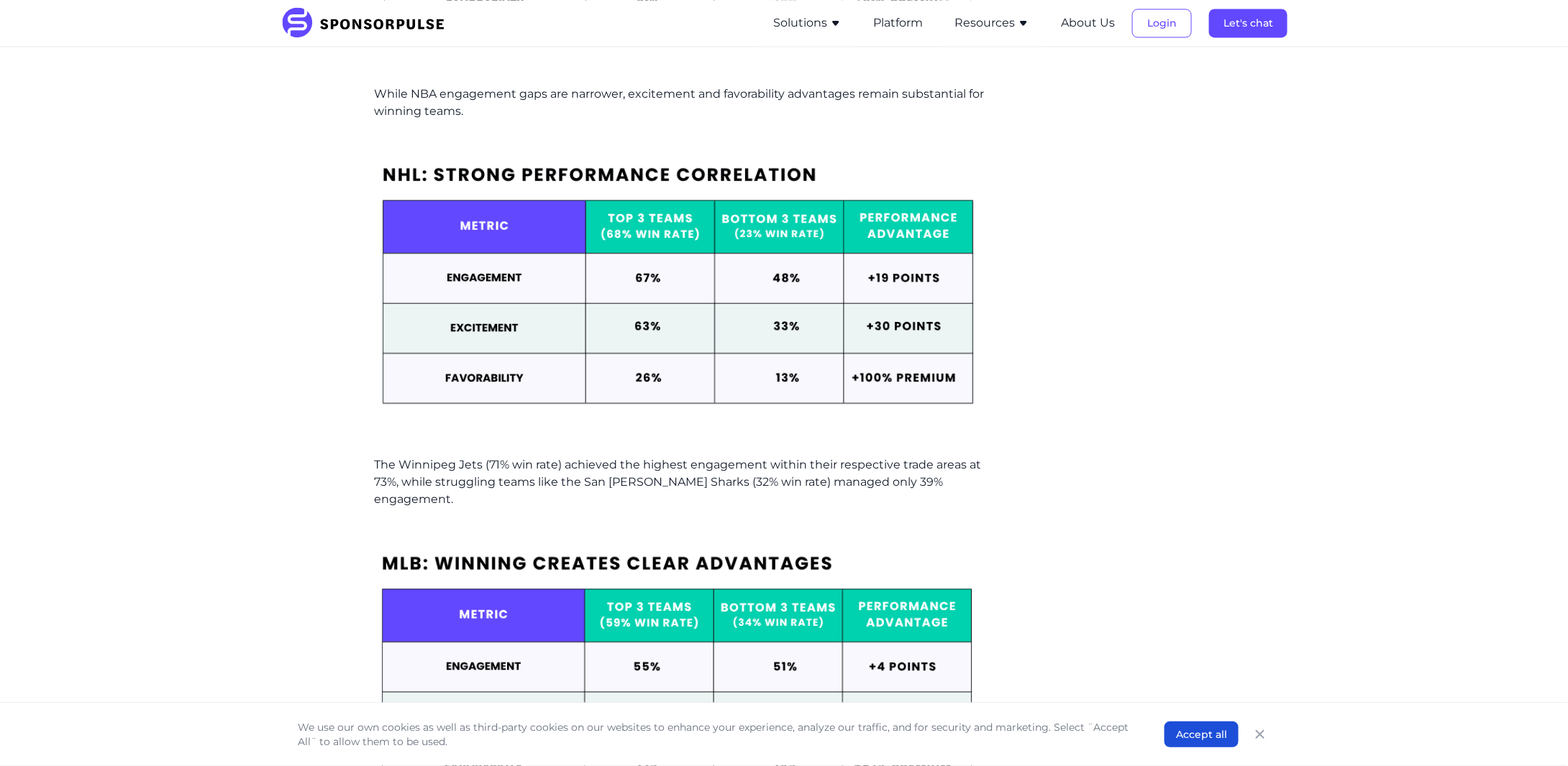
click at [288, 440] on div "Home Insights Does Winning Matter? The Data Says Yes - Here's How Performance D…" at bounding box center [783, 549] width 1007 height 4024
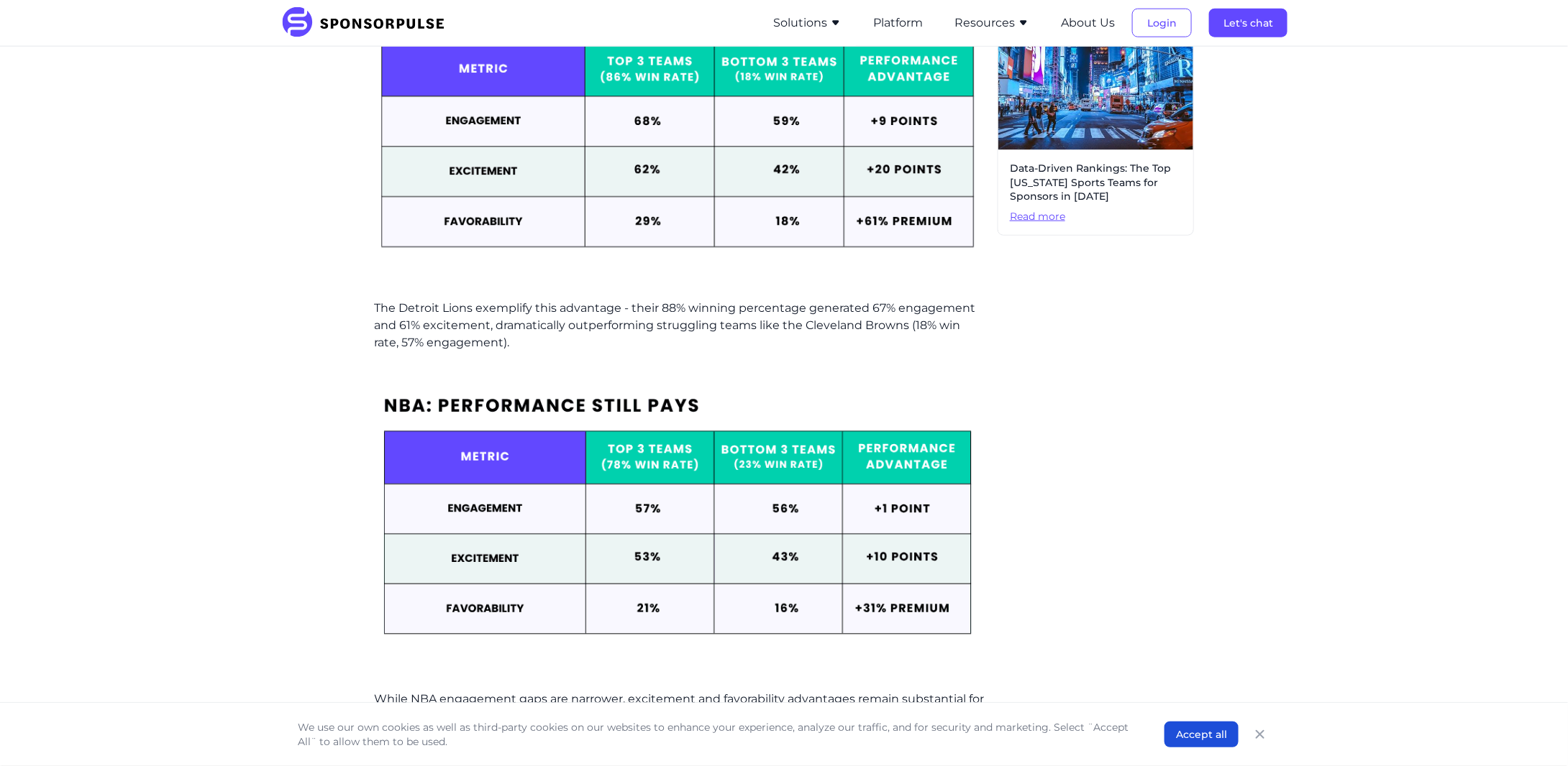
scroll to position [887, 0]
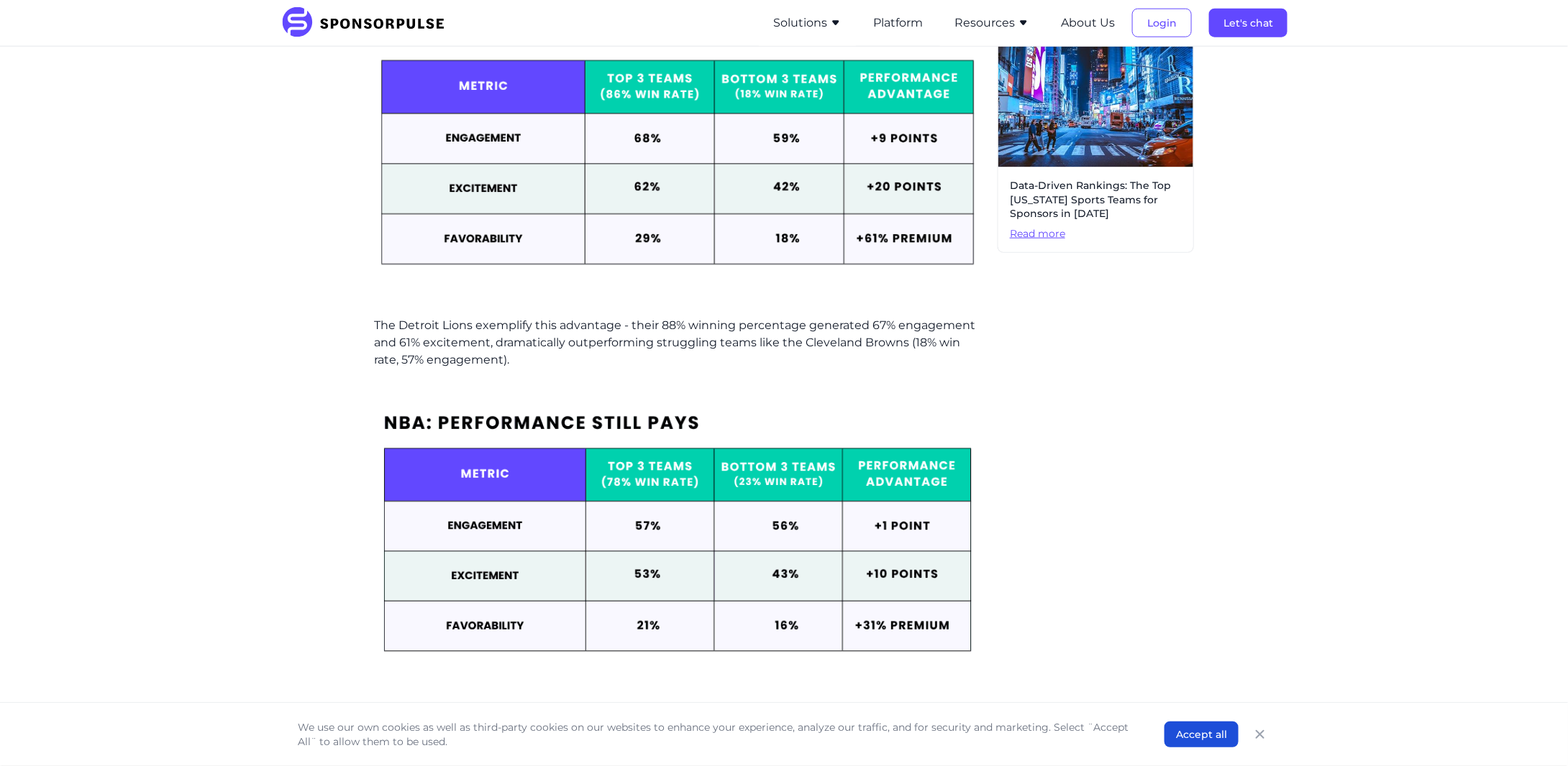
click at [557, 355] on p "The Detroit Lions exemplify this advantage - their 88% winning percentage gener…" at bounding box center [680, 342] width 612 height 52
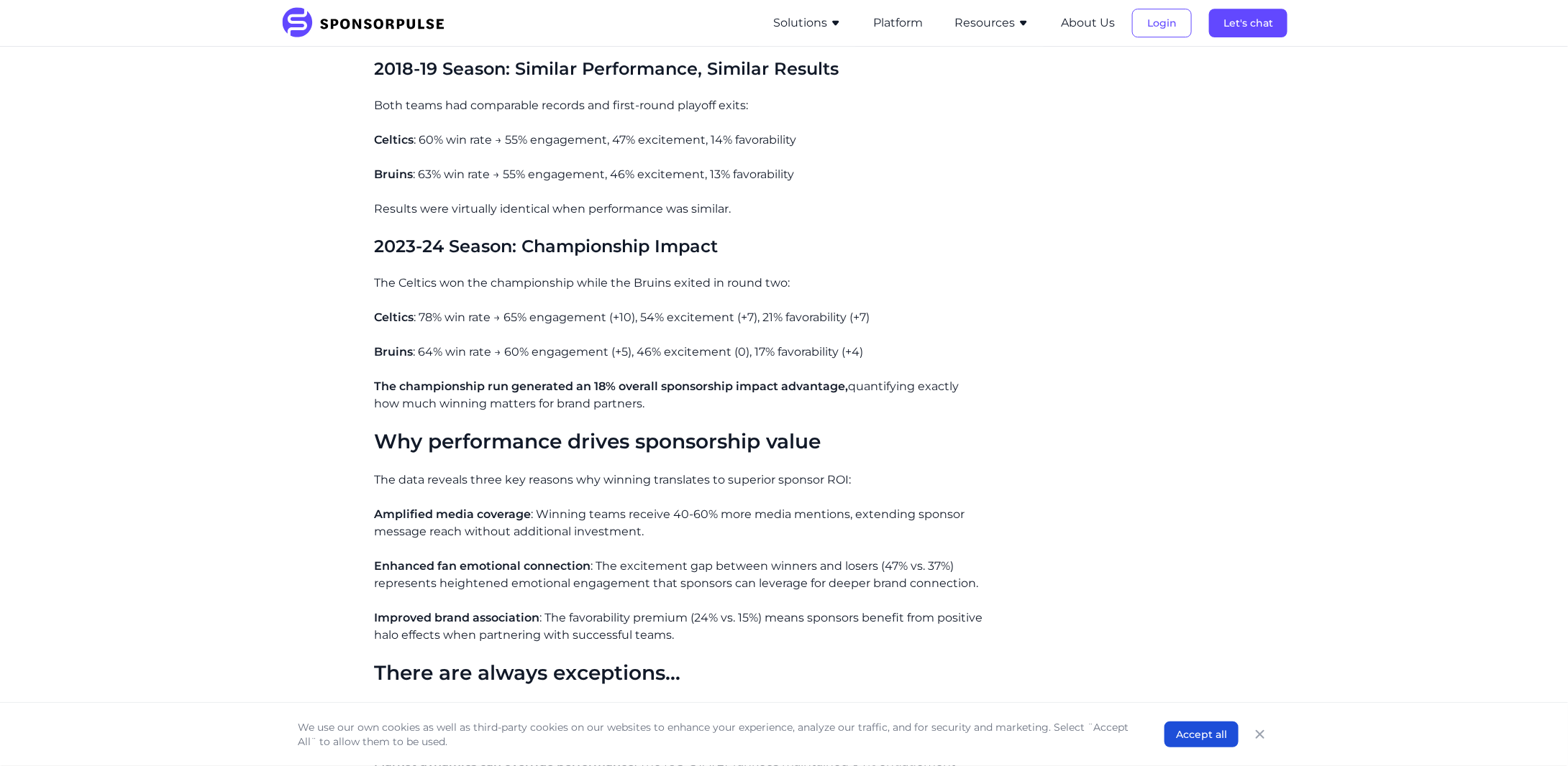
scroll to position [2516, 0]
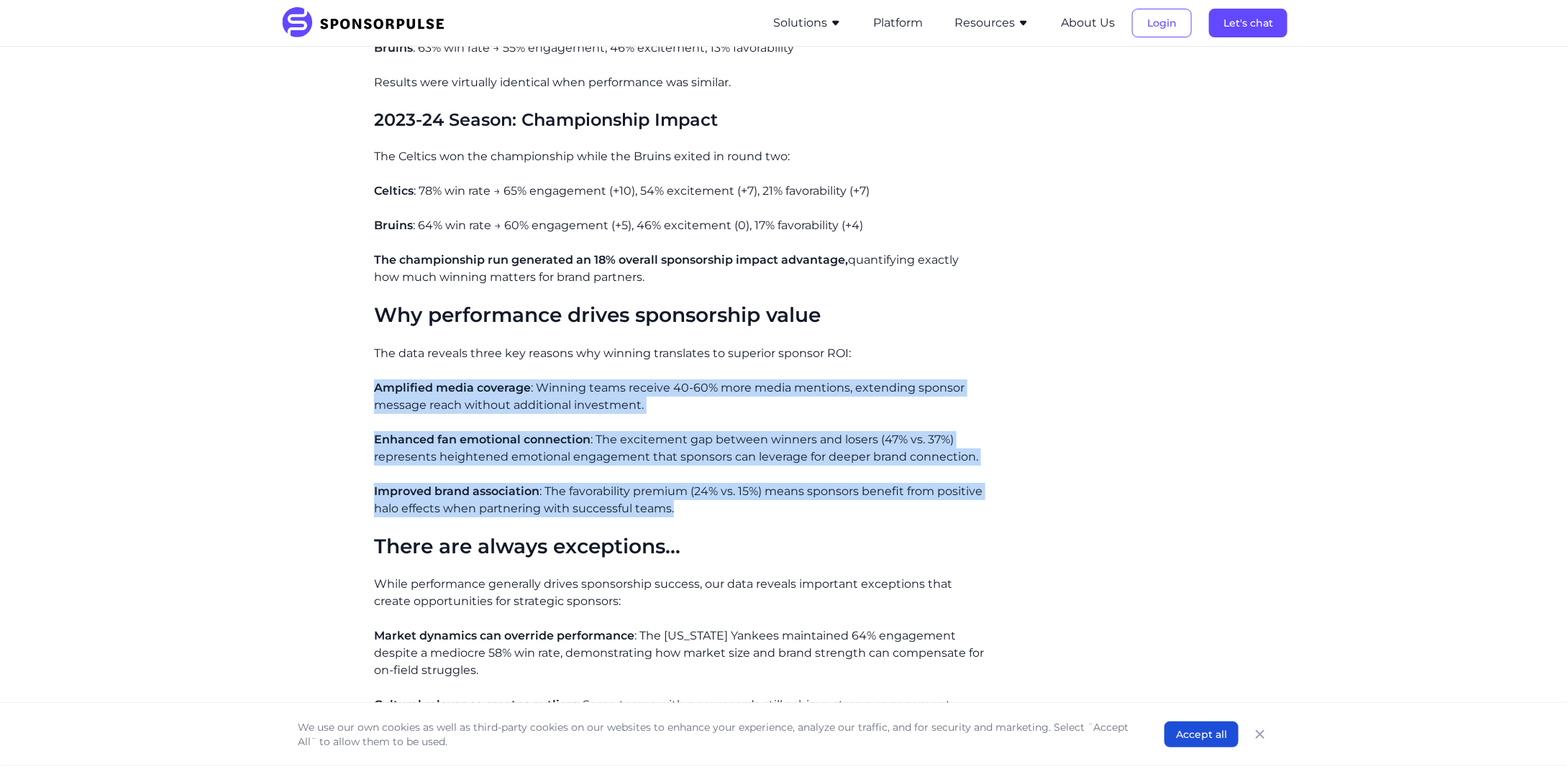
drag, startPoint x: 375, startPoint y: 372, endPoint x: 700, endPoint y: 495, distance: 347.5
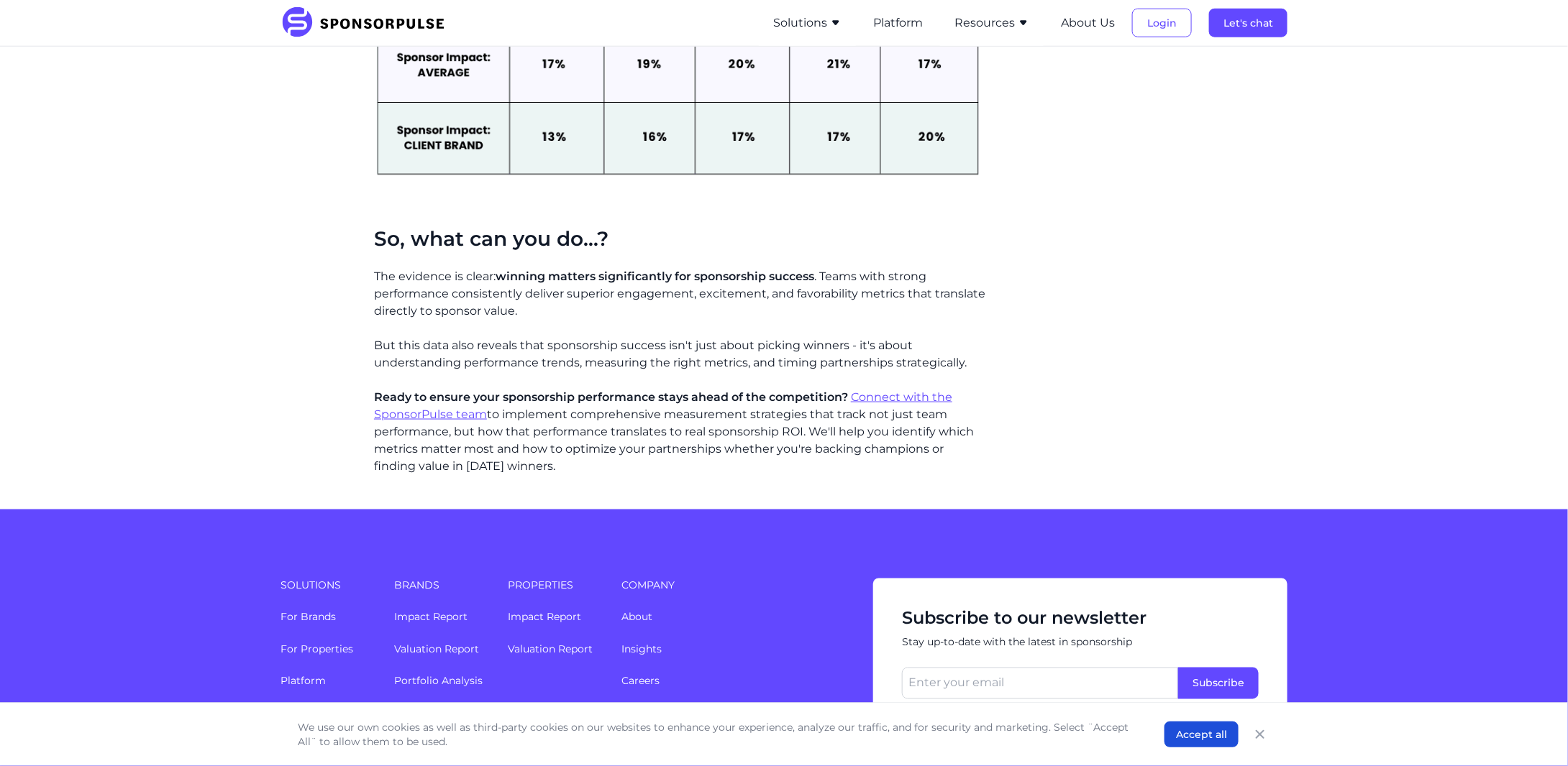
scroll to position [3570, 0]
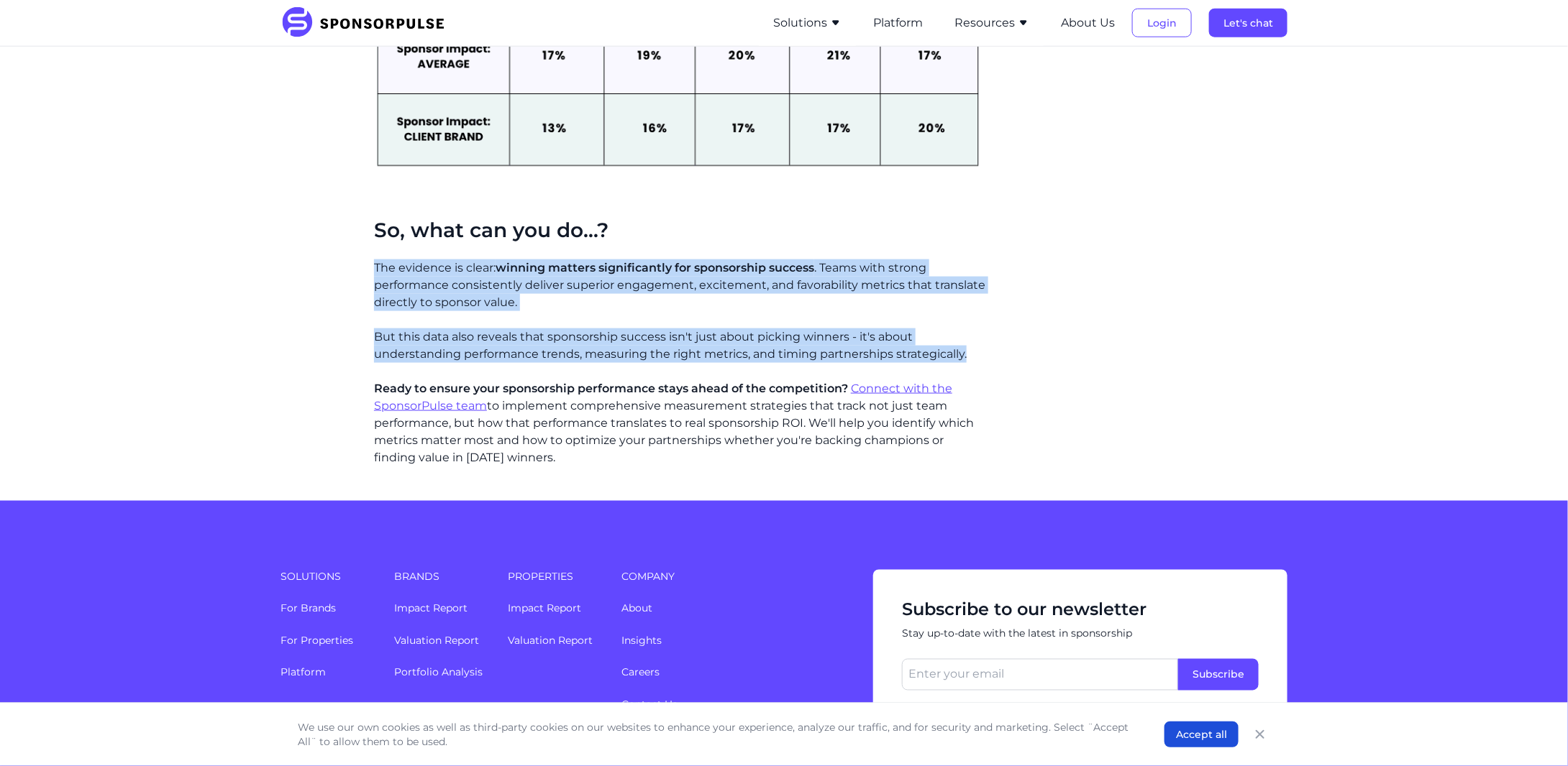
drag, startPoint x: 369, startPoint y: 254, endPoint x: 981, endPoint y: 344, distance: 618.6
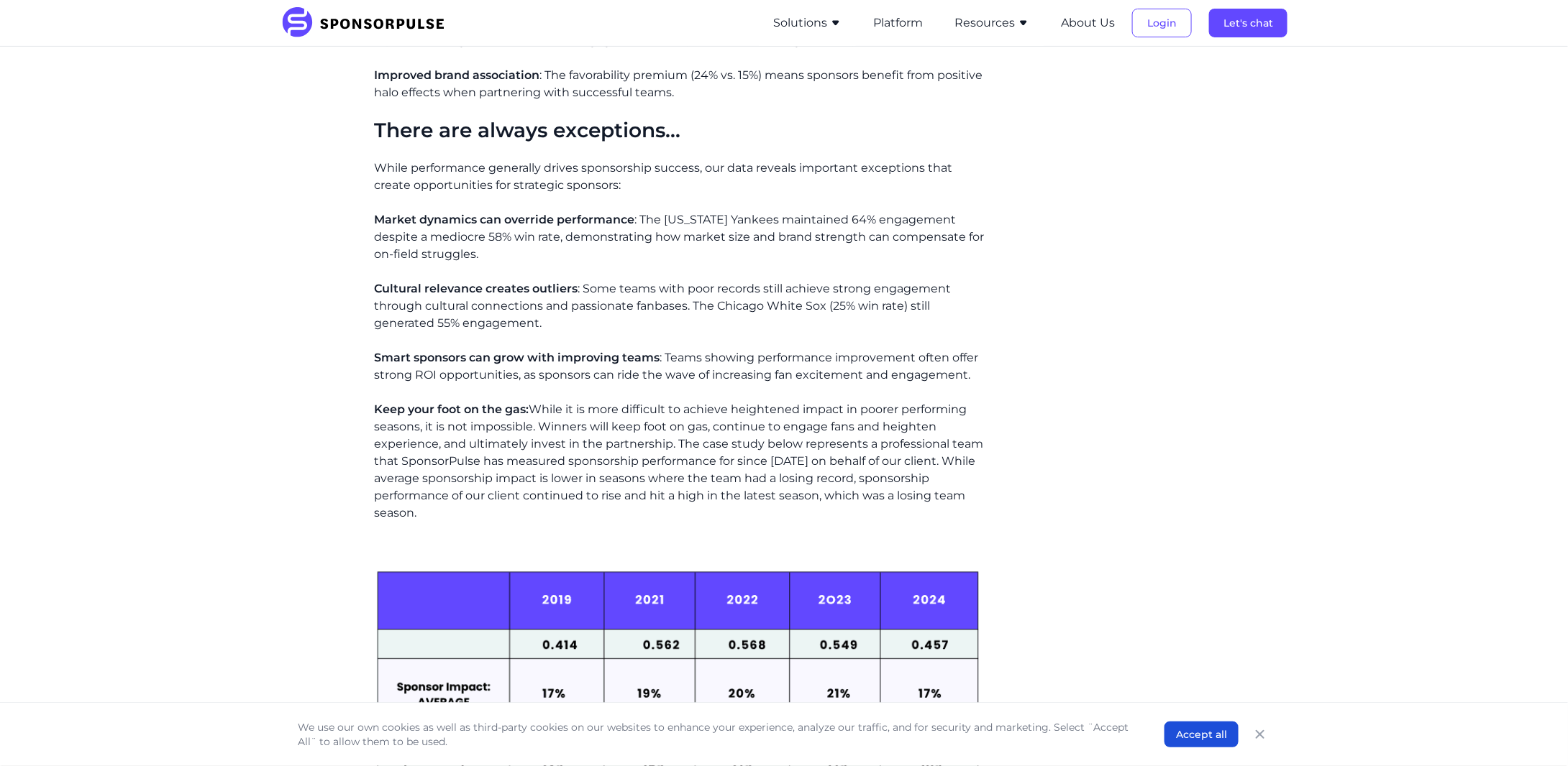
scroll to position [2899, 0]
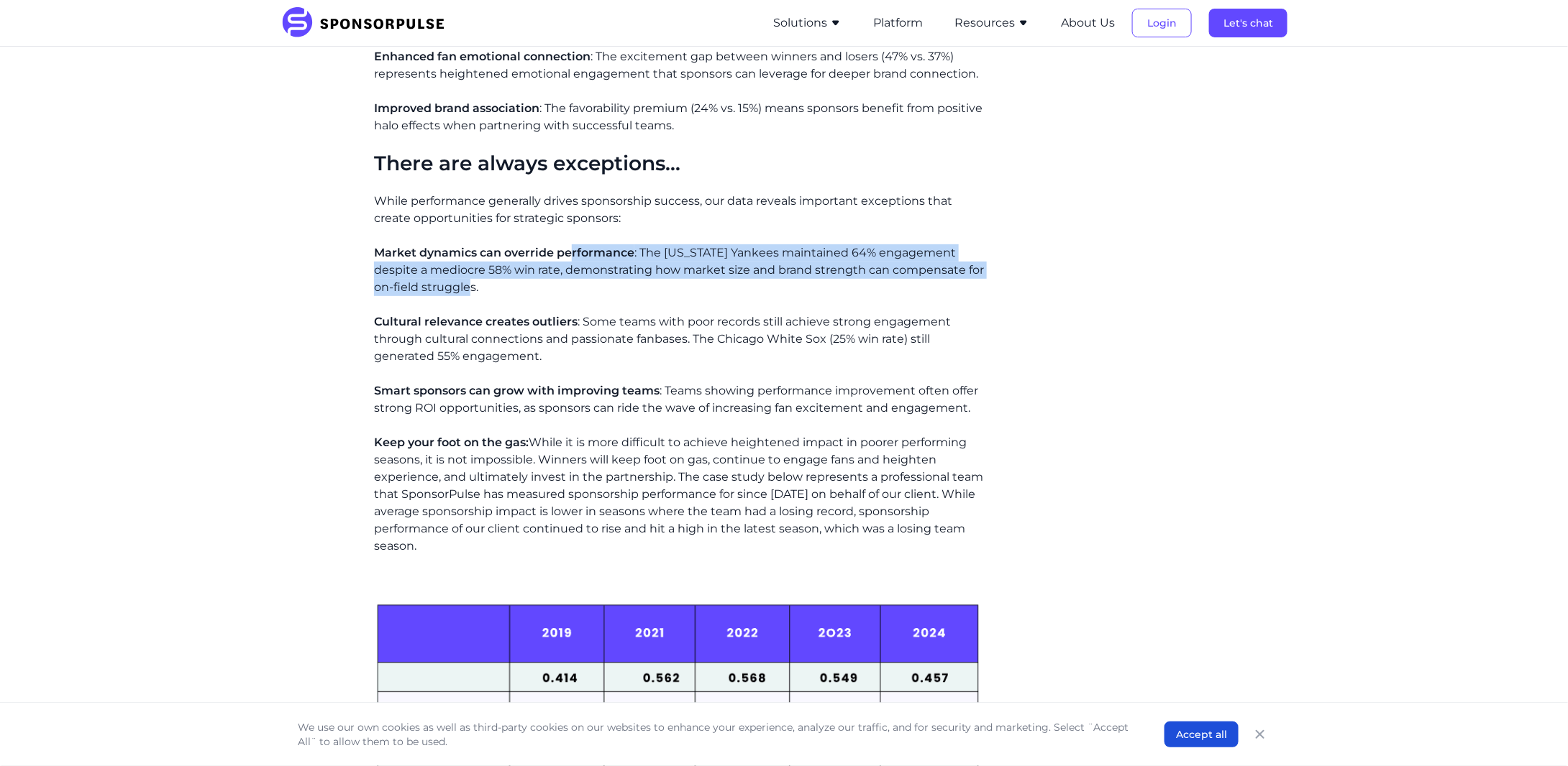
drag, startPoint x: 568, startPoint y: 232, endPoint x: 582, endPoint y: 264, distance: 34.9
click at [582, 264] on p "Market dynamics can override performance : The New York Yankees maintained 64% …" at bounding box center [680, 270] width 612 height 52
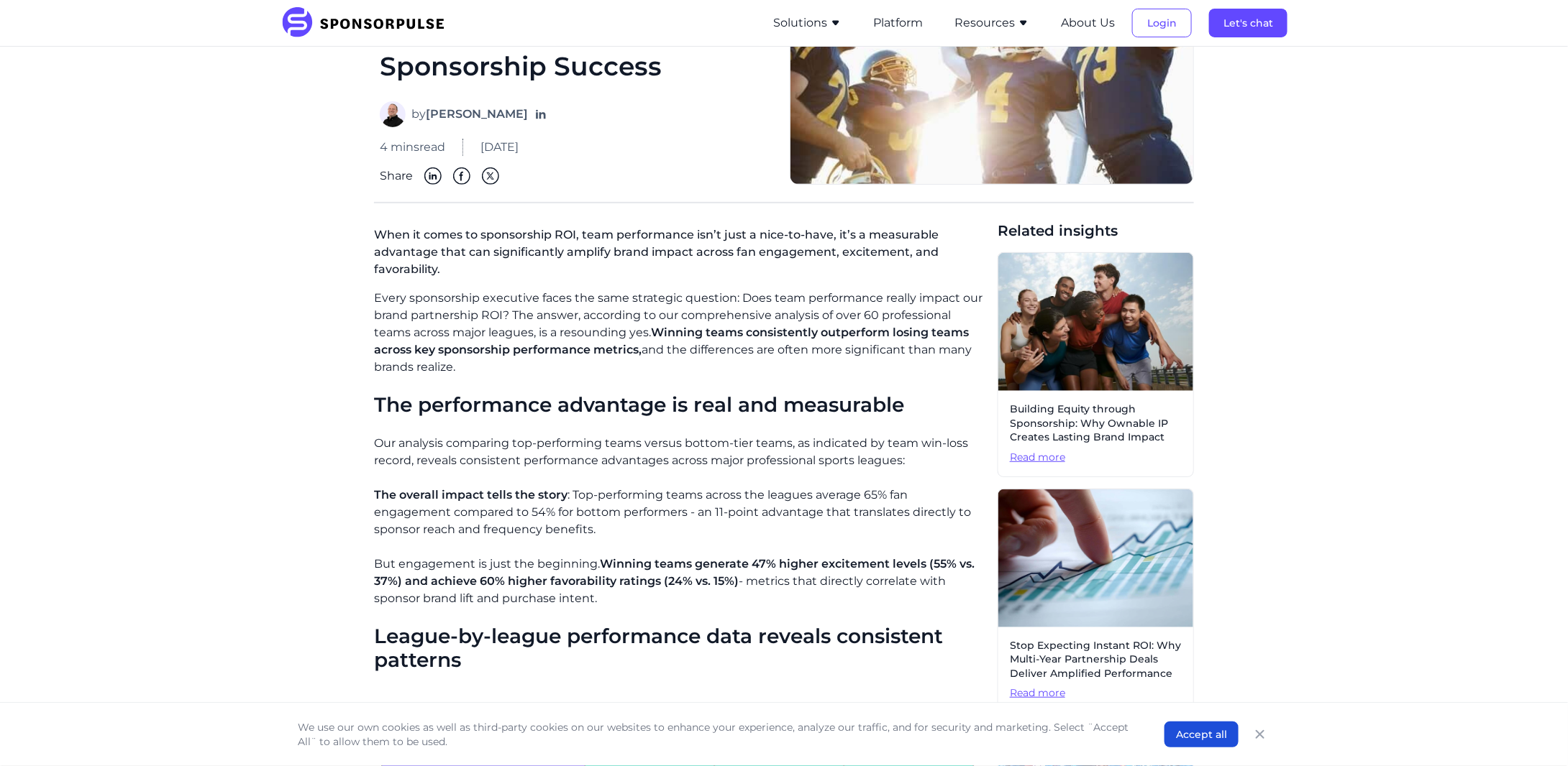
scroll to position [168, 0]
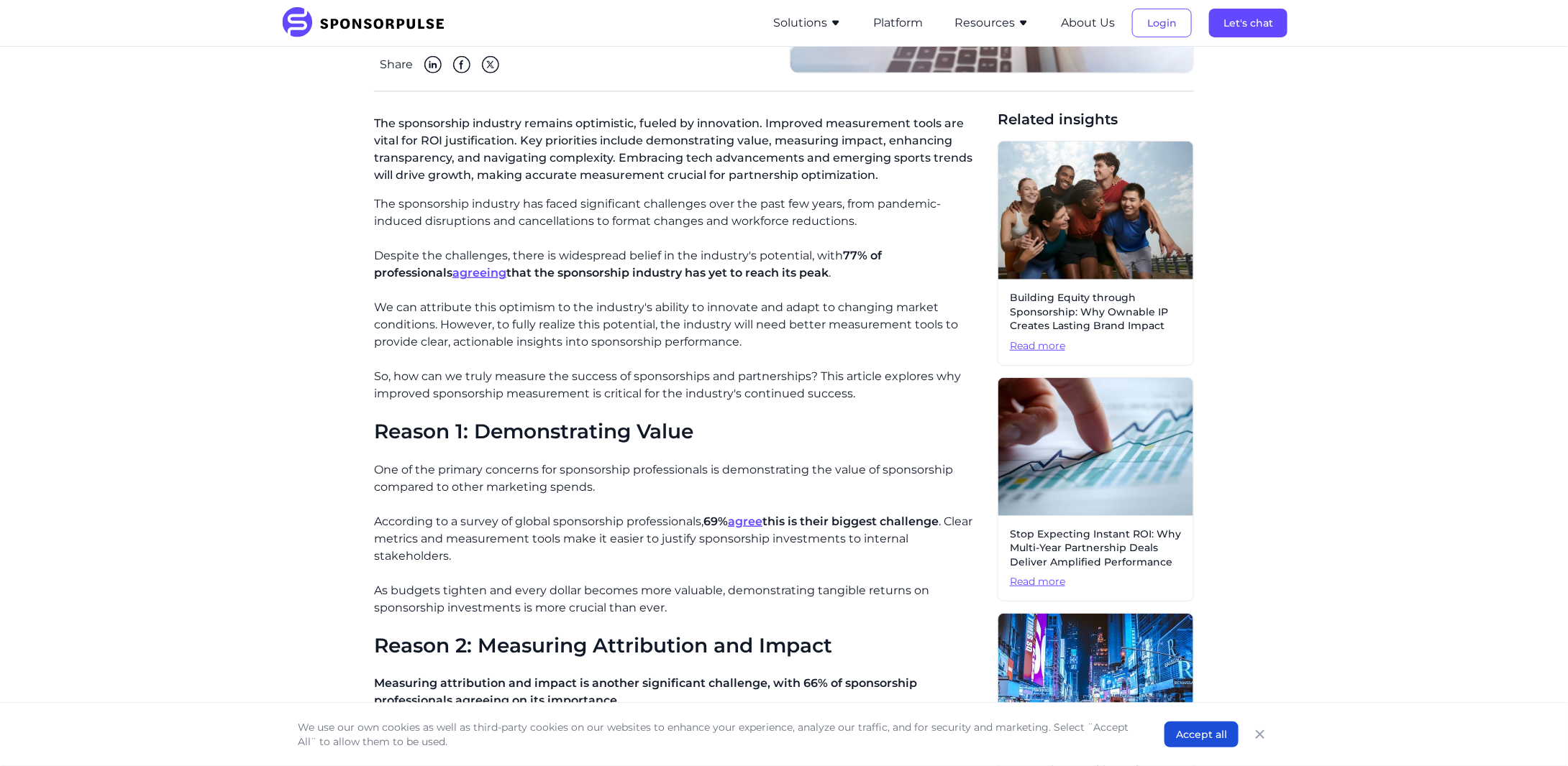
scroll to position [287, 0]
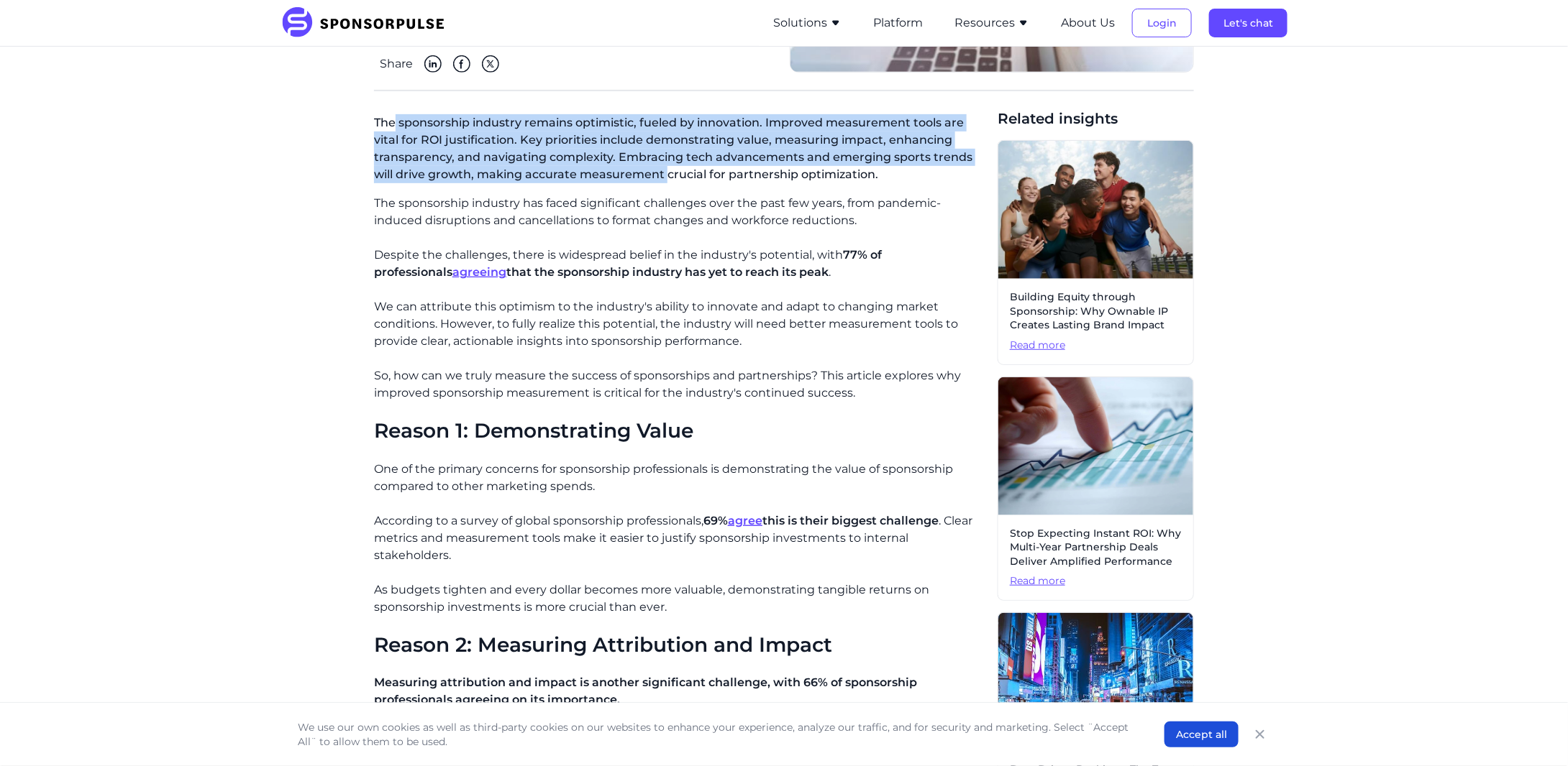
drag, startPoint x: 391, startPoint y: 121, endPoint x: 663, endPoint y: 177, distance: 277.7
click at [663, 177] on p "The sponsorship industry remains optimistic, fueled by innovation. Improved mea…" at bounding box center [680, 152] width 612 height 87
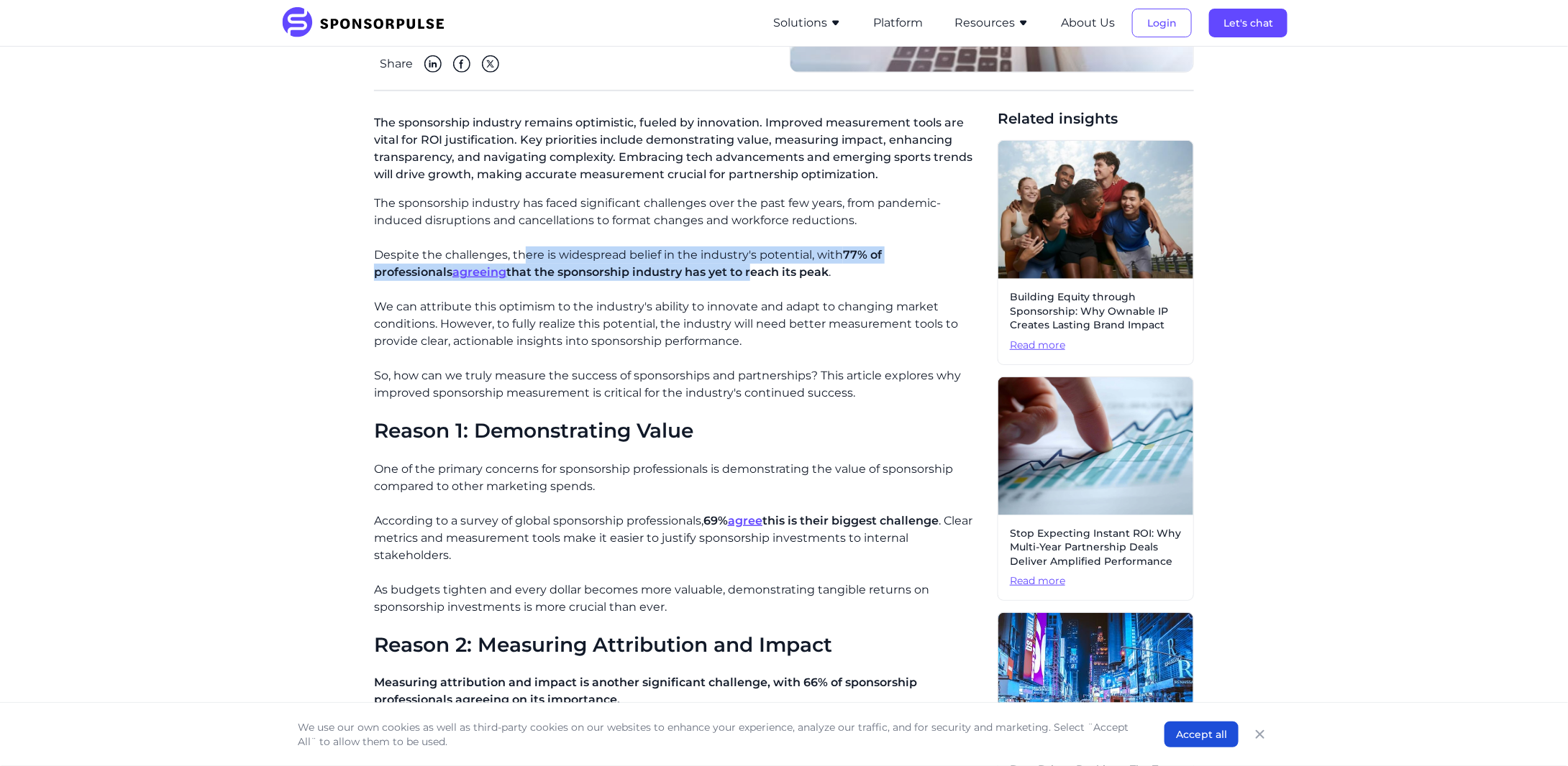
drag, startPoint x: 523, startPoint y: 258, endPoint x: 669, endPoint y: 277, distance: 147.2
click at [669, 277] on p "Despite the challenges, there is widespread belief in the industry's potential,…" at bounding box center [680, 263] width 612 height 34
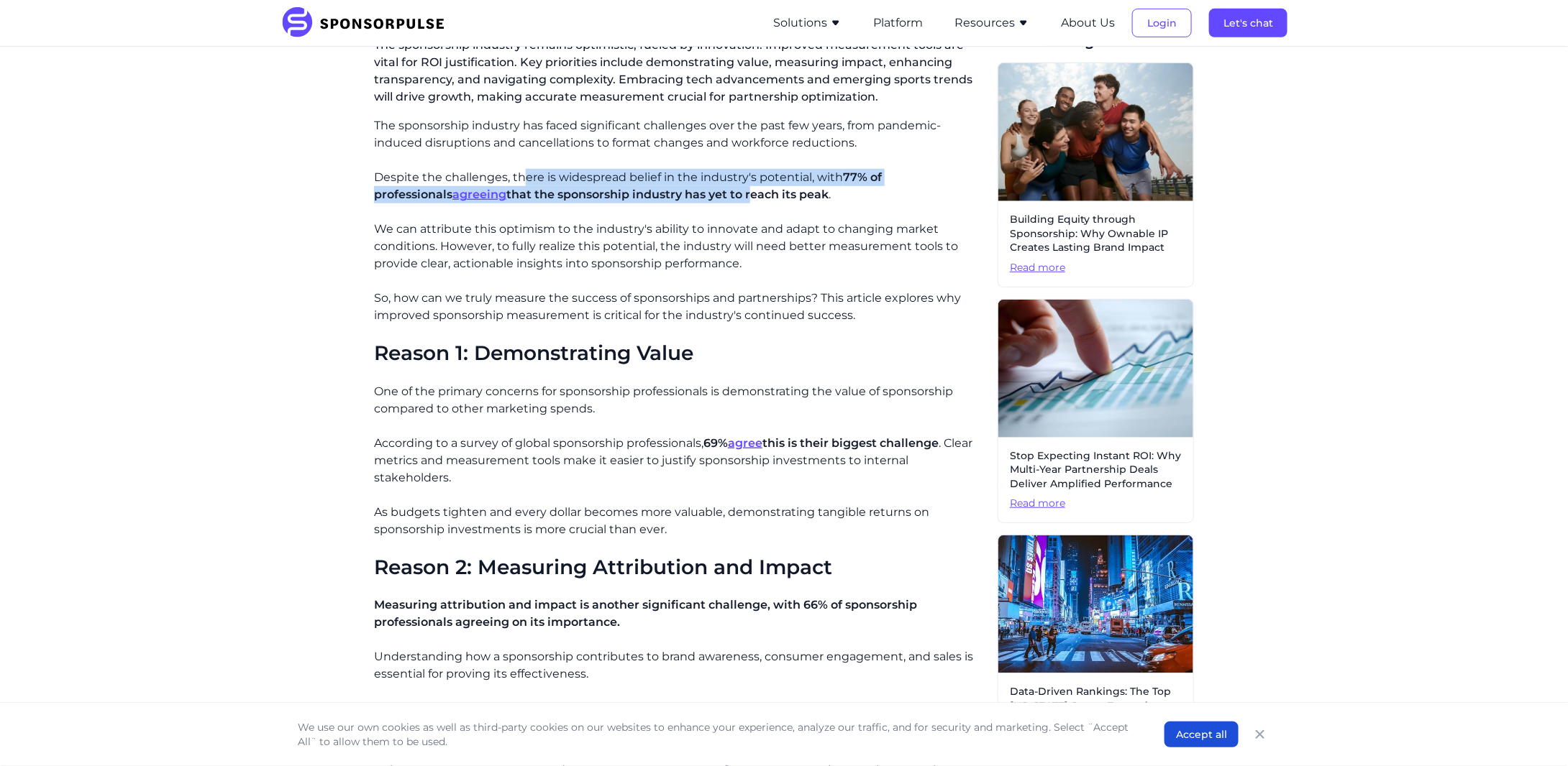
scroll to position [383, 0]
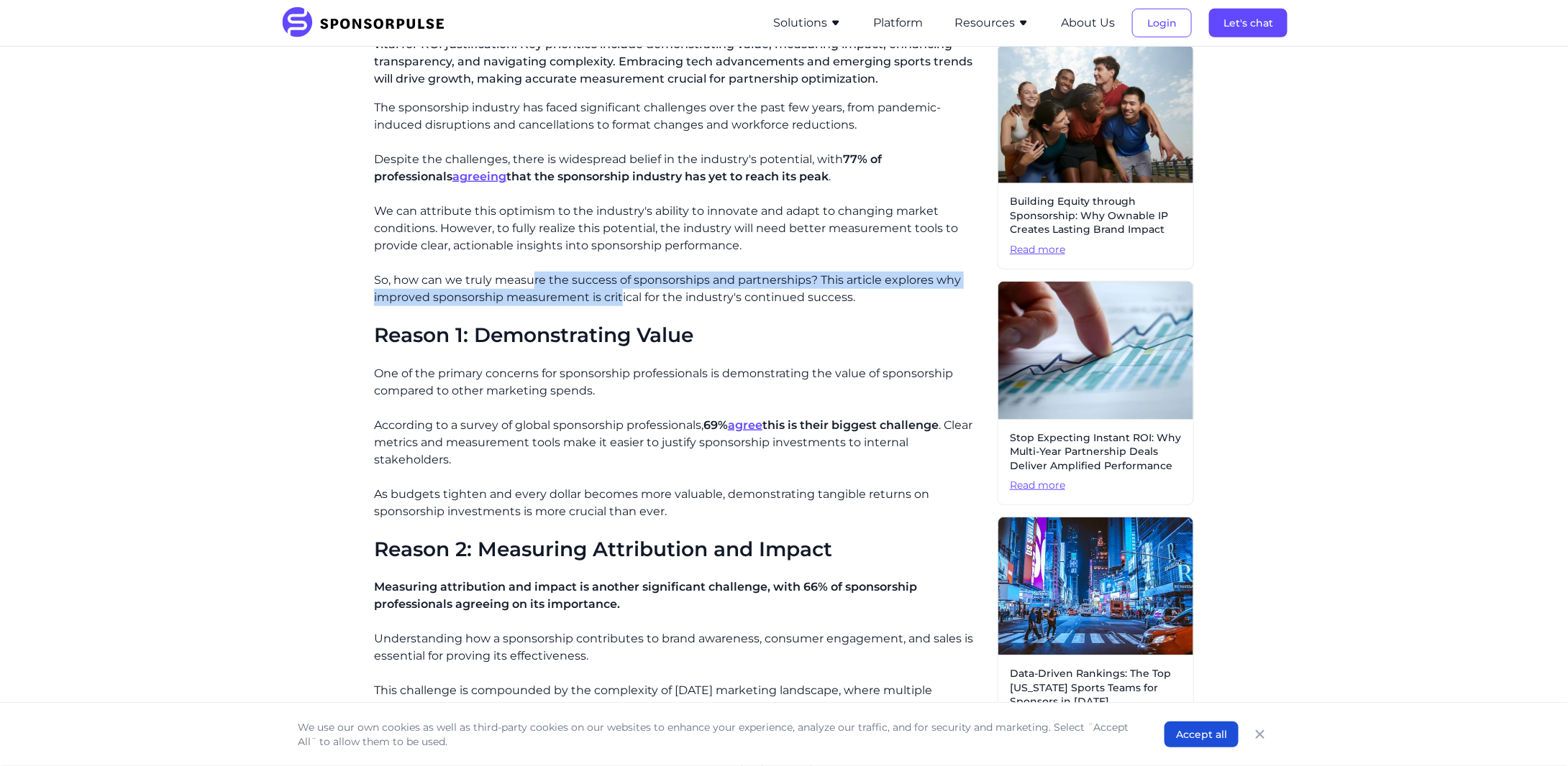
drag, startPoint x: 531, startPoint y: 284, endPoint x: 621, endPoint y: 297, distance: 90.9
click at [621, 297] on p "So, how can we truly measure the success of sponsorships and partnerships? This…" at bounding box center [680, 288] width 612 height 34
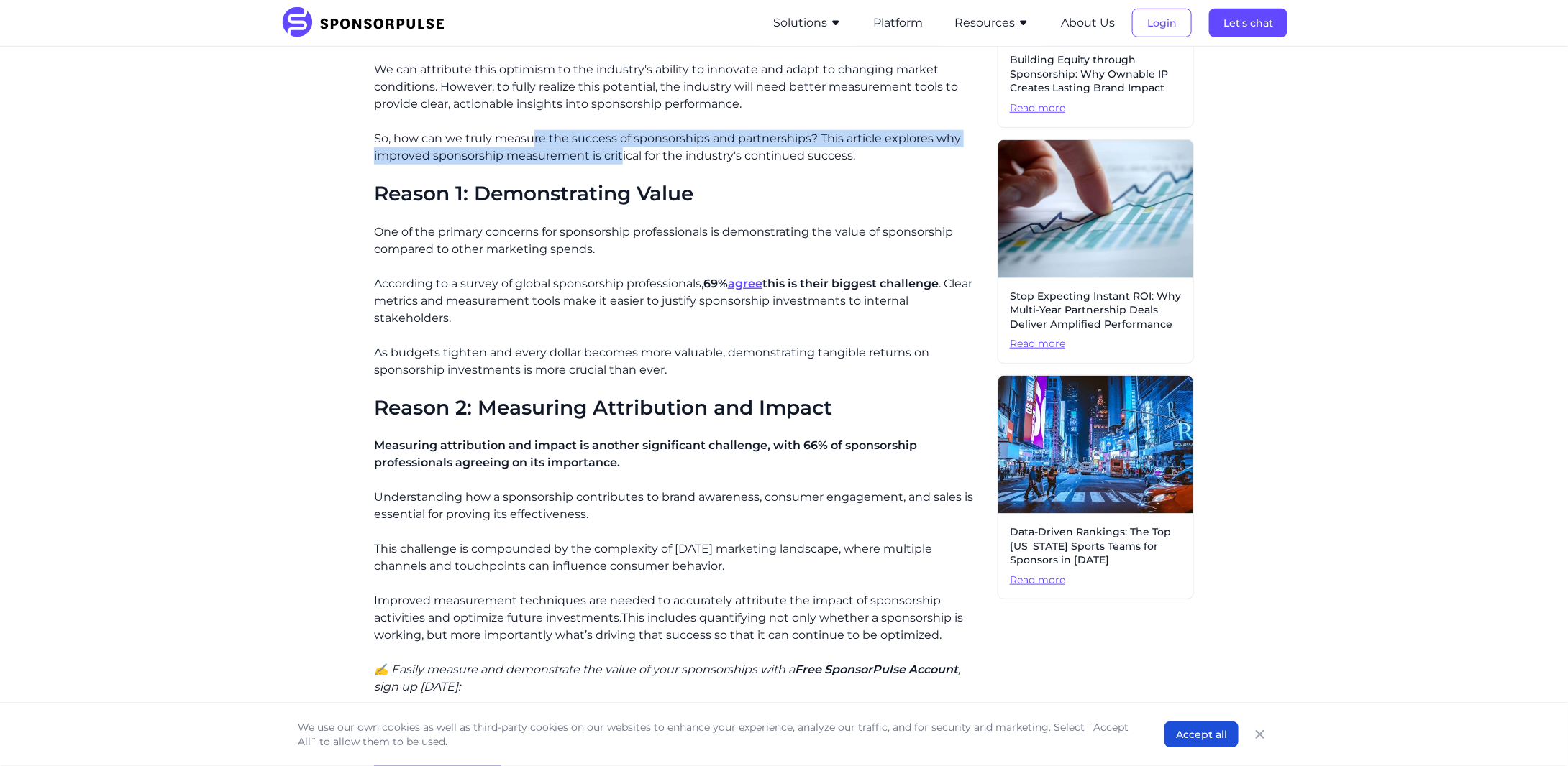
scroll to position [527, 0]
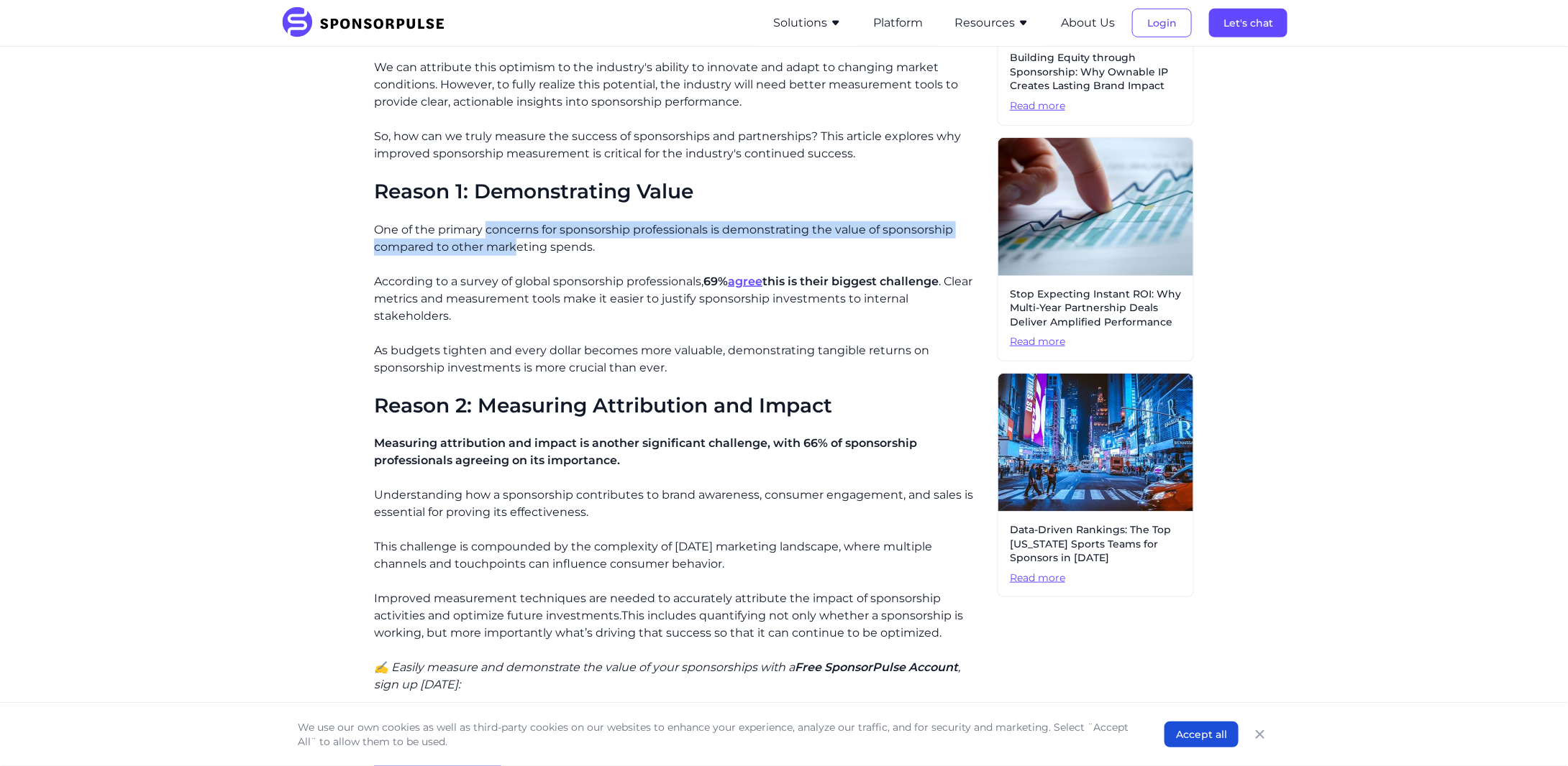
drag, startPoint x: 486, startPoint y: 230, endPoint x: 514, endPoint y: 249, distance: 33.8
click at [514, 249] on p "One of the primary concerns for sponsorship professionals is demonstrating the …" at bounding box center [680, 238] width 612 height 34
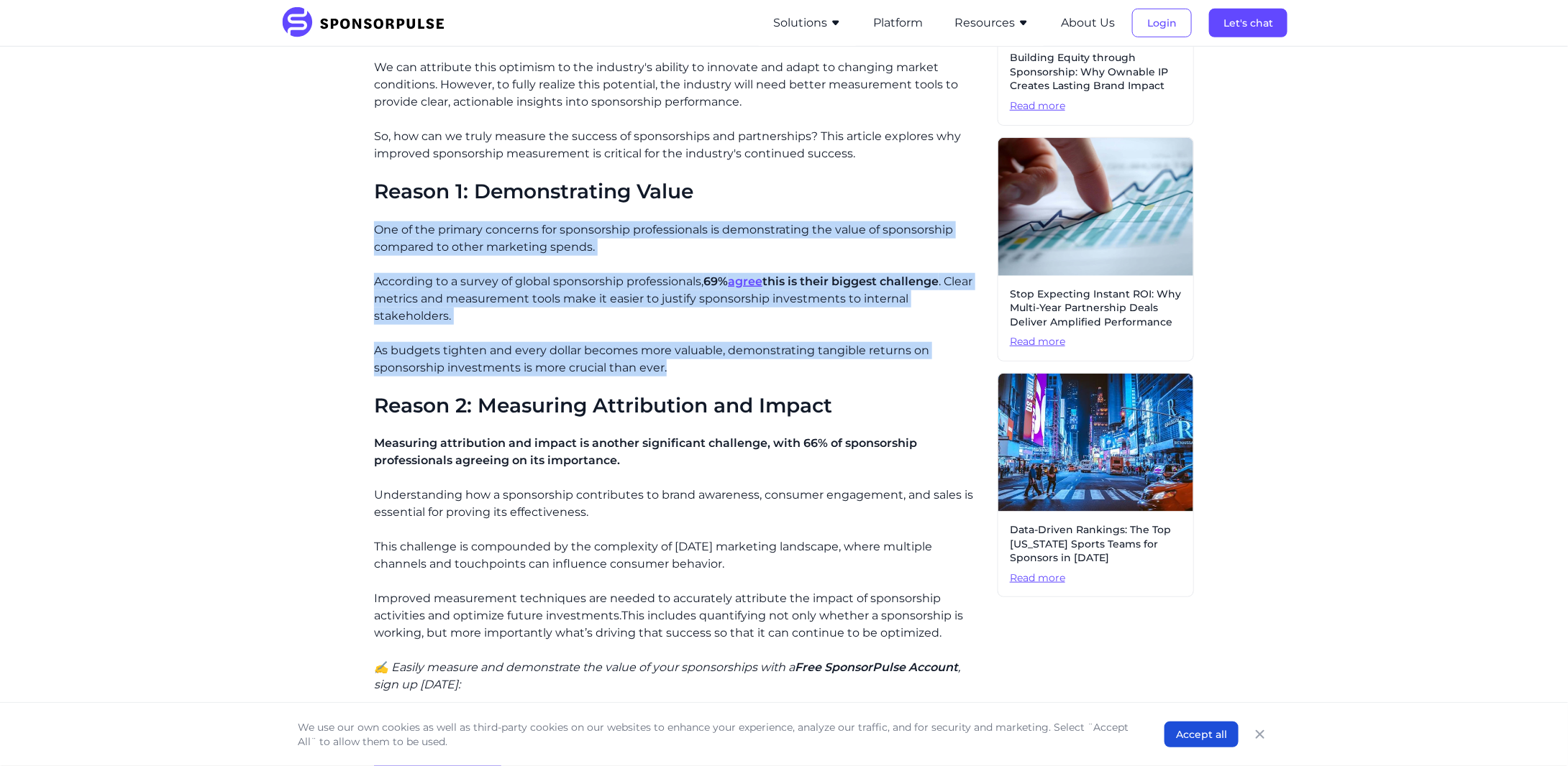
drag, startPoint x: 372, startPoint y: 227, endPoint x: 746, endPoint y: 345, distance: 392.2
click at [746, 345] on div "Home Insights Why the Sponsorship Industry Needs Better Measurement Blog Why th…" at bounding box center [784, 713] width 984 height 2362
click at [665, 345] on p "As budgets tighten and every dollar becomes more valuable, demonstrating tangib…" at bounding box center [680, 359] width 612 height 34
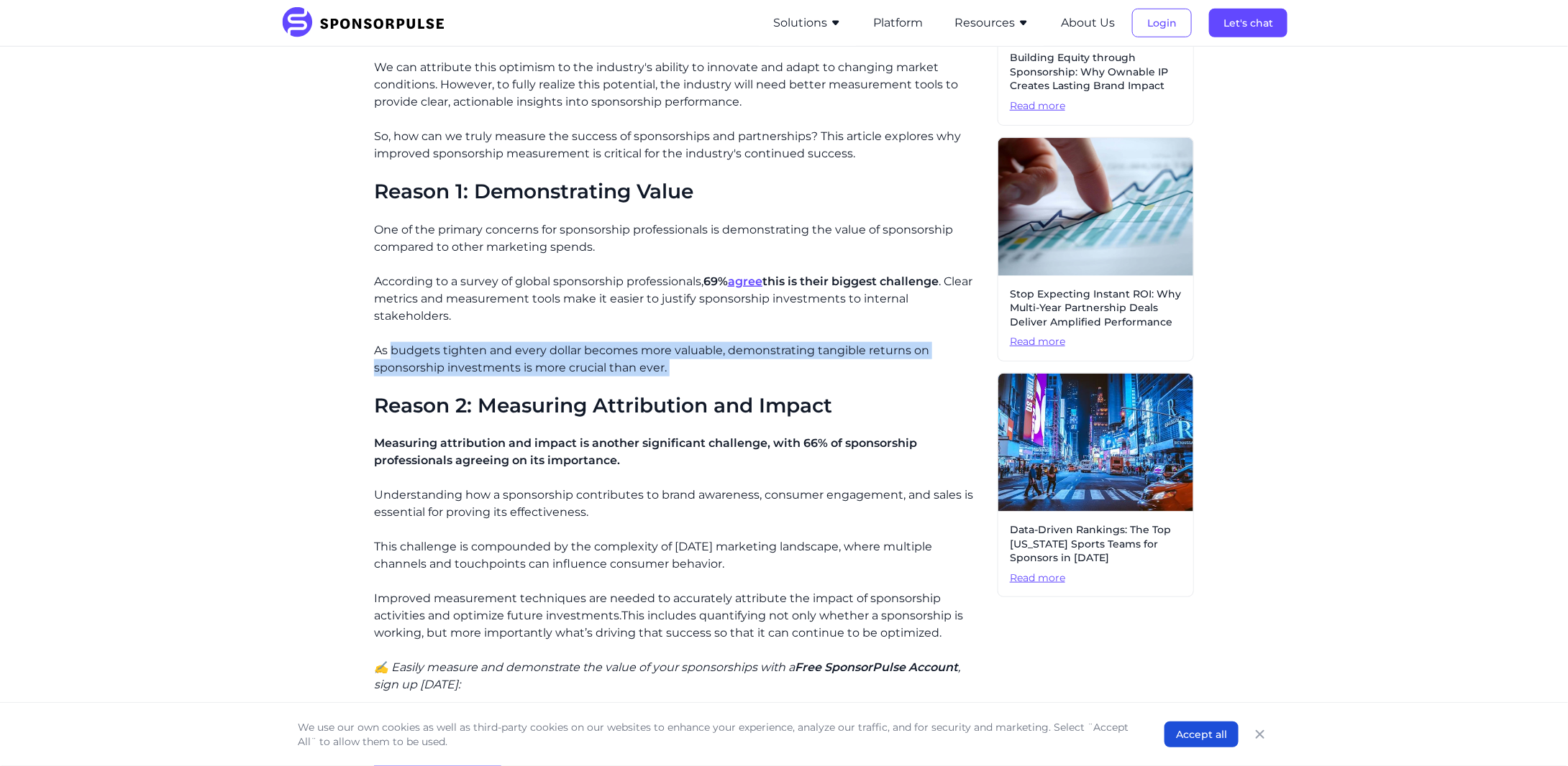
drag, startPoint x: 665, startPoint y: 345, endPoint x: 417, endPoint y: 325, distance: 248.8
click at [417, 342] on p "As budgets tighten and every dollar becomes more valuable, demonstrating tangib…" at bounding box center [680, 359] width 612 height 34
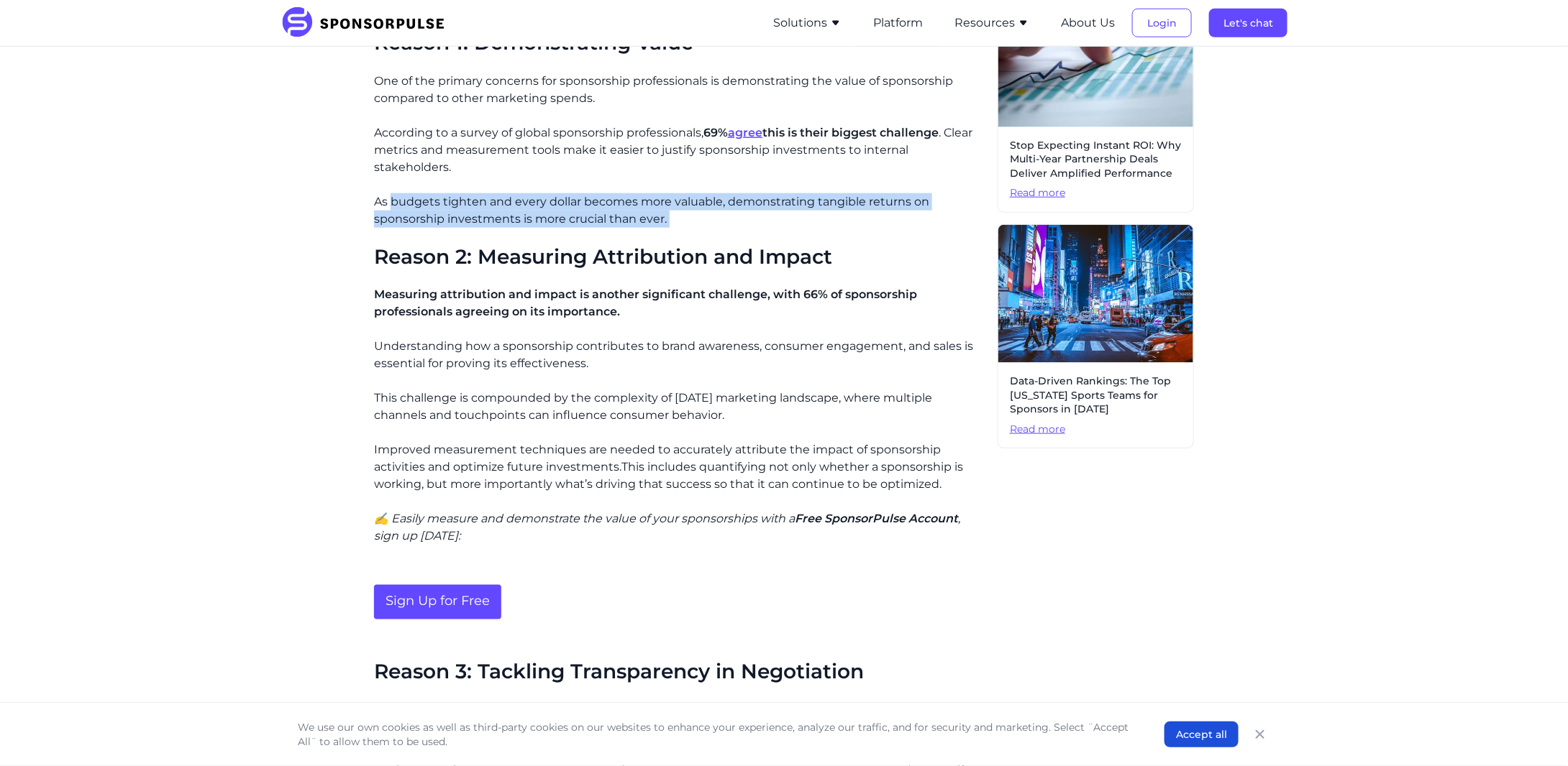
scroll to position [719, 0]
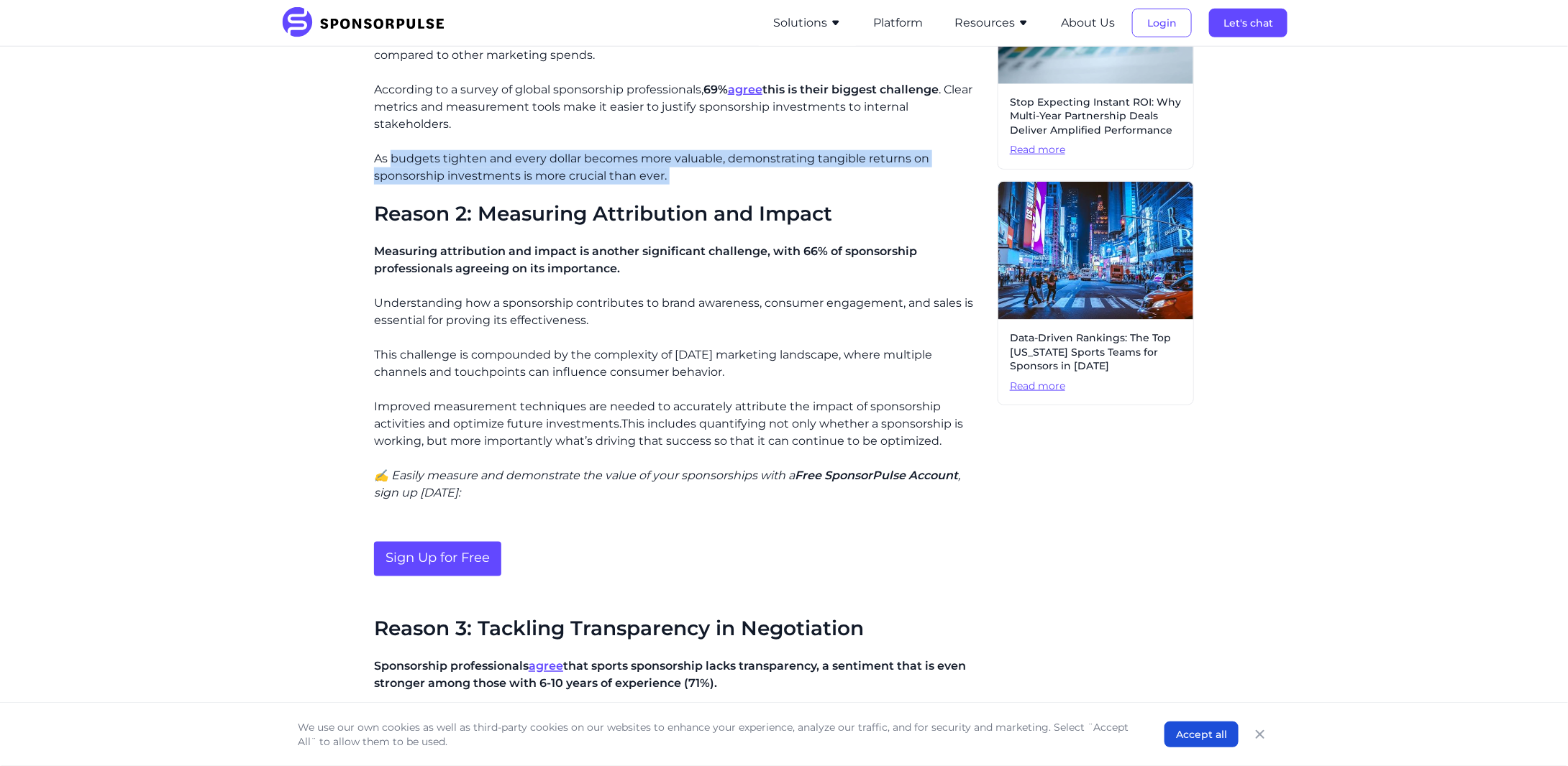
drag, startPoint x: 375, startPoint y: 242, endPoint x: 621, endPoint y: 313, distance: 256.0
click at [621, 313] on div "The sponsorship industry has faced significant challenges over the past few yea…" at bounding box center [680, 721] width 612 height 1916
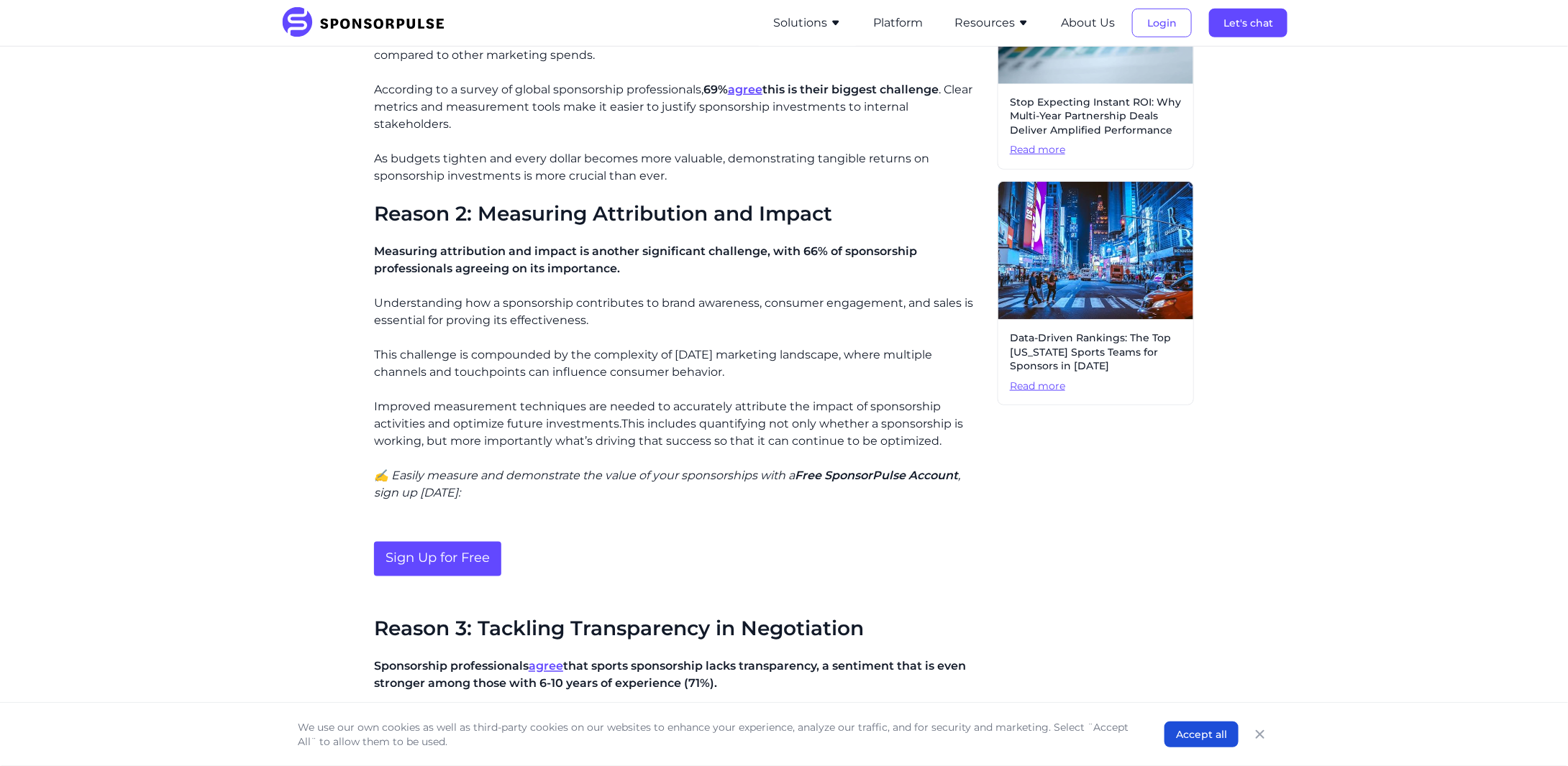
drag, startPoint x: 368, startPoint y: 332, endPoint x: 773, endPoint y: 354, distance: 405.6
click at [773, 354] on div "Home Insights Why the Sponsorship Industry Needs Better Measurement Blog Why th…" at bounding box center [784, 521] width 984 height 2362
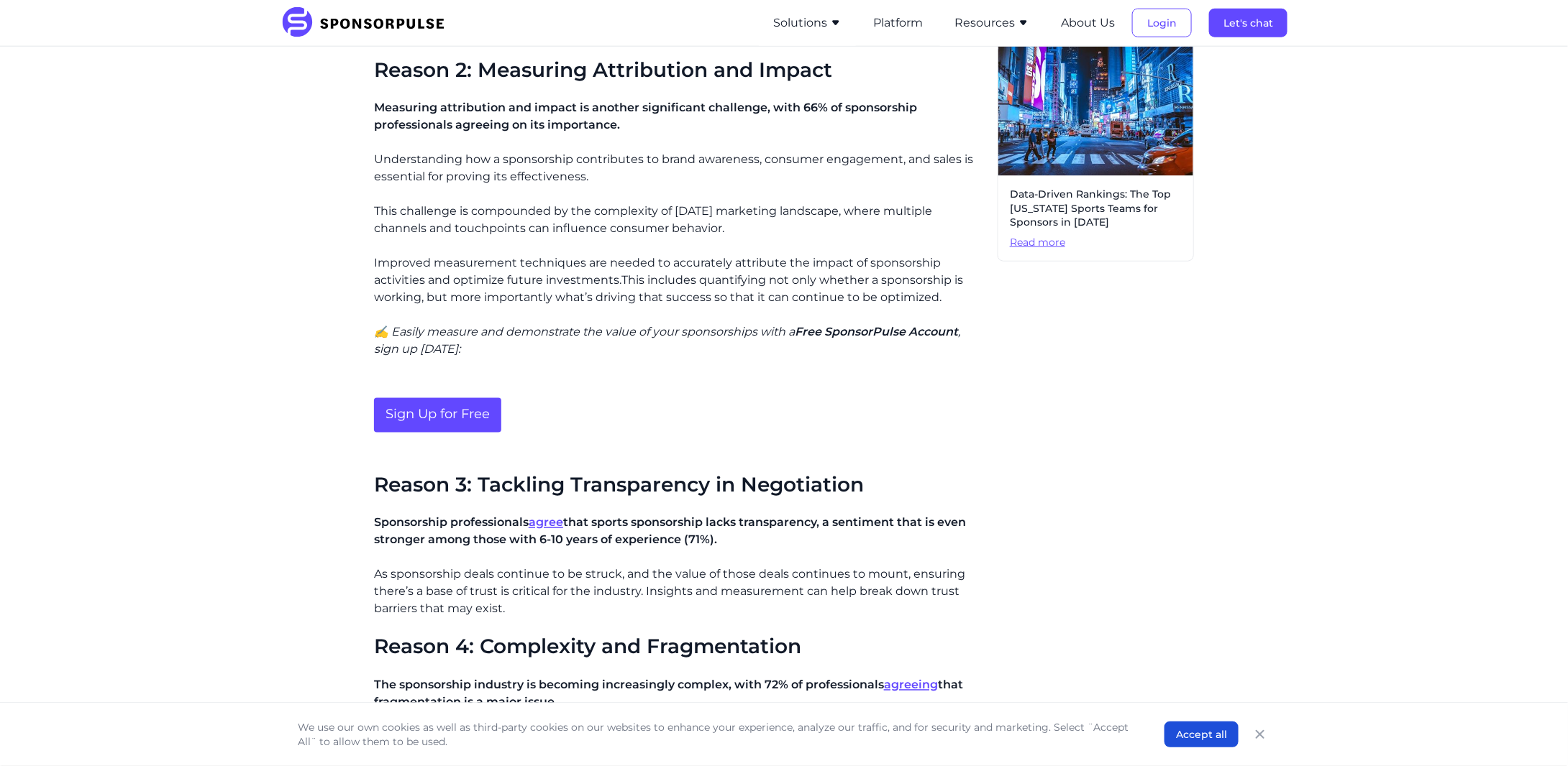
scroll to position [910, 0]
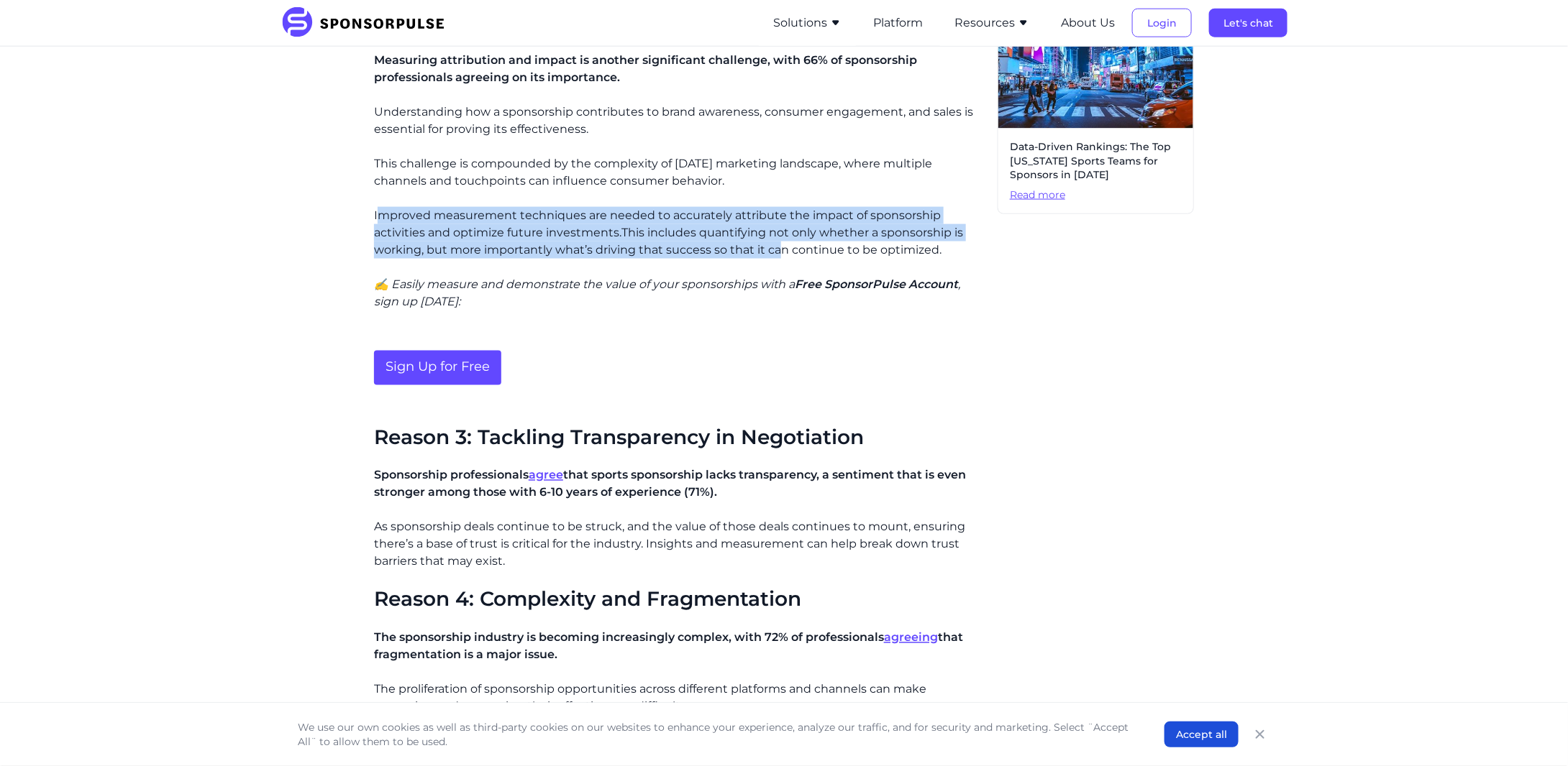
drag, startPoint x: 378, startPoint y: 201, endPoint x: 777, endPoint y: 225, distance: 399.7
click at [777, 225] on p "Improved measurement techniques are needed to accurately attribute the impact o…" at bounding box center [680, 233] width 612 height 52
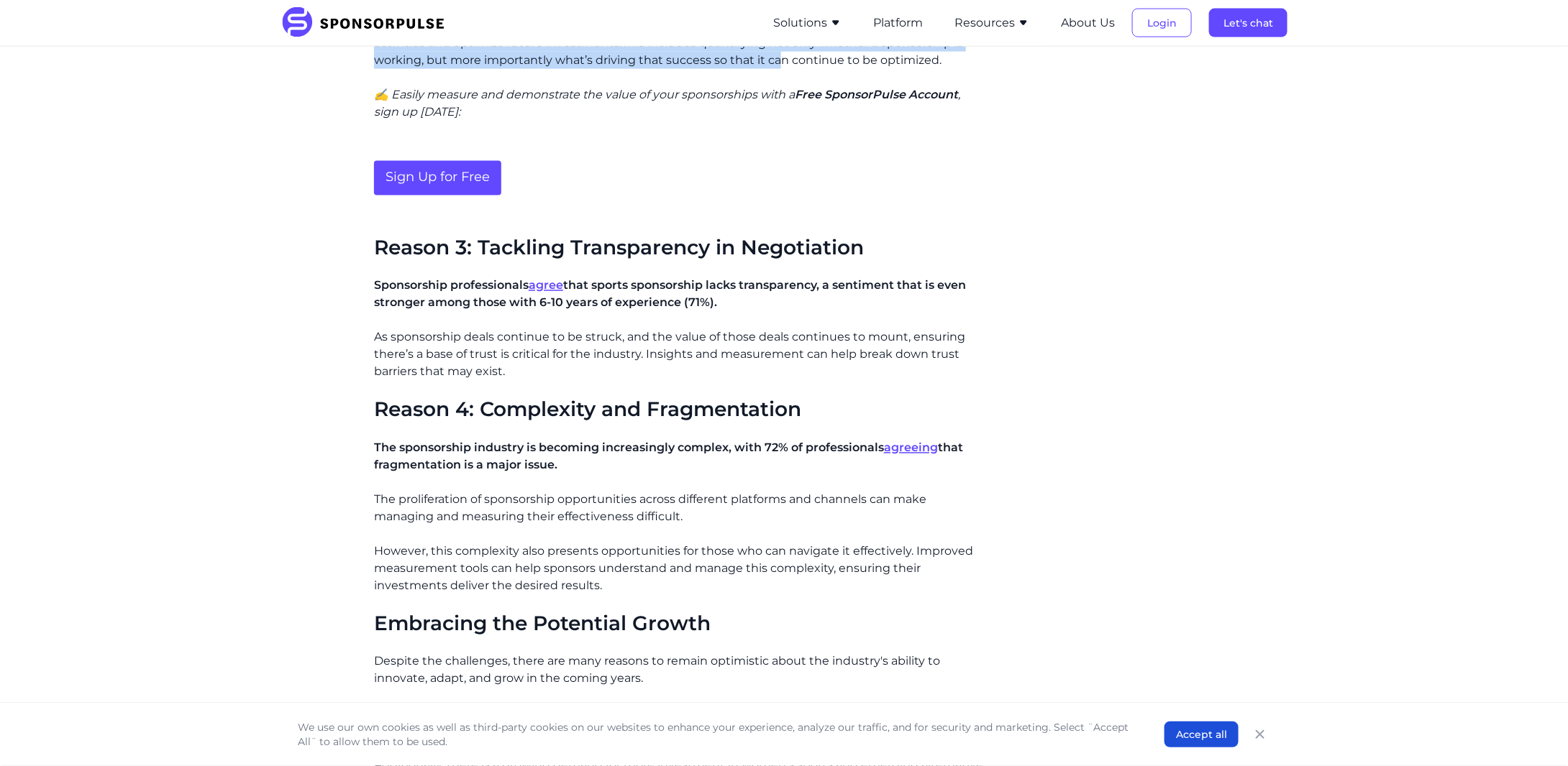
scroll to position [1102, 0]
drag, startPoint x: 374, startPoint y: 265, endPoint x: 814, endPoint y: 354, distance: 448.9
click at [814, 354] on div "The sponsorship industry has faced significant challenges over the past few yea…" at bounding box center [680, 338] width 612 height 1916
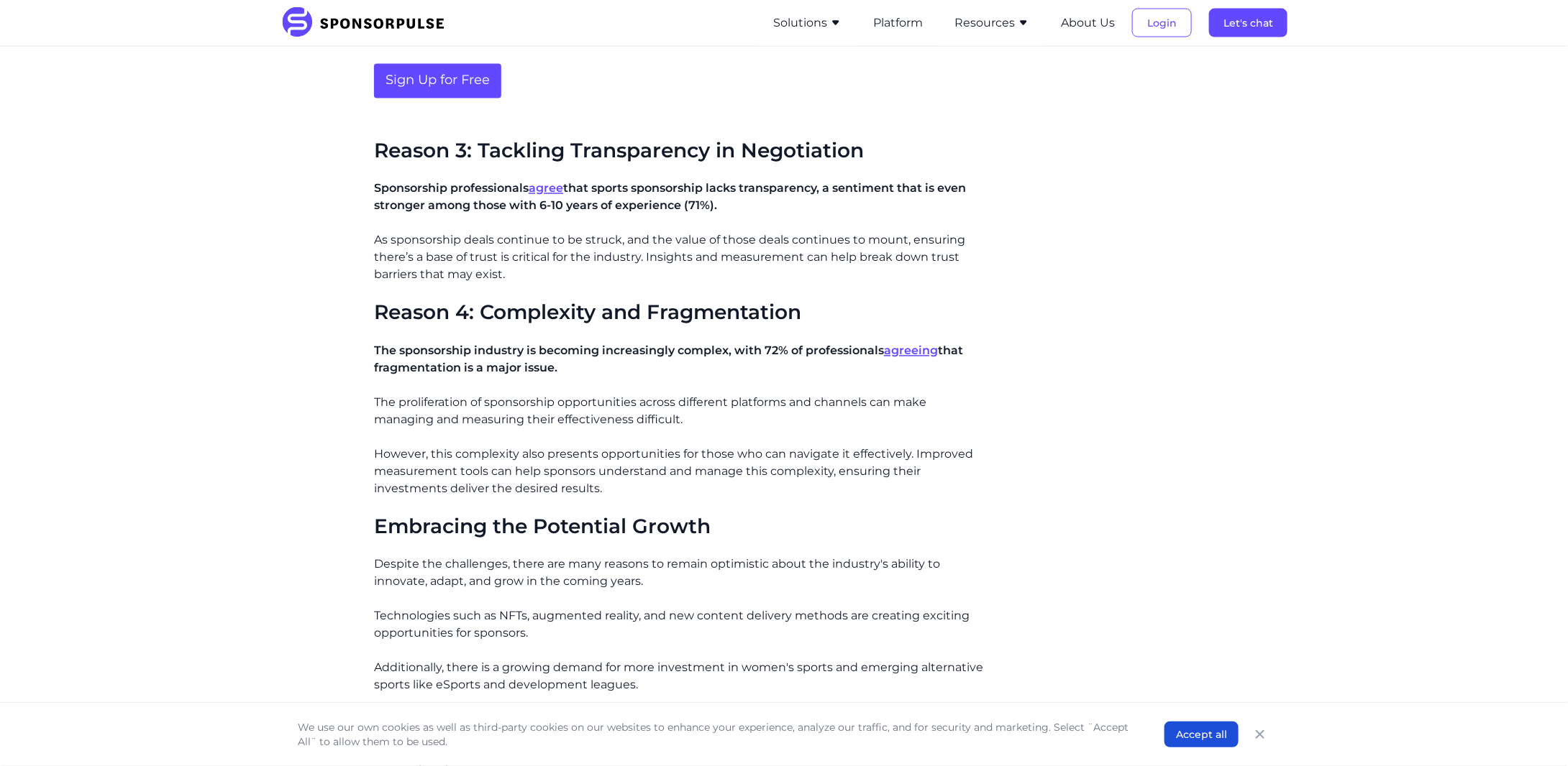
scroll to position [1197, 0]
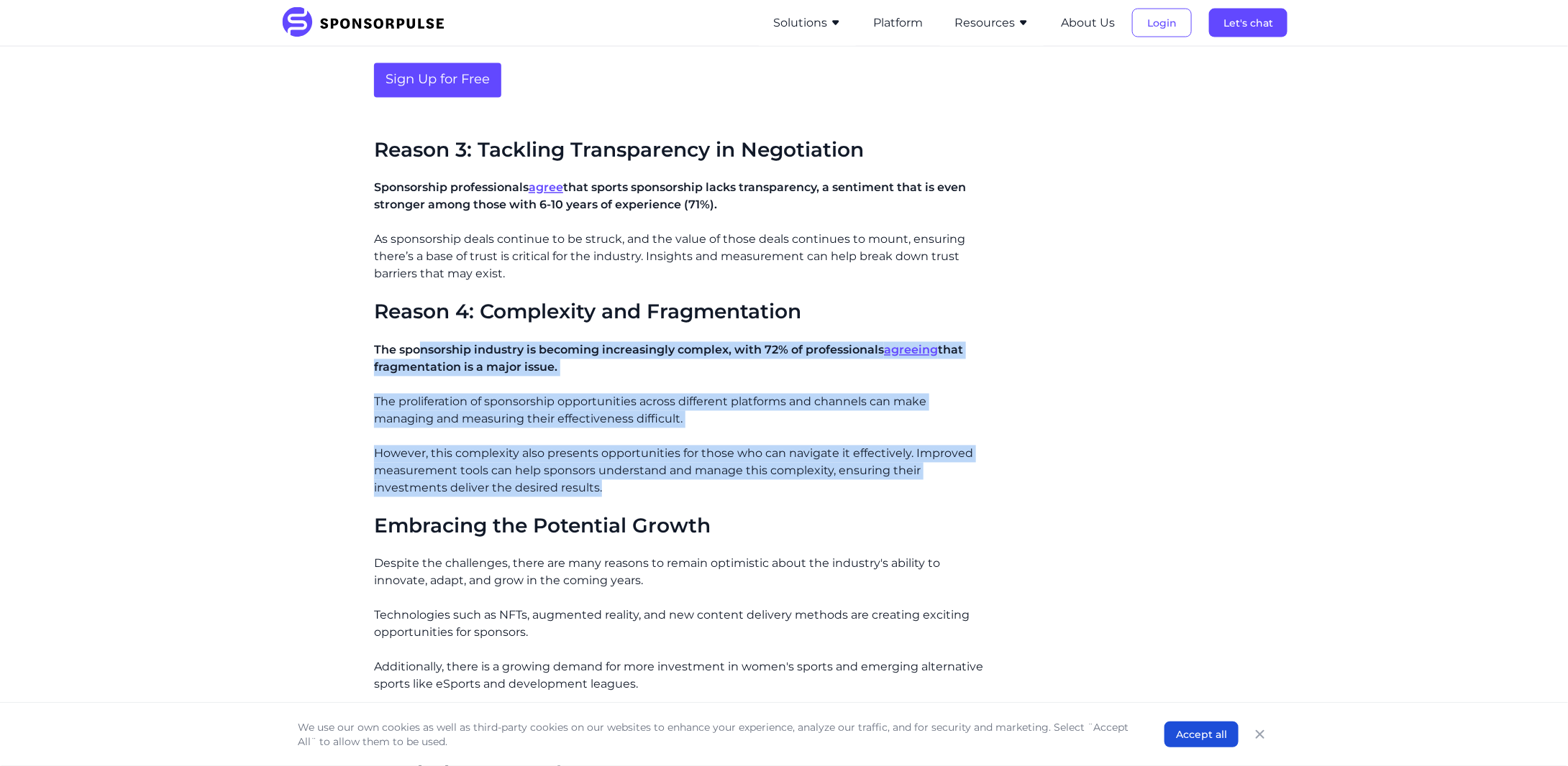
drag, startPoint x: 422, startPoint y: 330, endPoint x: 712, endPoint y: 470, distance: 322.0
click at [712, 470] on div "The sponsorship industry has faced significant challenges over the past few yea…" at bounding box center [680, 242] width 612 height 1916
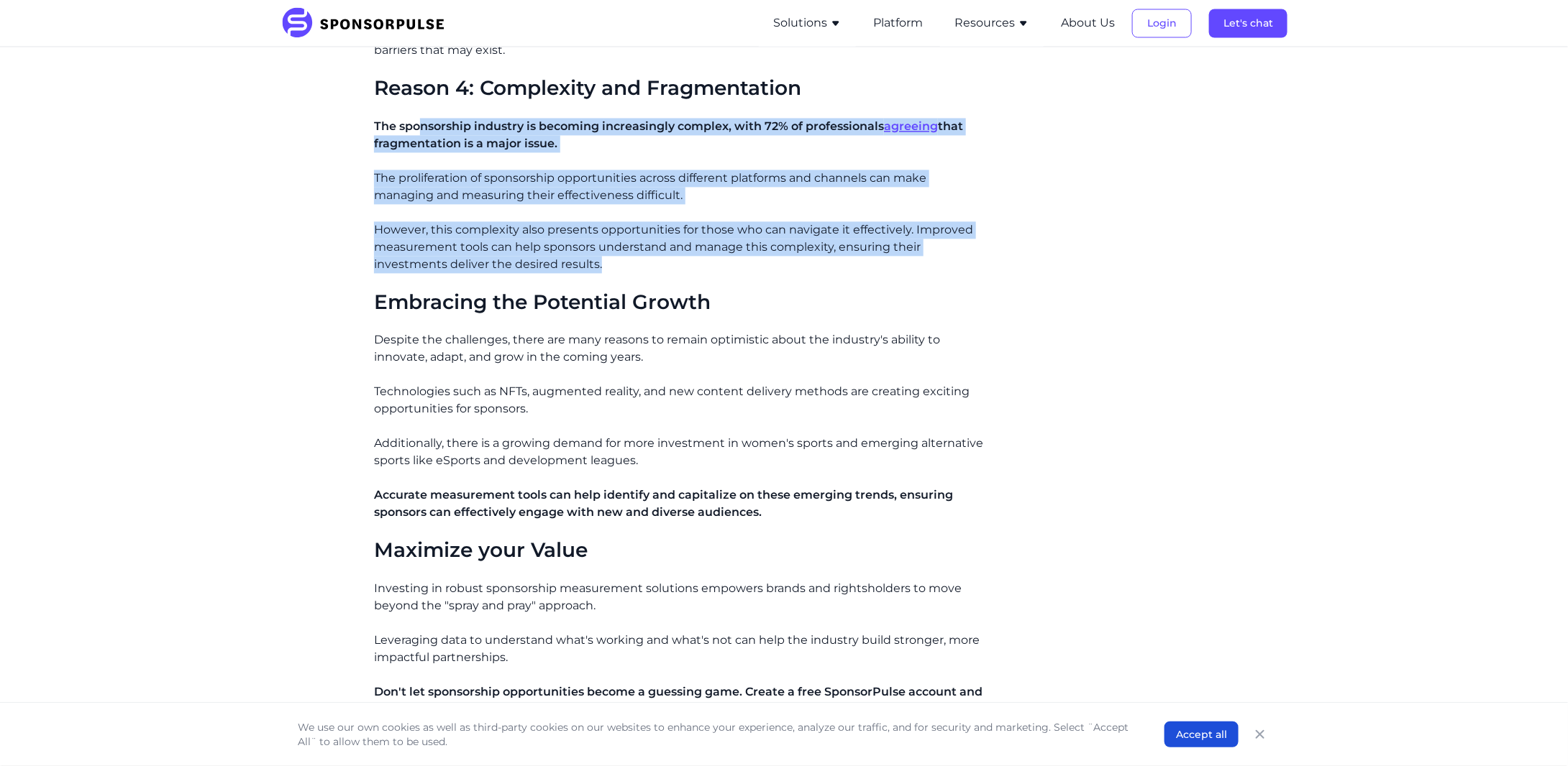
scroll to position [1437, 0]
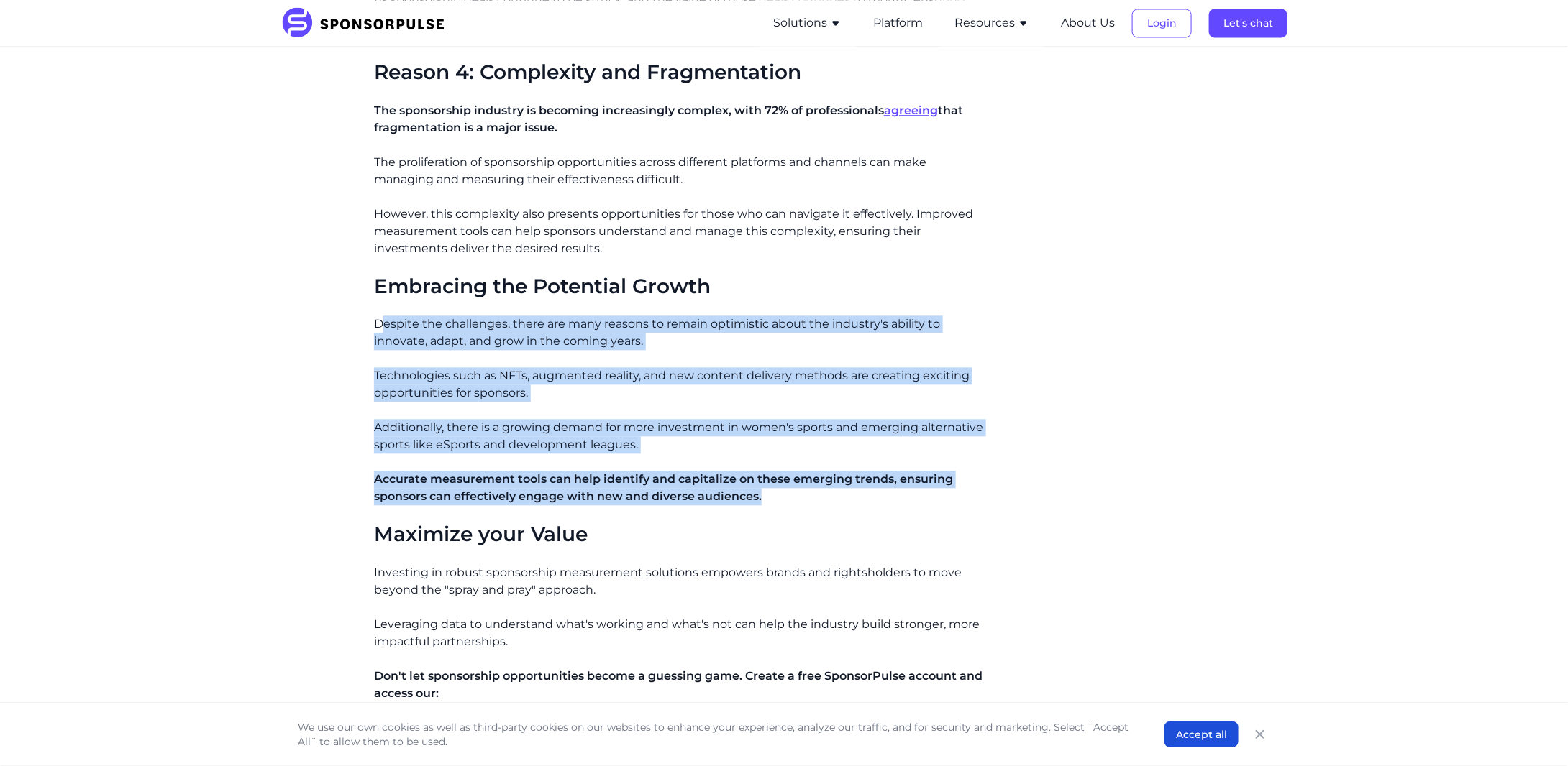
drag, startPoint x: 380, startPoint y: 305, endPoint x: 771, endPoint y: 471, distance: 424.8
click at [771, 471] on div "The sponsorship industry has faced significant challenges over the past few yea…" at bounding box center [680, 3] width 612 height 1916
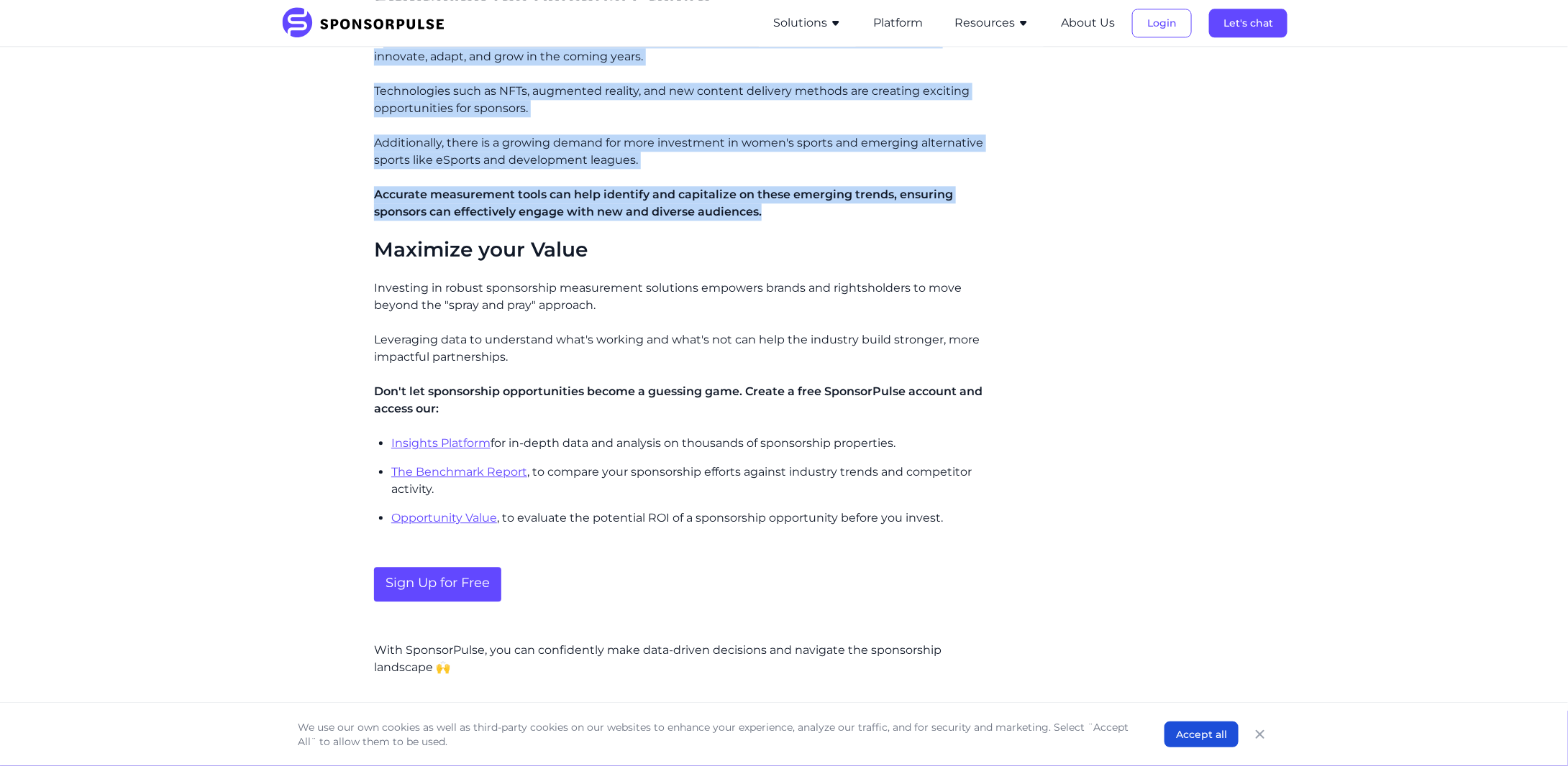
scroll to position [1724, 0]
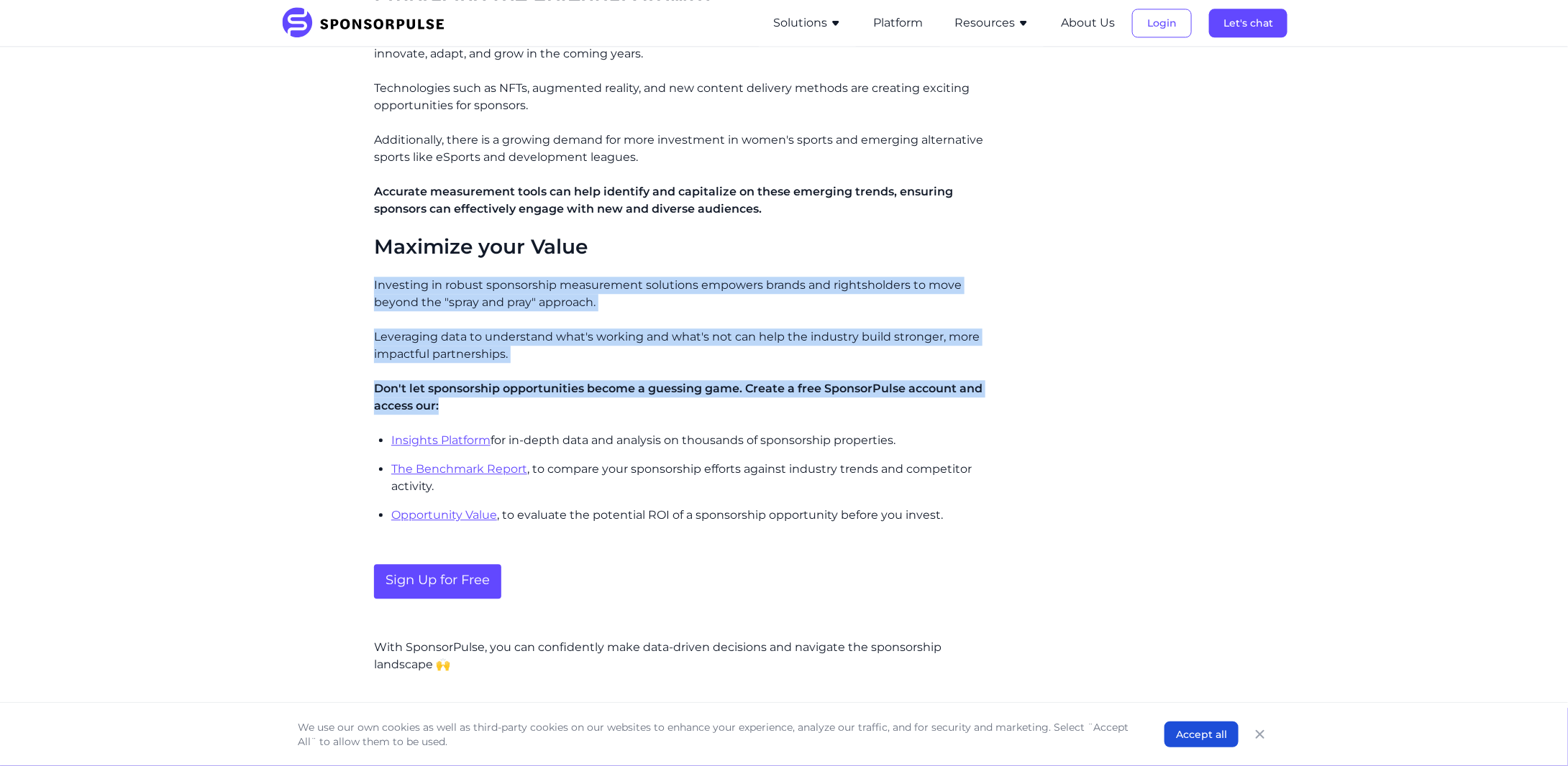
drag, startPoint x: 366, startPoint y: 261, endPoint x: 627, endPoint y: 389, distance: 290.7
click at [627, 389] on p "Don't let sponsorship opportunities become a guessing game. Create a free Spons…" at bounding box center [680, 397] width 612 height 34
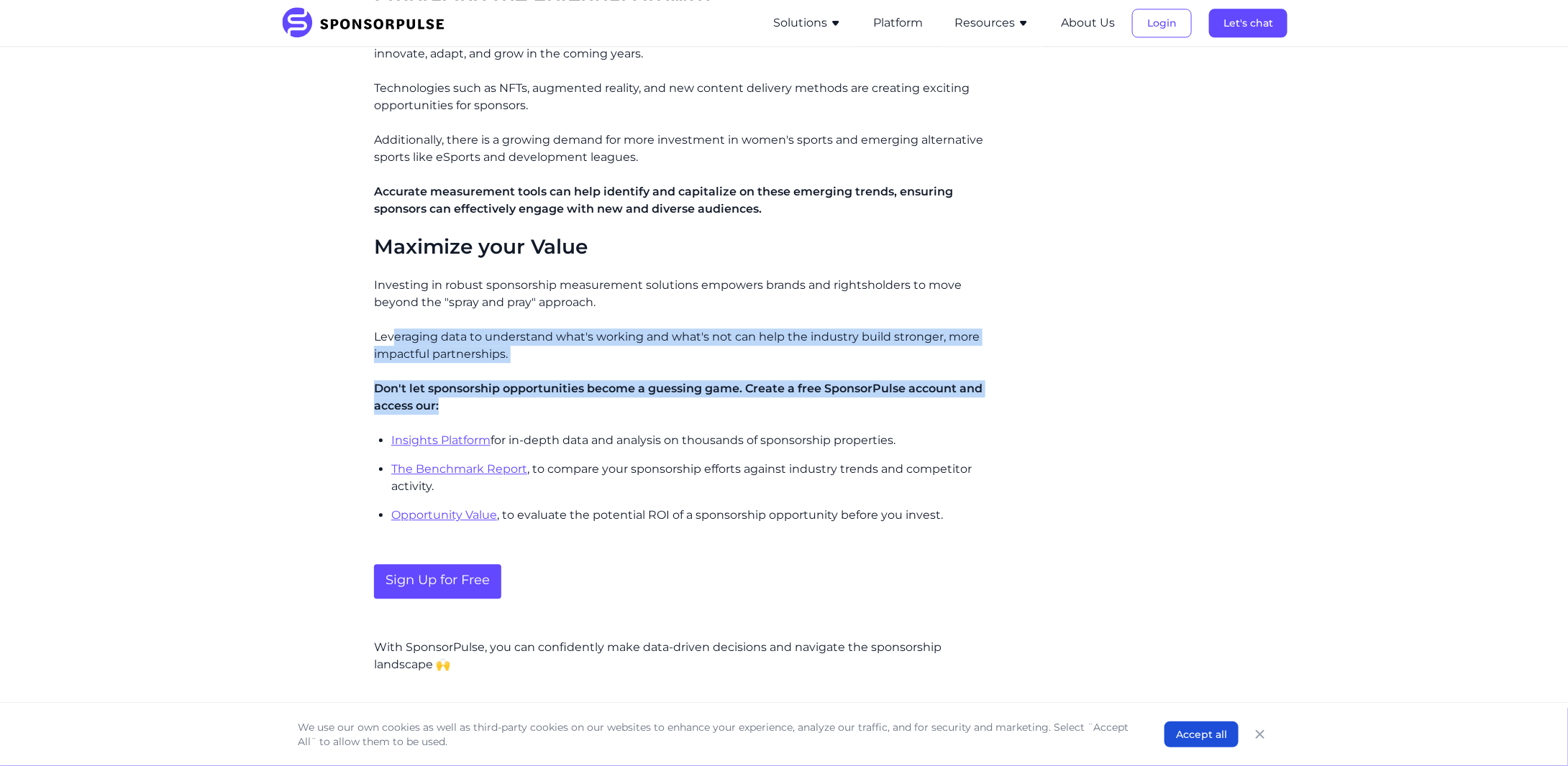
drag, startPoint x: 586, startPoint y: 380, endPoint x: 396, endPoint y: 302, distance: 205.4
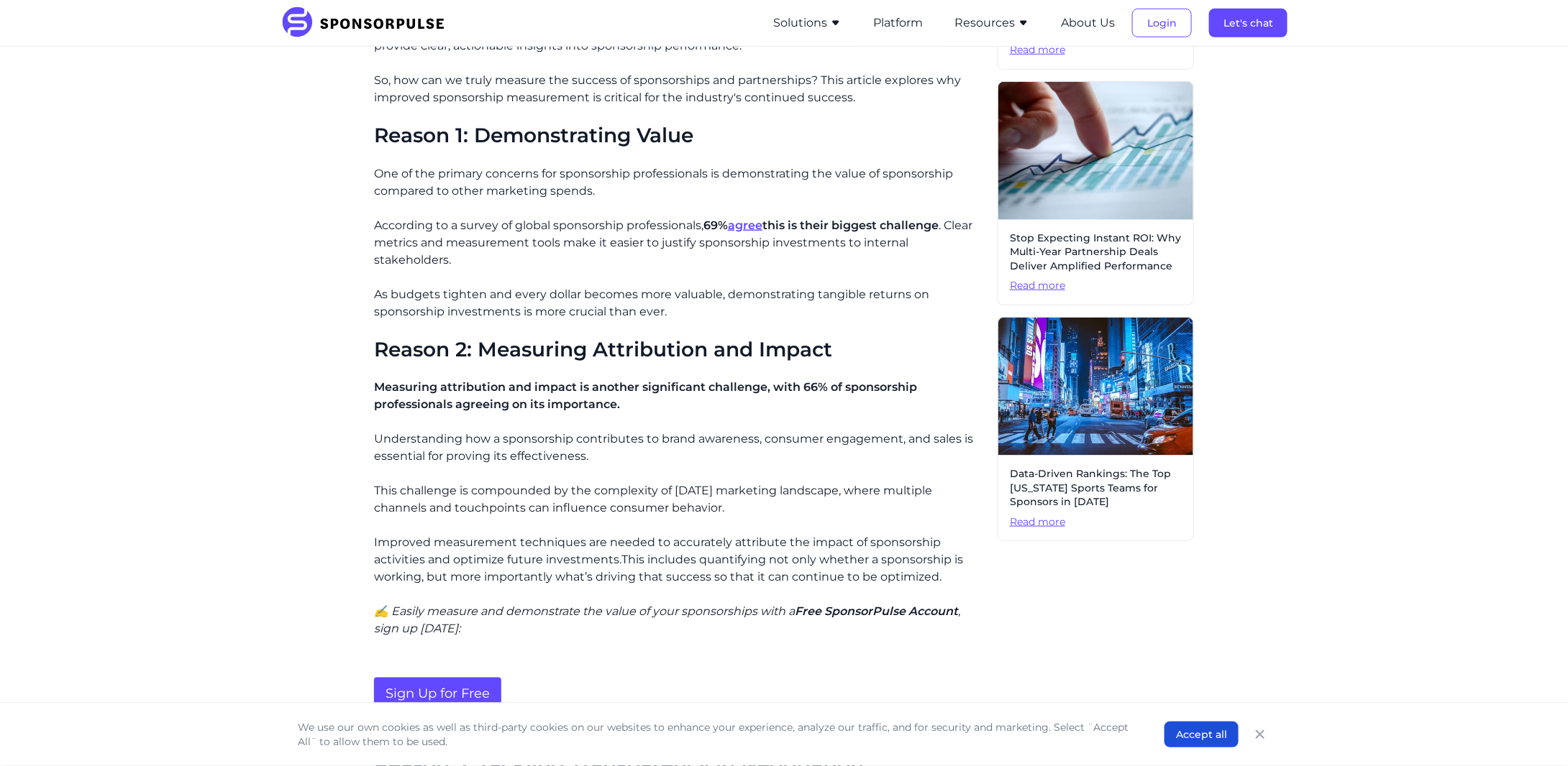
scroll to position [574, 0]
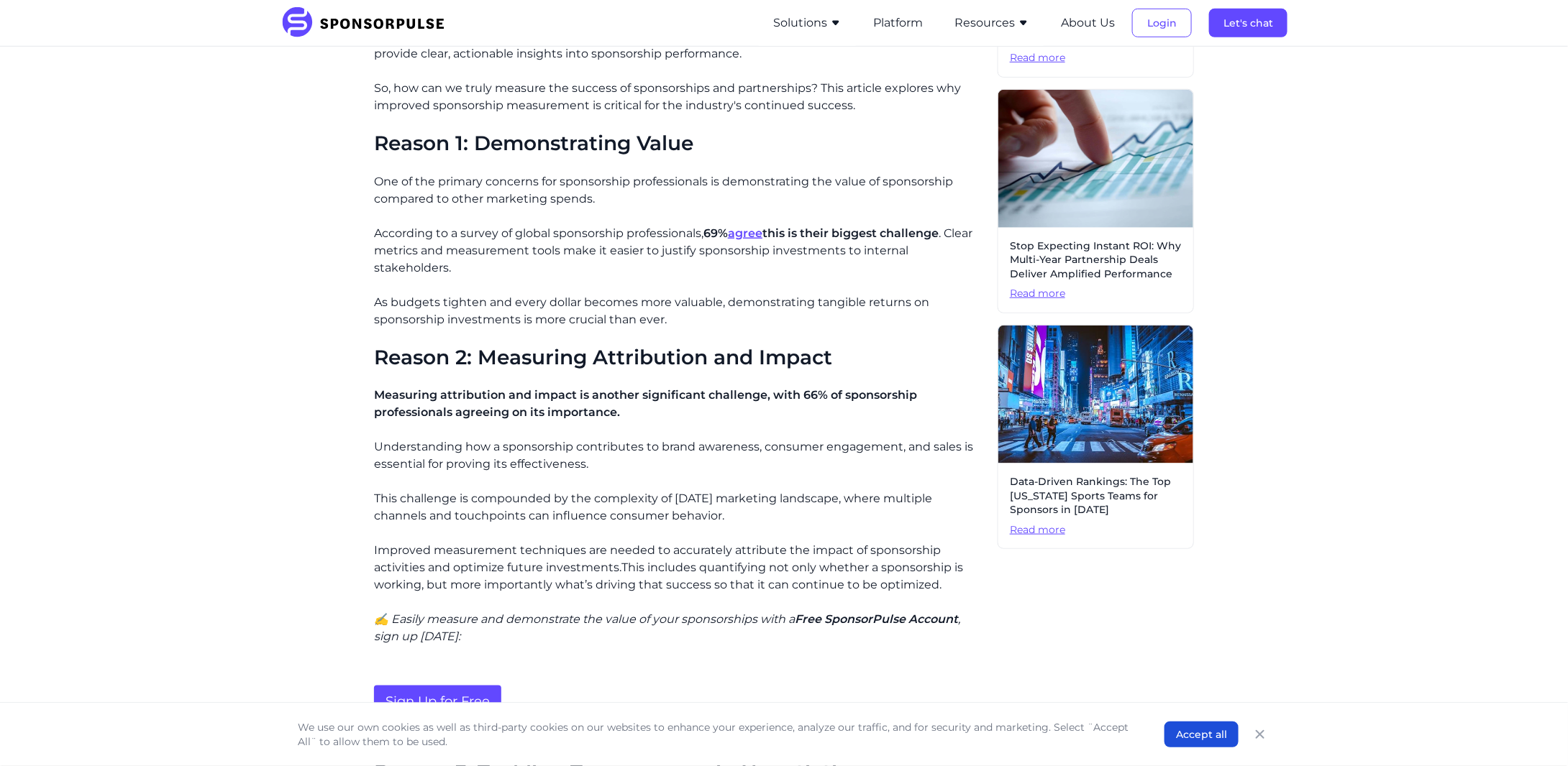
drag, startPoint x: 351, startPoint y: 372, endPoint x: 693, endPoint y: 395, distance: 342.8
click at [693, 395] on div "Home Insights Why the Sponsorship Industry Needs Better Measurement Blog Why th…" at bounding box center [784, 665] width 984 height 2362
click at [352, 538] on div "Home Insights Why the Sponsorship Industry Needs Better Measurement Blog Why th…" at bounding box center [784, 665] width 984 height 2362
drag, startPoint x: 356, startPoint y: 532, endPoint x: 971, endPoint y: 562, distance: 615.7
click at [971, 562] on div "Home Insights Why the Sponsorship Industry Needs Better Measurement Blog Why th…" at bounding box center [784, 665] width 984 height 2362
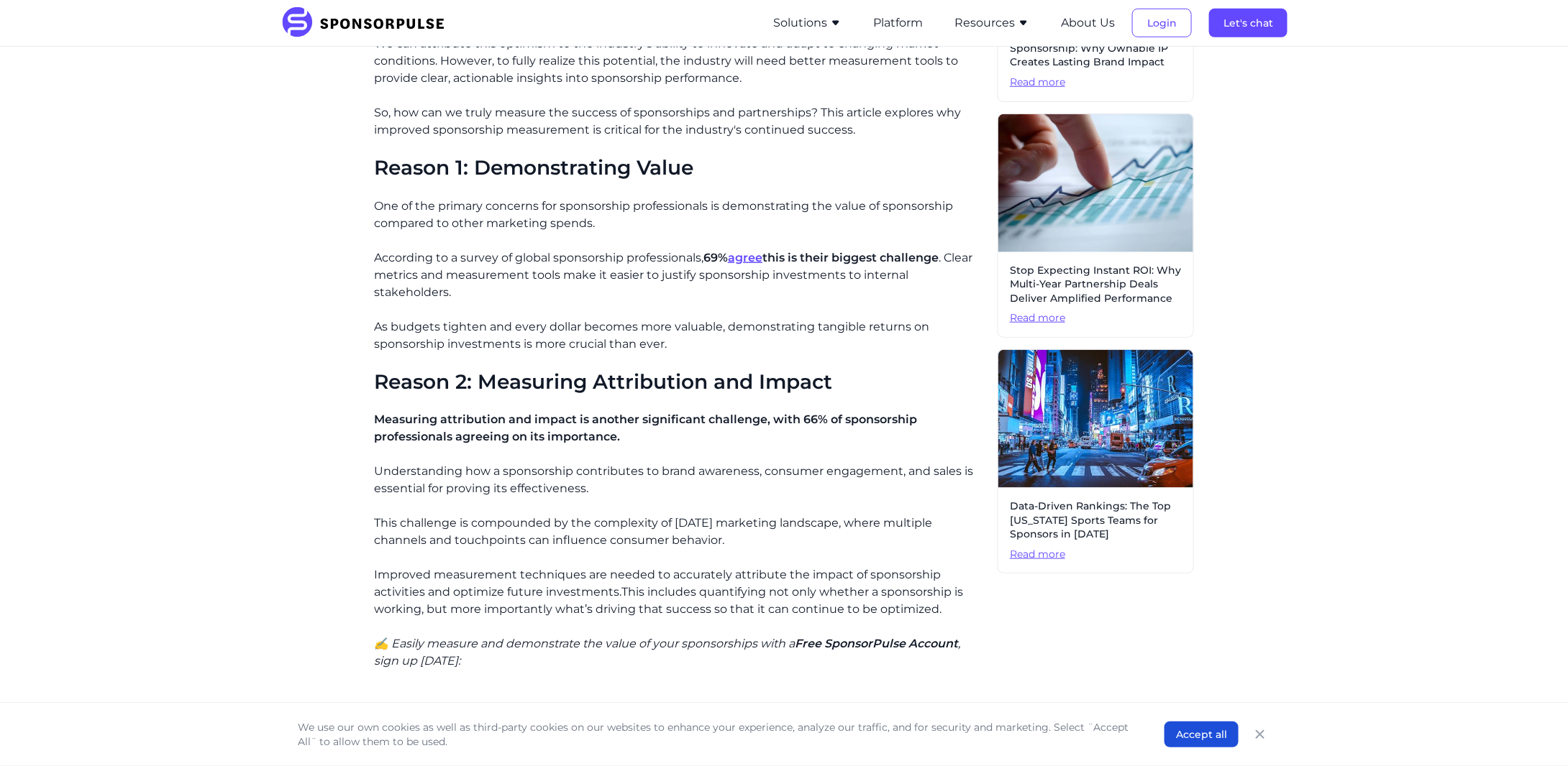
scroll to position [527, 0]
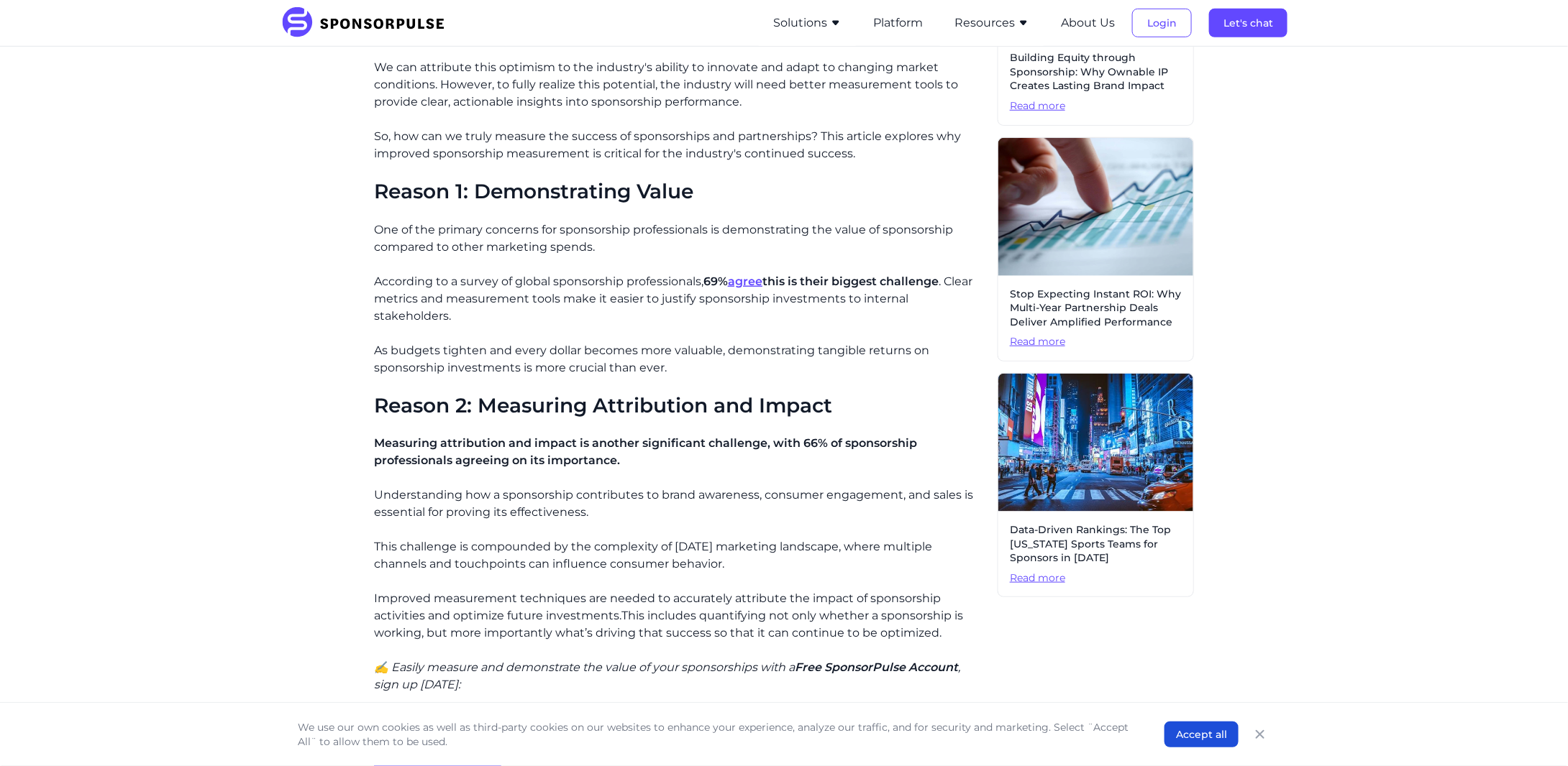
click at [359, 287] on div "Home Insights Why the Sponsorship Industry Needs Better Measurement Blog Why th…" at bounding box center [784, 713] width 984 height 2362
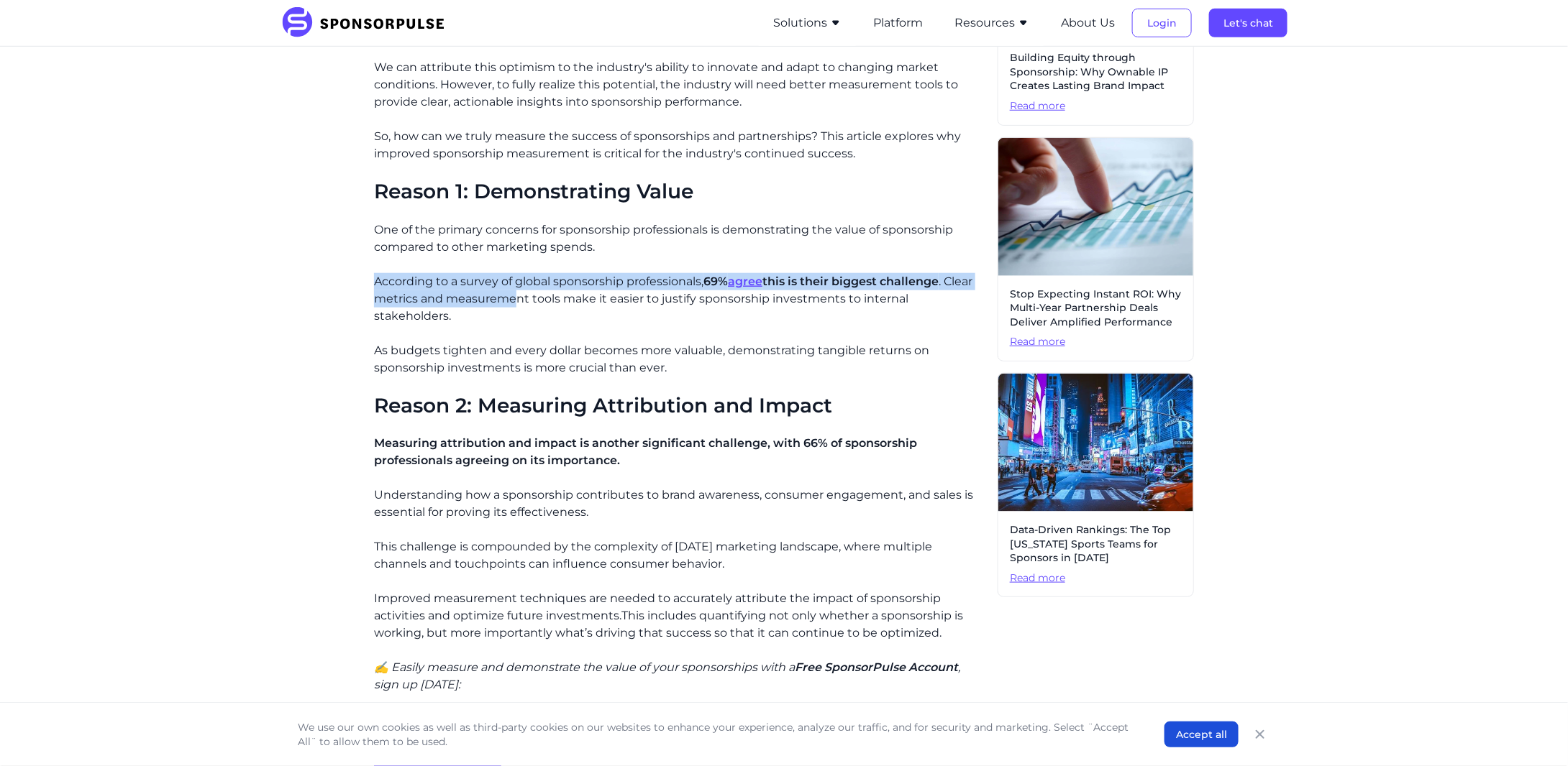
drag, startPoint x: 359, startPoint y: 284, endPoint x: 518, endPoint y: 294, distance: 159.3
click at [518, 294] on div "Home Insights Why the Sponsorship Industry Needs Better Measurement Blog Why th…" at bounding box center [784, 713] width 984 height 2362
drag, startPoint x: 364, startPoint y: 440, endPoint x: 716, endPoint y: 501, distance: 357.2
click at [716, 501] on div "Home Insights Why the Sponsorship Industry Needs Better Measurement Blog Why th…" at bounding box center [784, 713] width 984 height 2362
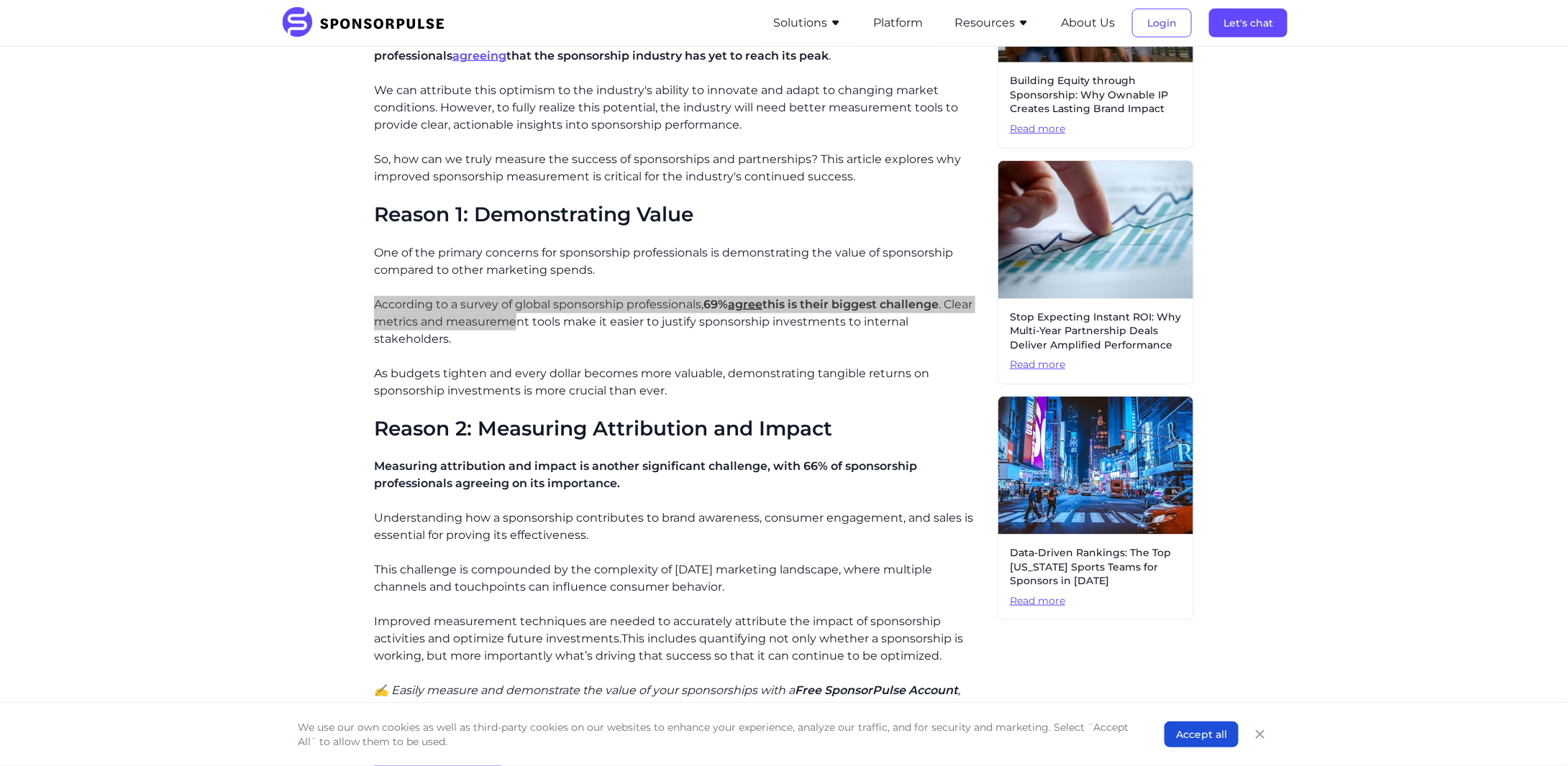
scroll to position [479, 0]
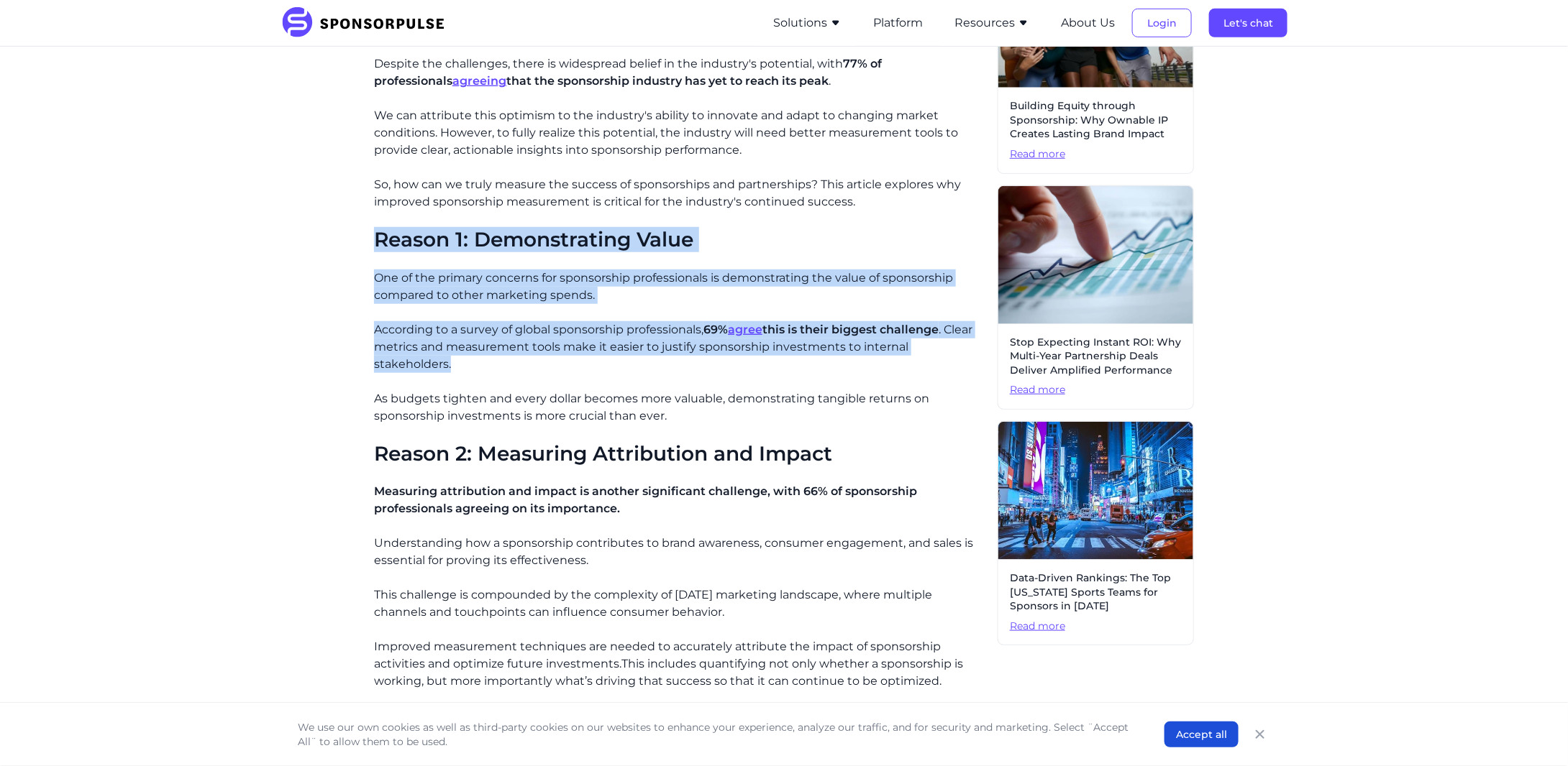
drag, startPoint x: 377, startPoint y: 247, endPoint x: 982, endPoint y: 344, distance: 612.7
copy div "Reason 1: Demonstrating Value One of the primary concerns for sponsorship profe…"
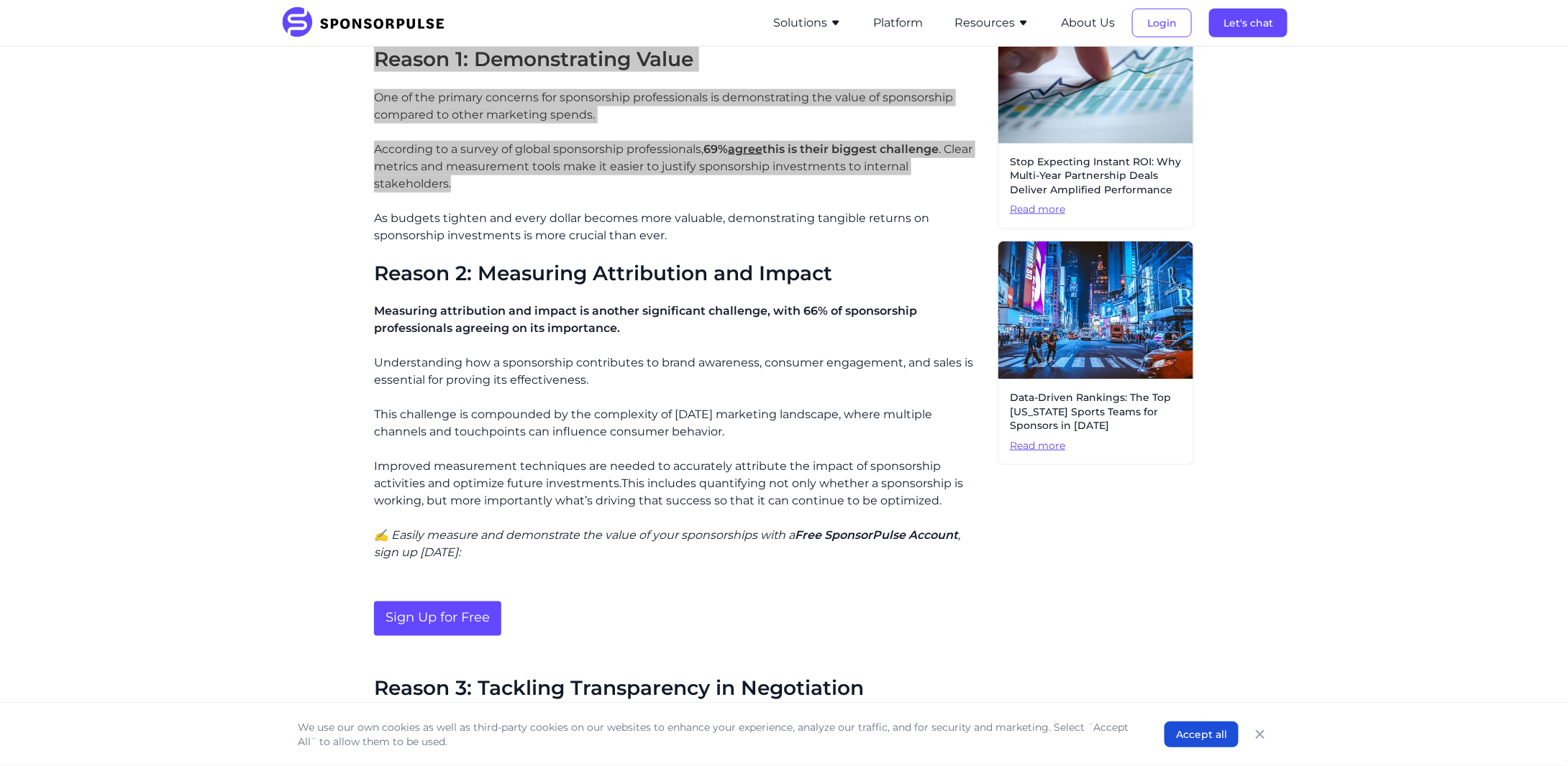
scroll to position [670, 0]
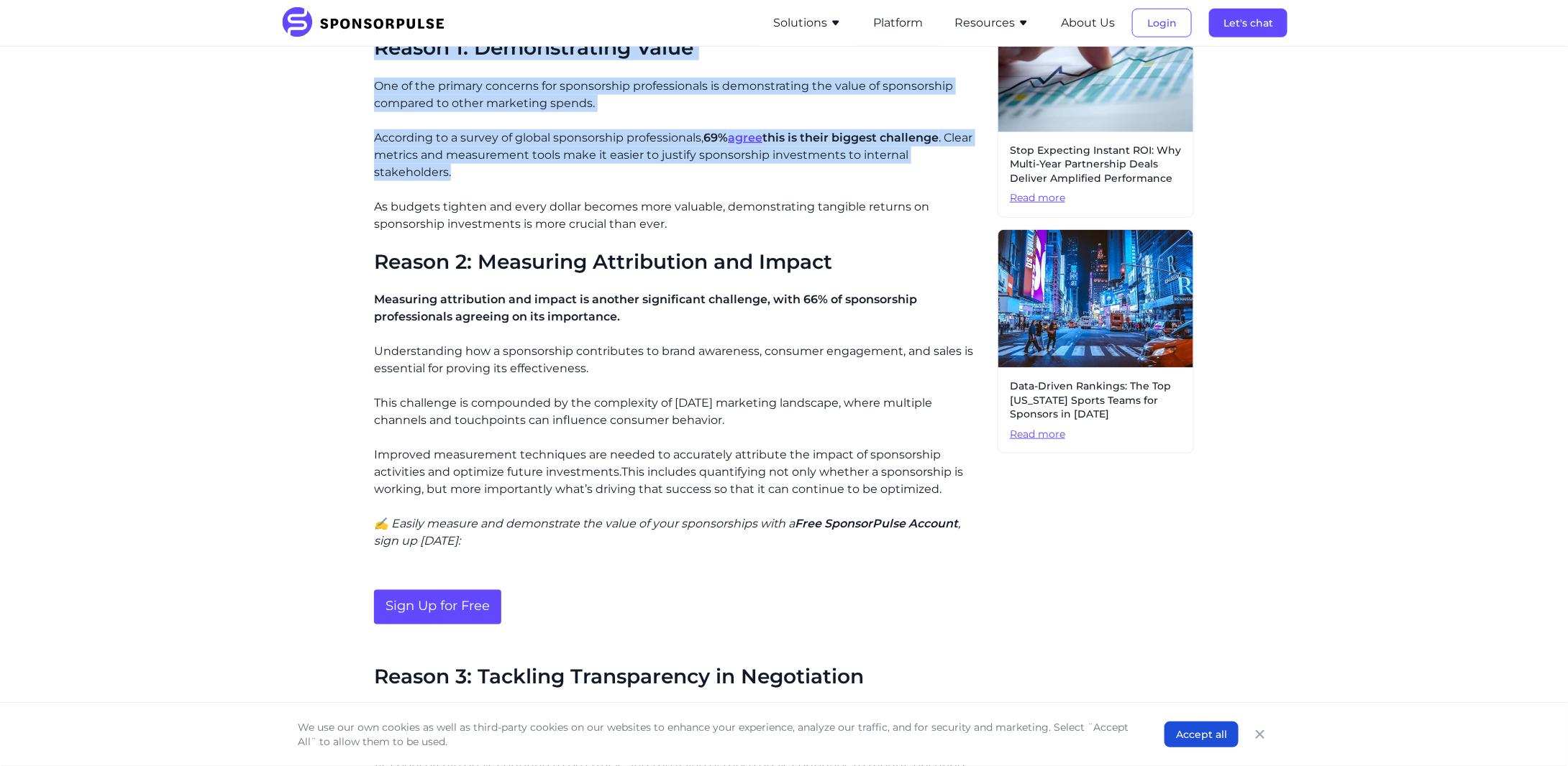
drag, startPoint x: 372, startPoint y: 244, endPoint x: 673, endPoint y: 342, distance: 316.6
click at [673, 342] on div "Home Insights Why the Sponsorship Industry Needs Better Measurement Blog Why th…" at bounding box center [784, 569] width 984 height 2362
copy div "Reason 2: Measuring Attribution and Impact Measuring attribution and impact is …"
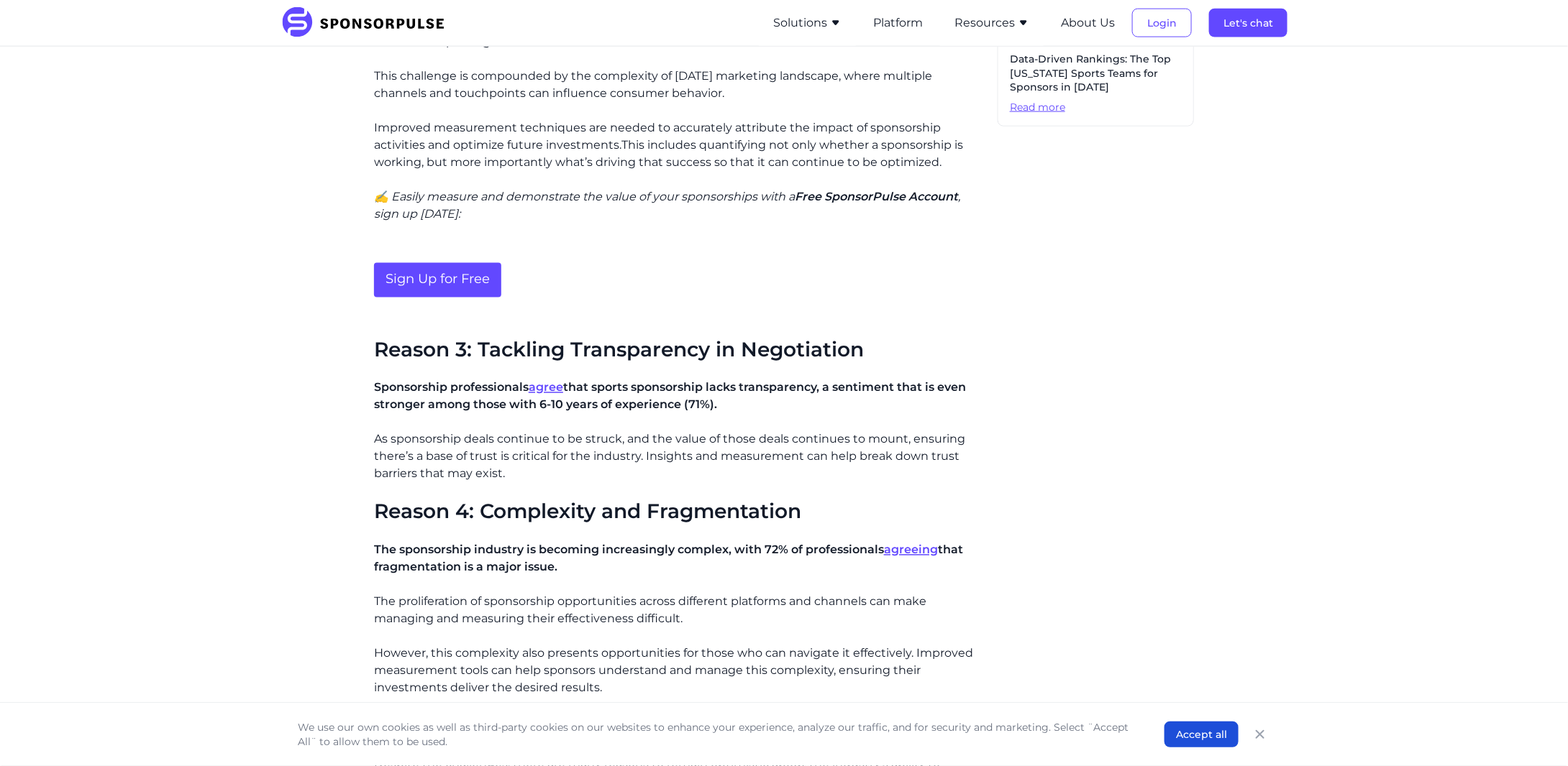
scroll to position [1006, 0]
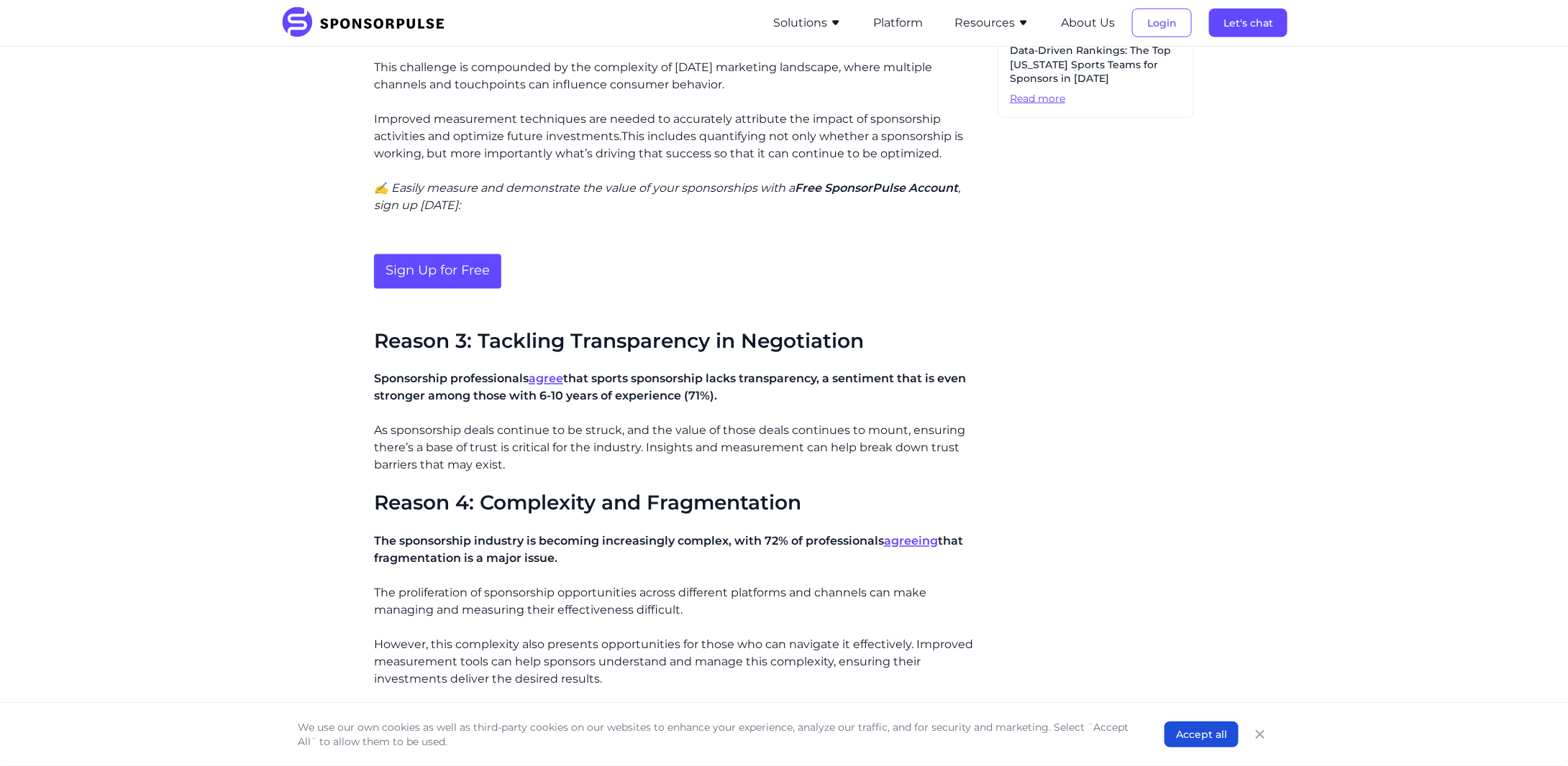
drag, startPoint x: 360, startPoint y: 317, endPoint x: 743, endPoint y: 374, distance: 387.2
click at [743, 374] on div "Home Insights Why the Sponsorship Industry Needs Better Measurement Blog Why th…" at bounding box center [784, 233] width 984 height 2362
copy div "Reason 3: Tackling Transparency in Negotiation Sponsorship professionals agree …"
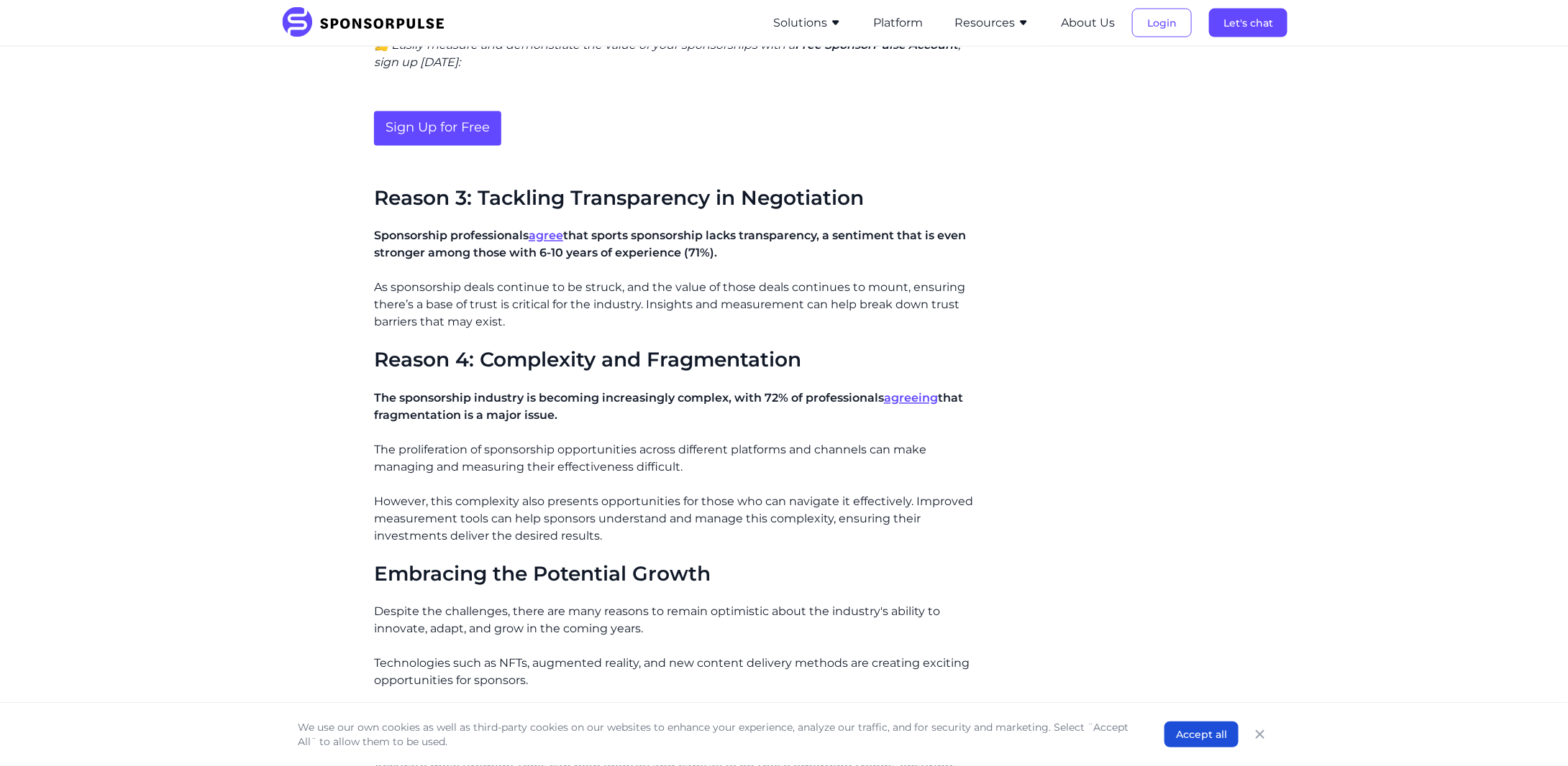
scroll to position [1150, 0]
drag, startPoint x: 524, startPoint y: 272, endPoint x: 621, endPoint y: 302, distance: 101.5
click at [621, 302] on p "As sponsorship deals continue to be struck, and the value of those deals contin…" at bounding box center [680, 305] width 612 height 52
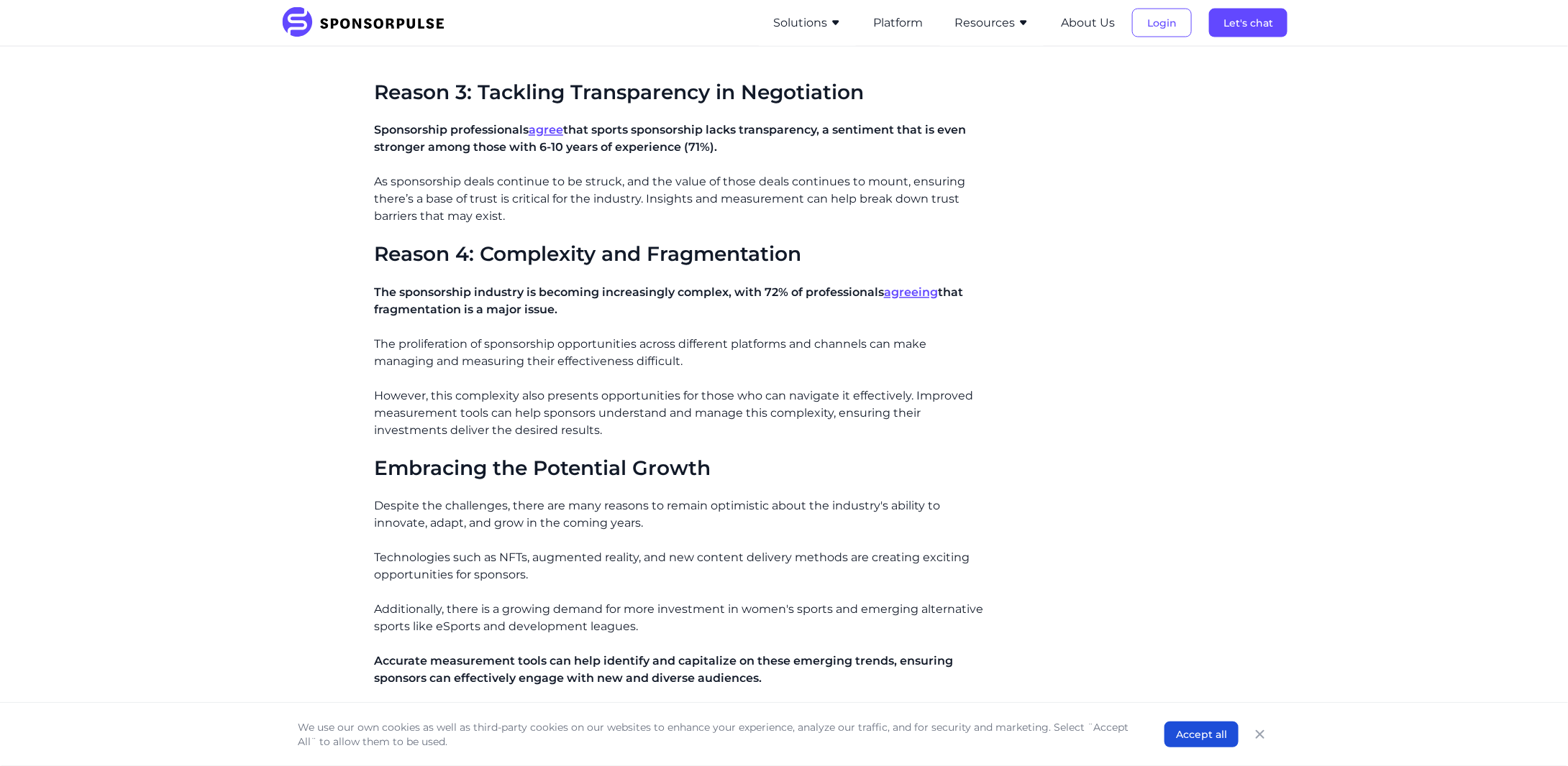
scroll to position [1246, 0]
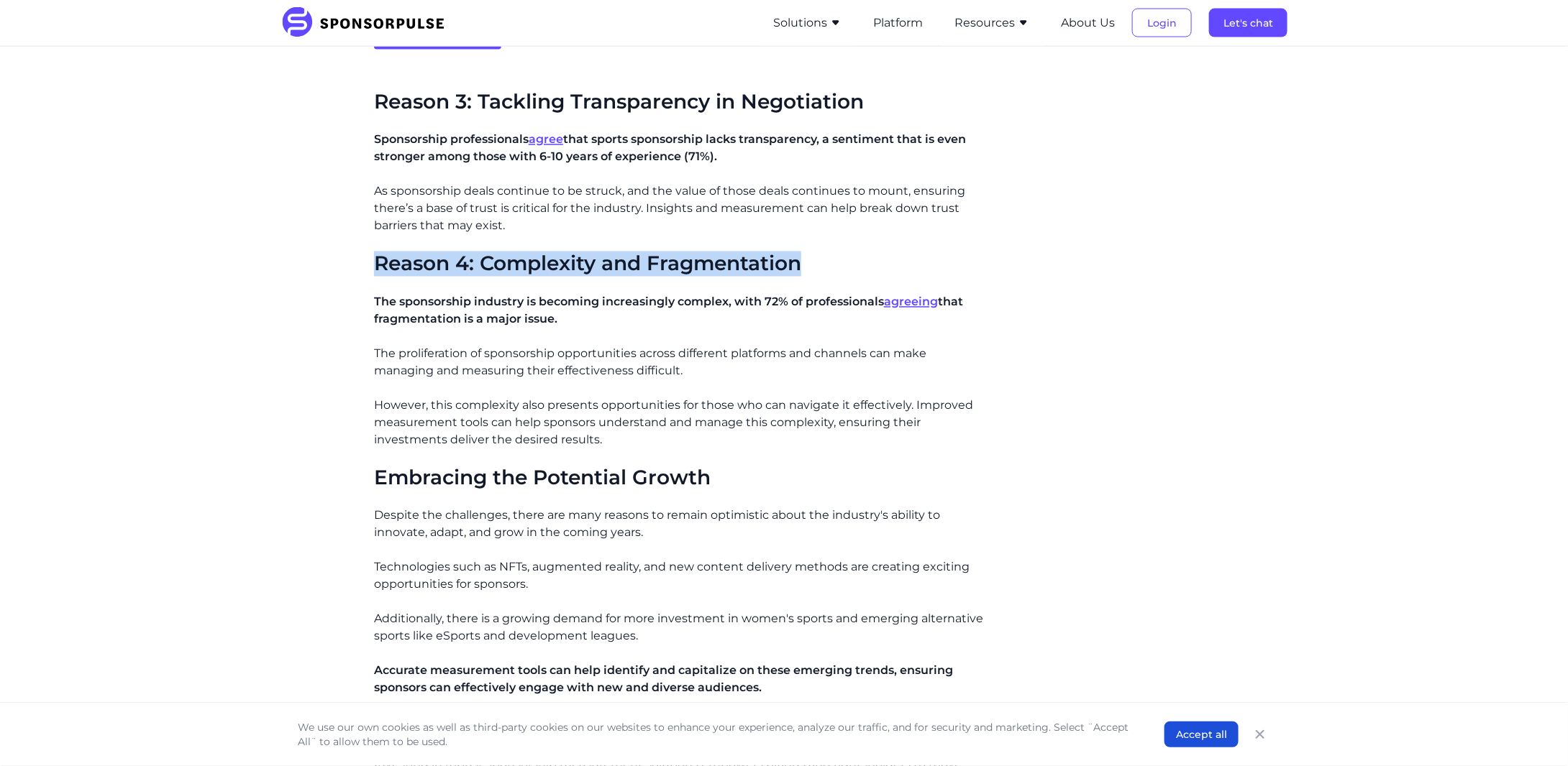
drag, startPoint x: 369, startPoint y: 241, endPoint x: 926, endPoint y: 244, distance: 557.0
copy h2 "Reason 4: Complexity and Fragmentation"
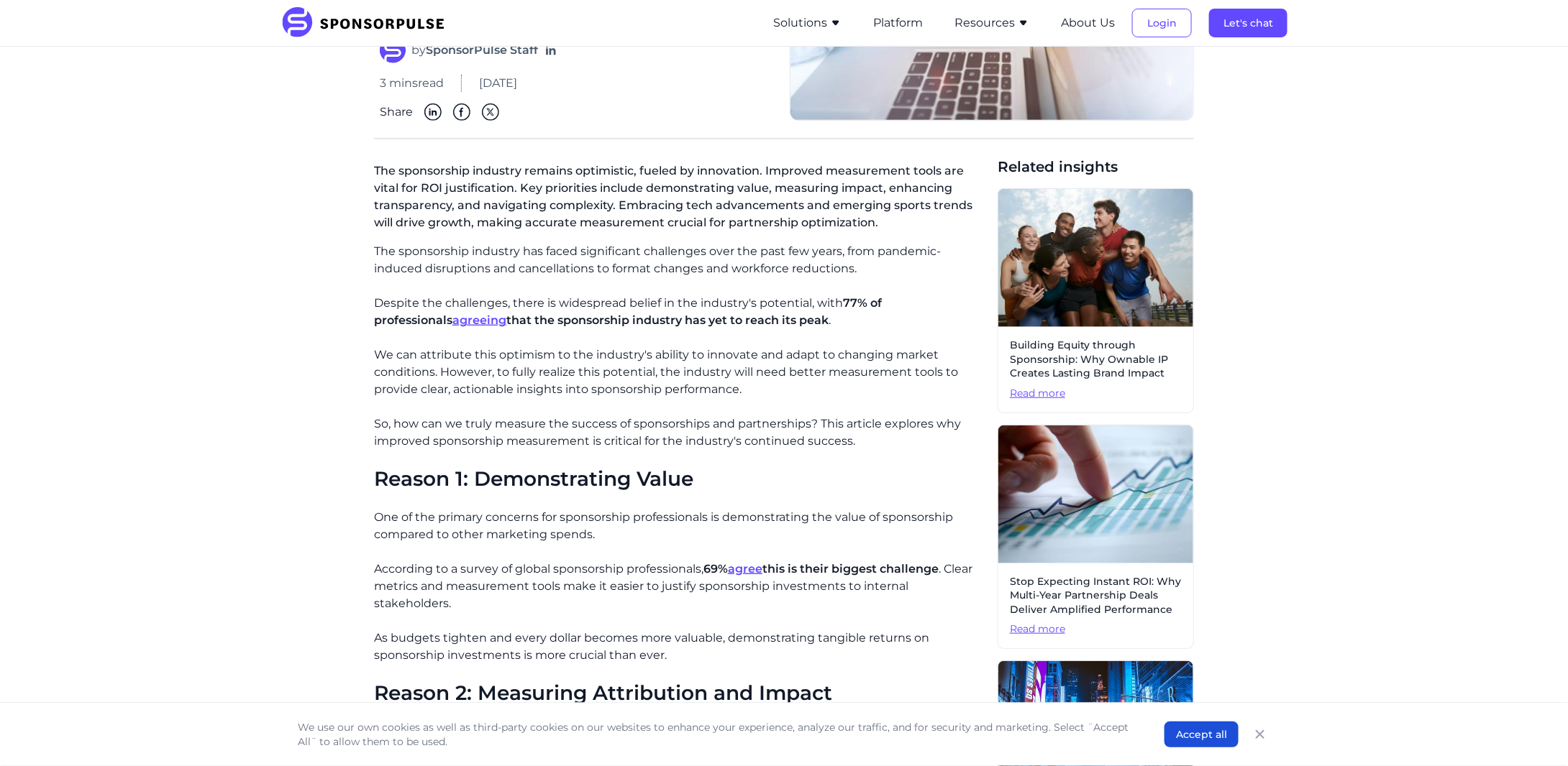
scroll to position [0, 0]
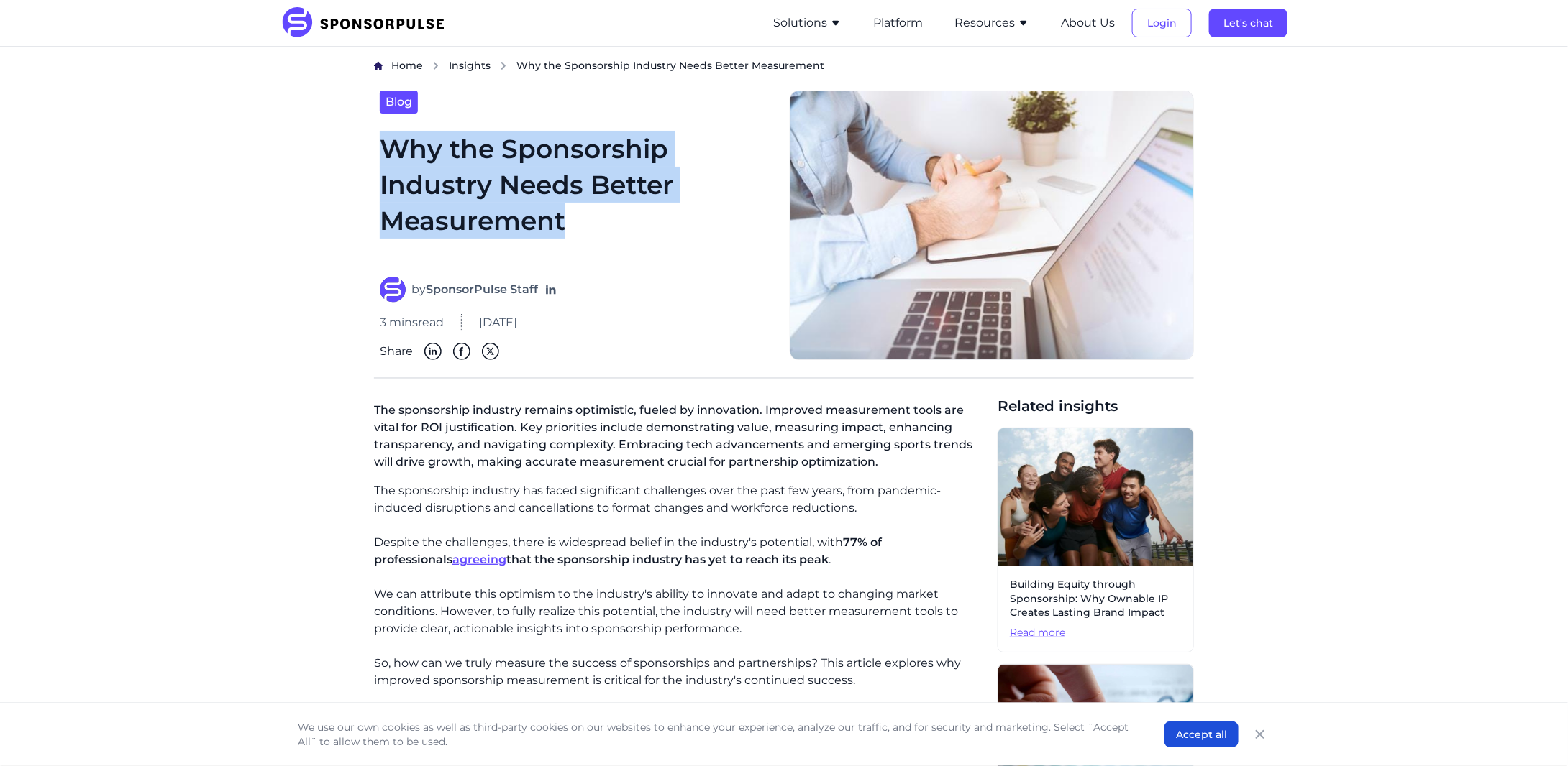
drag, startPoint x: 372, startPoint y: 157, endPoint x: 598, endPoint y: 221, distance: 234.9
copy h1 "Why the Sponsorship Industry Needs Better Measurement"
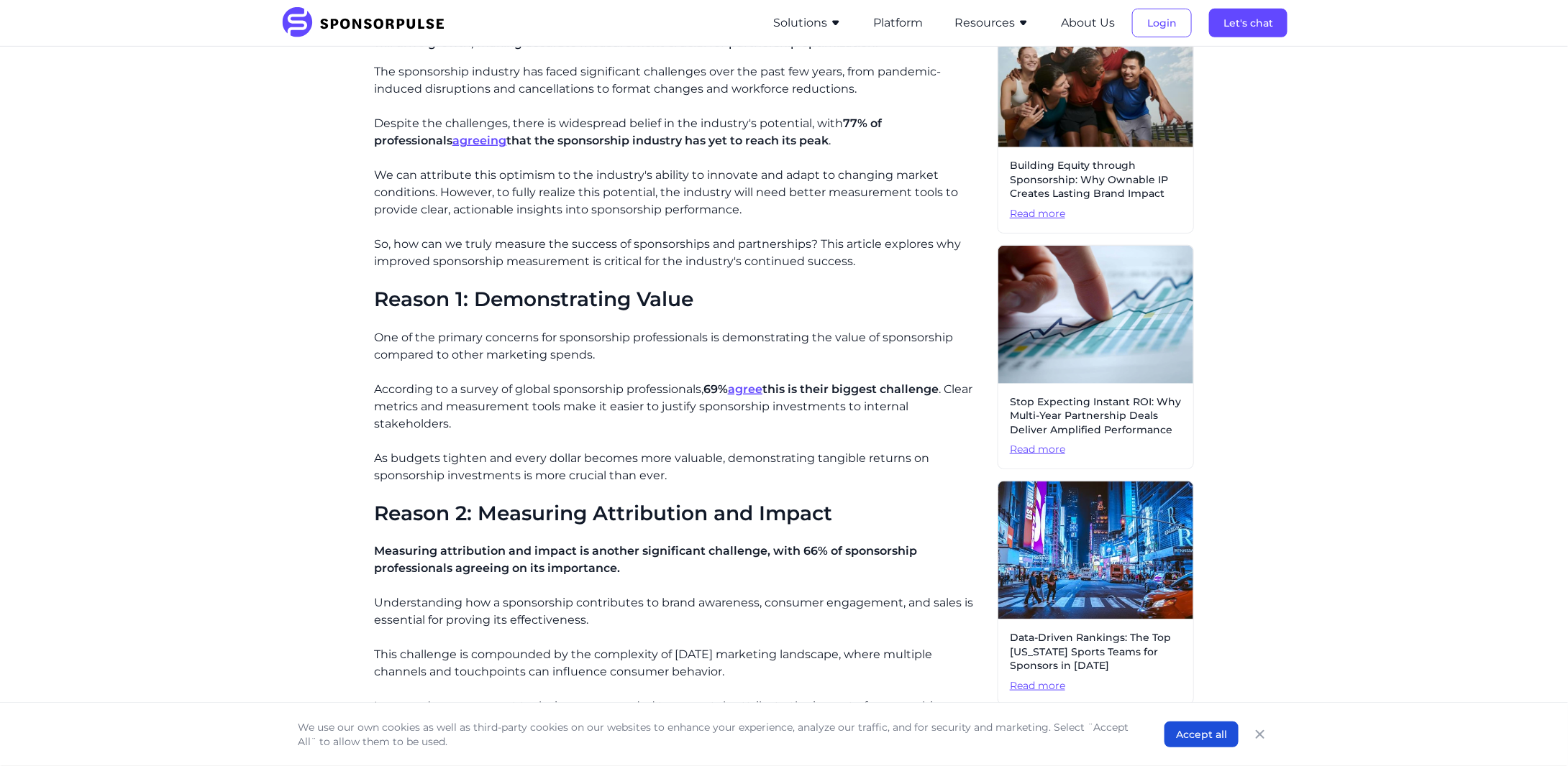
scroll to position [574, 0]
